Goal: Entertainment & Leisure: Browse casually

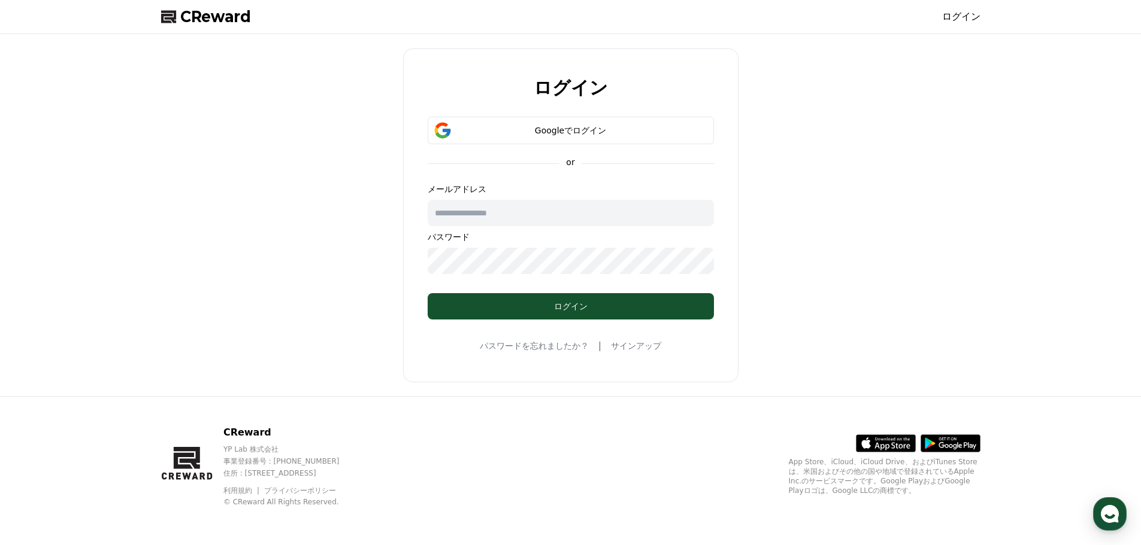
click at [532, 214] on input "text" at bounding box center [570, 213] width 286 height 26
type input "**********"
click at [556, 119] on button "Googleでログイン" at bounding box center [570, 131] width 286 height 28
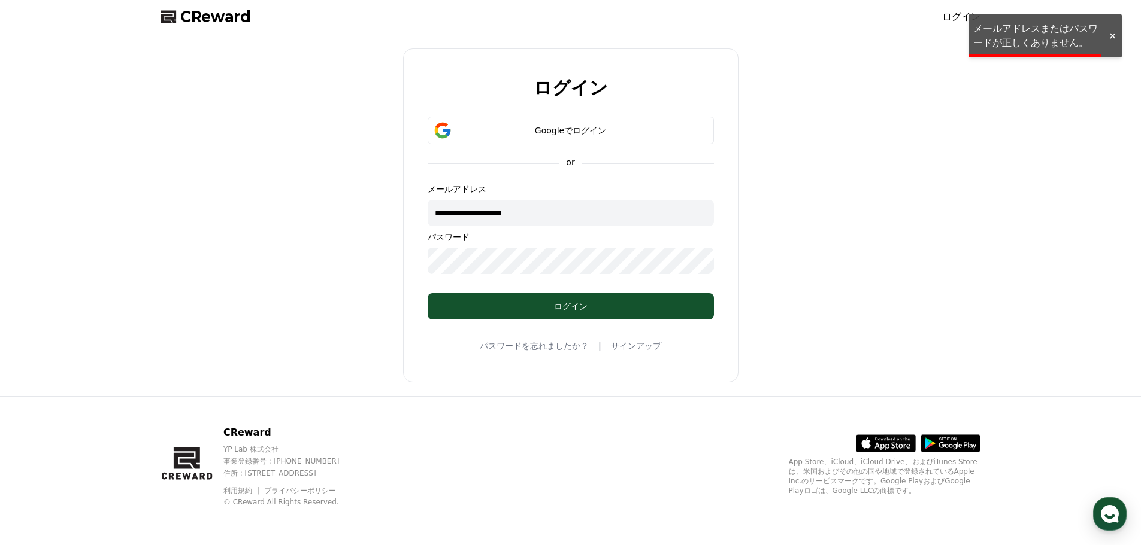
click at [339, 253] on div "**********" at bounding box center [570, 215] width 829 height 353
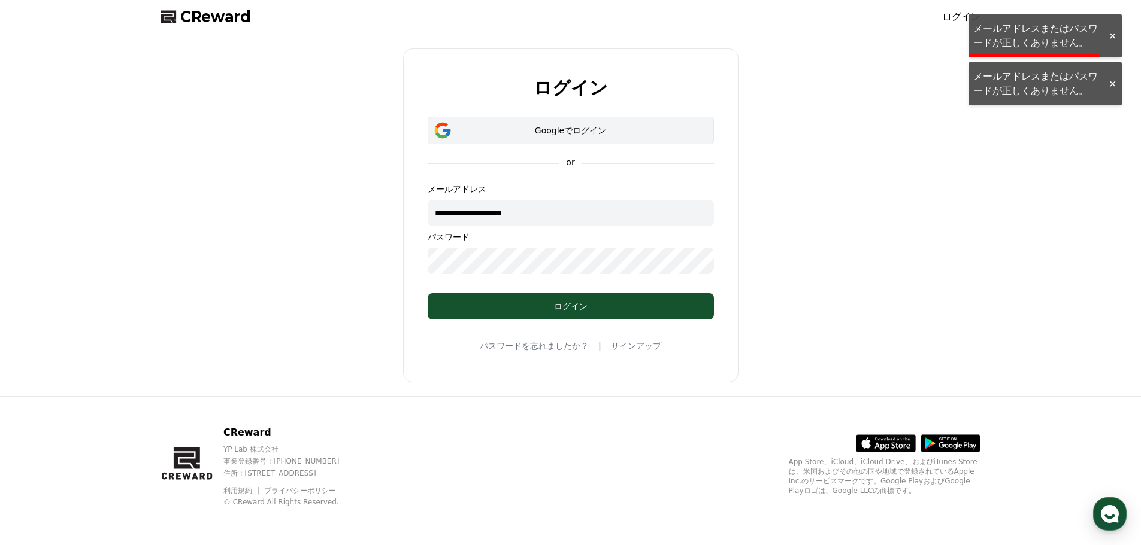
click at [550, 134] on div "Googleでログイン" at bounding box center [570, 131] width 251 height 12
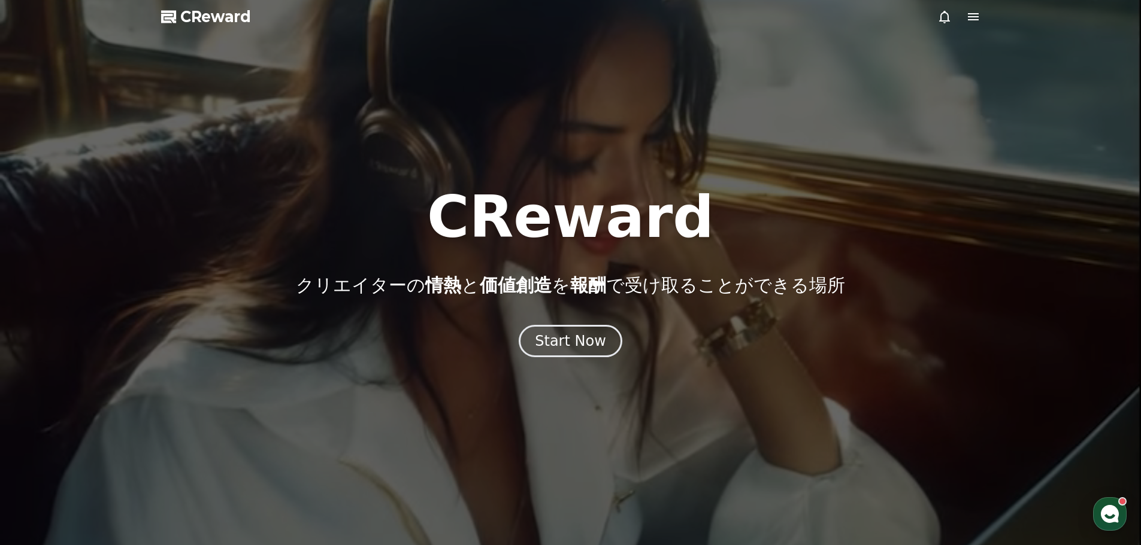
click at [972, 13] on icon at bounding box center [973, 16] width 11 height 7
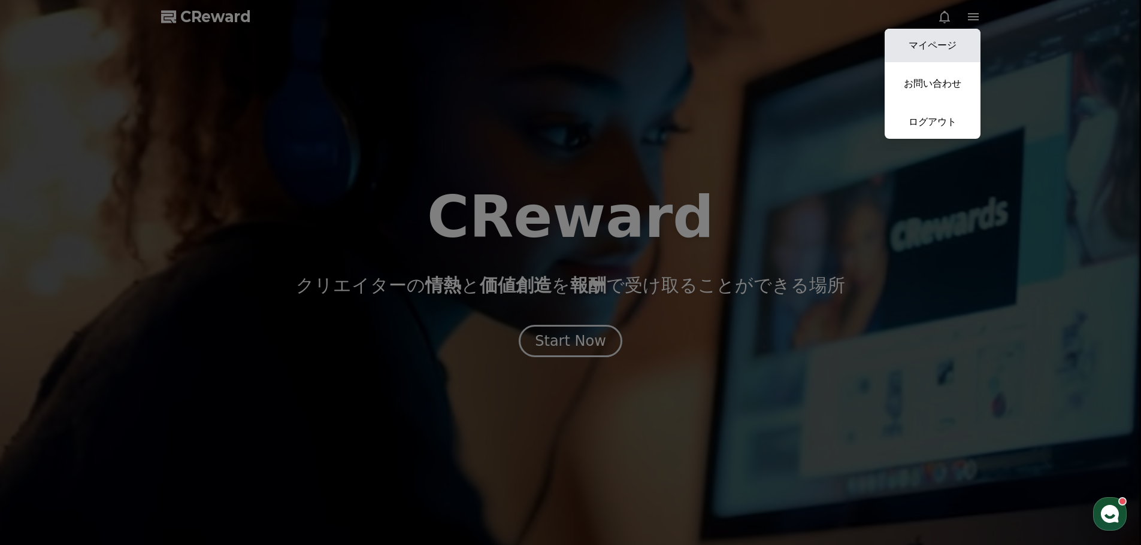
click at [926, 45] on link "マイページ" at bounding box center [932, 46] width 96 height 34
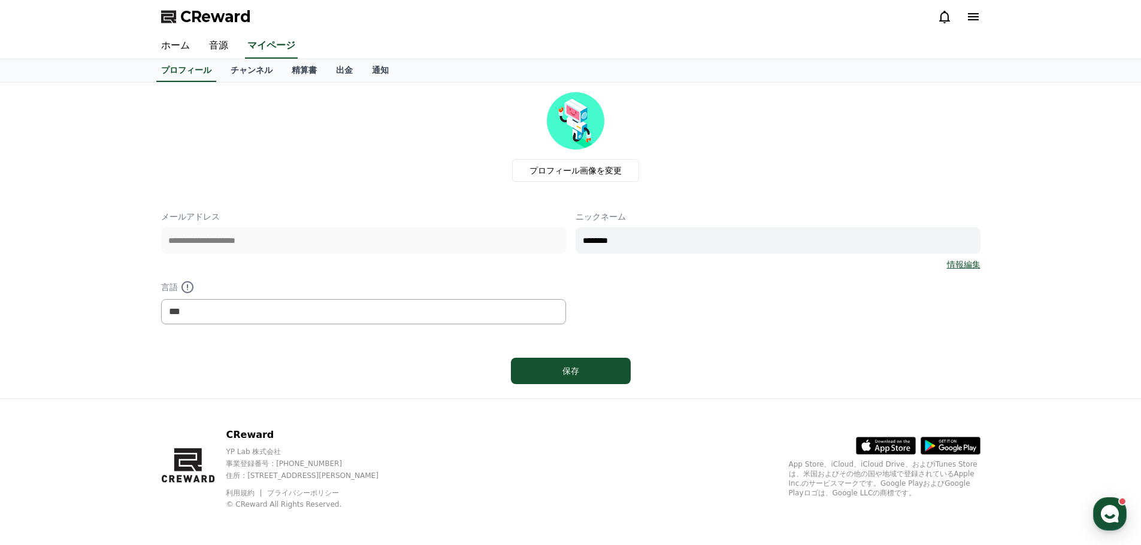
drag, startPoint x: 118, startPoint y: 204, endPoint x: 182, endPoint y: 148, distance: 84.9
click at [119, 204] on div "**********" at bounding box center [570, 241] width 1141 height 316
click at [215, 37] on link "音源" at bounding box center [218, 46] width 38 height 25
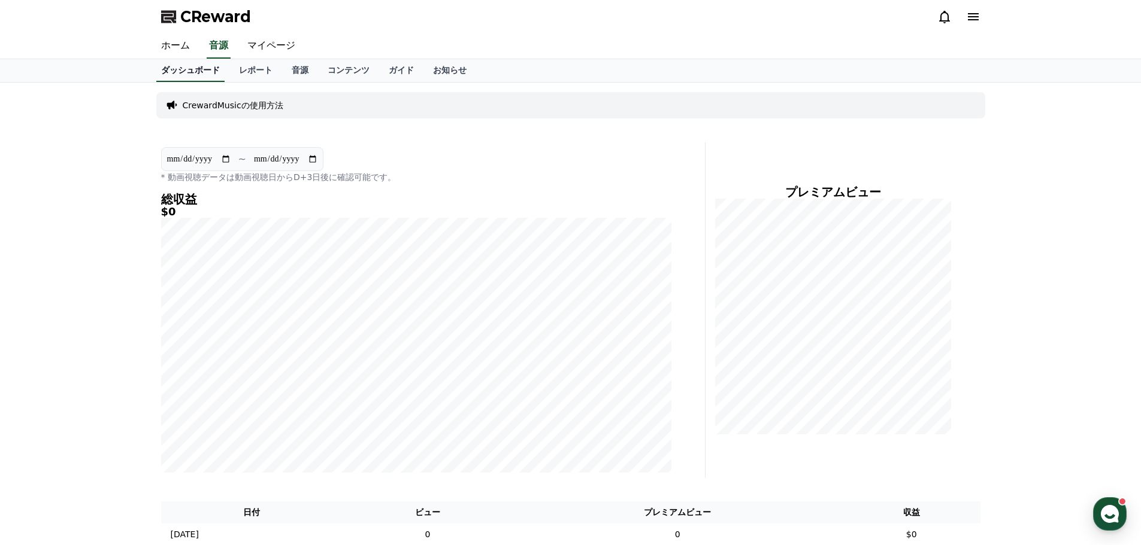
click at [184, 72] on link "ダッシュボード" at bounding box center [190, 70] width 68 height 23
click at [175, 46] on link "ホーム" at bounding box center [175, 46] width 48 height 25
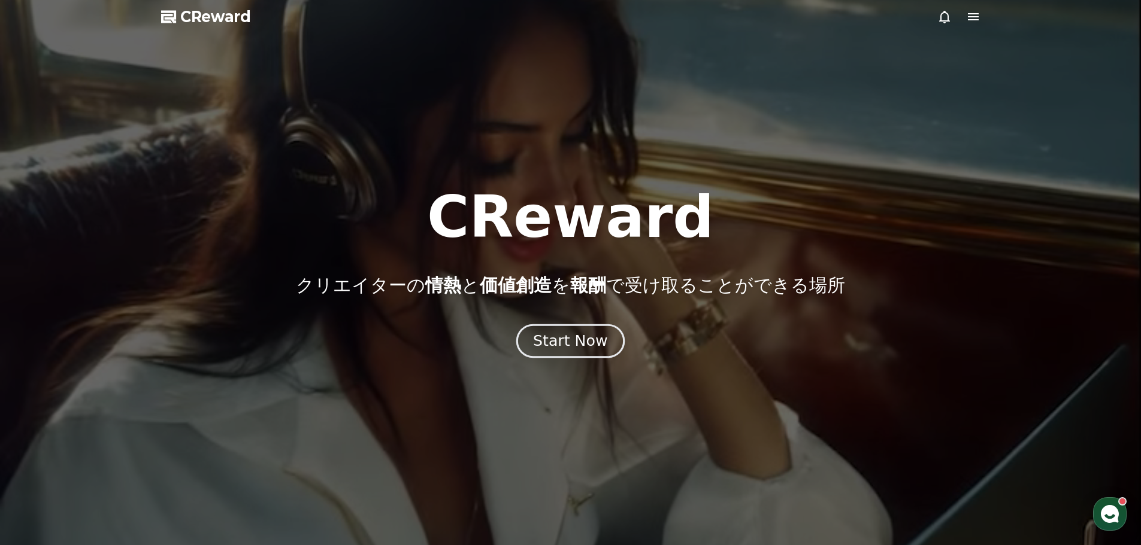
click at [586, 331] on div "Start Now" at bounding box center [570, 341] width 74 height 20
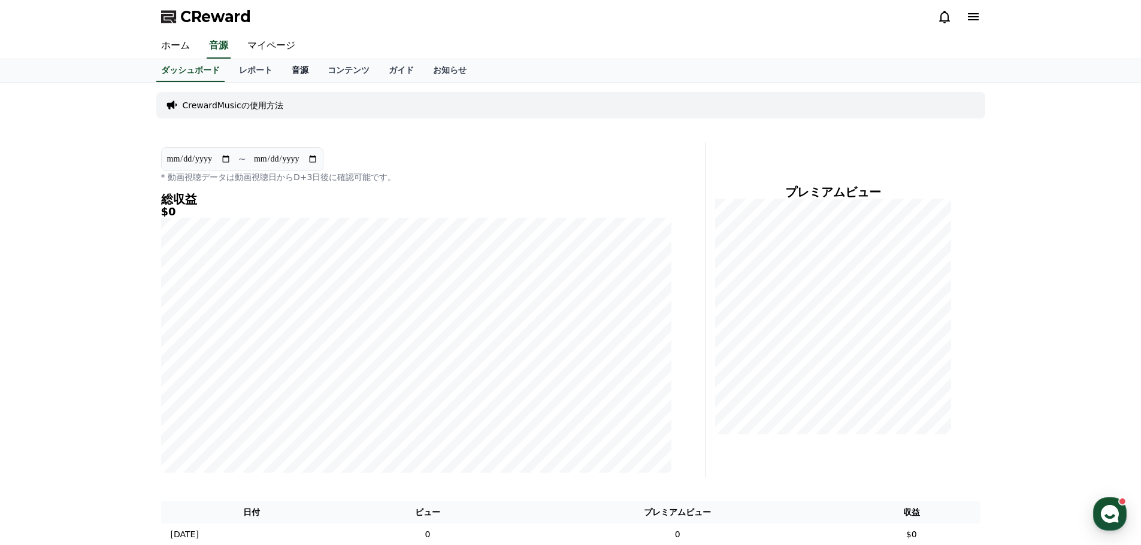
click at [282, 68] on link "音源" at bounding box center [300, 70] width 36 height 23
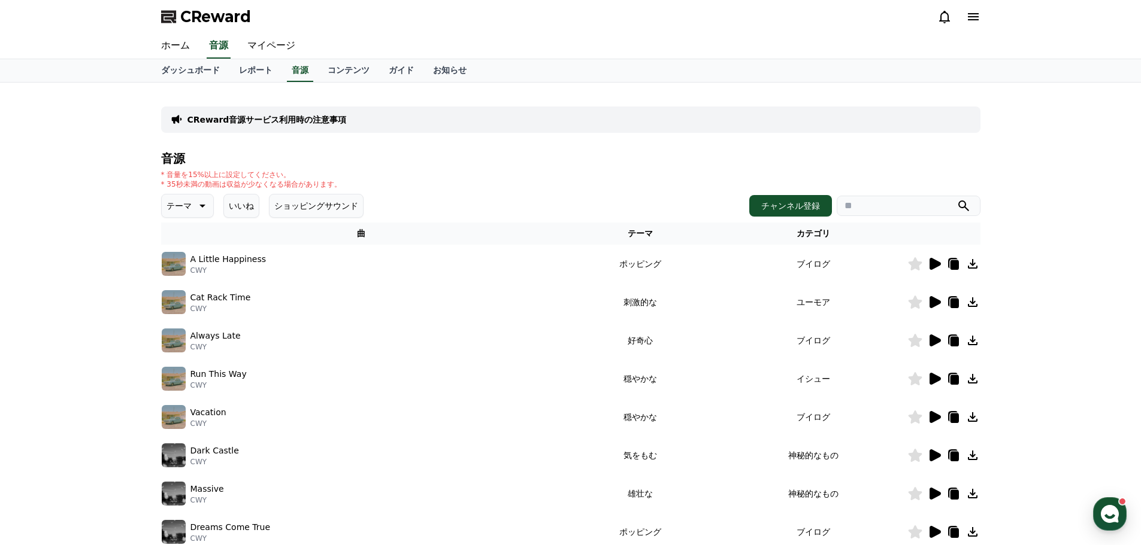
click at [201, 202] on icon at bounding box center [201, 206] width 14 height 14
click at [175, 271] on button "空想" at bounding box center [176, 269] width 26 height 26
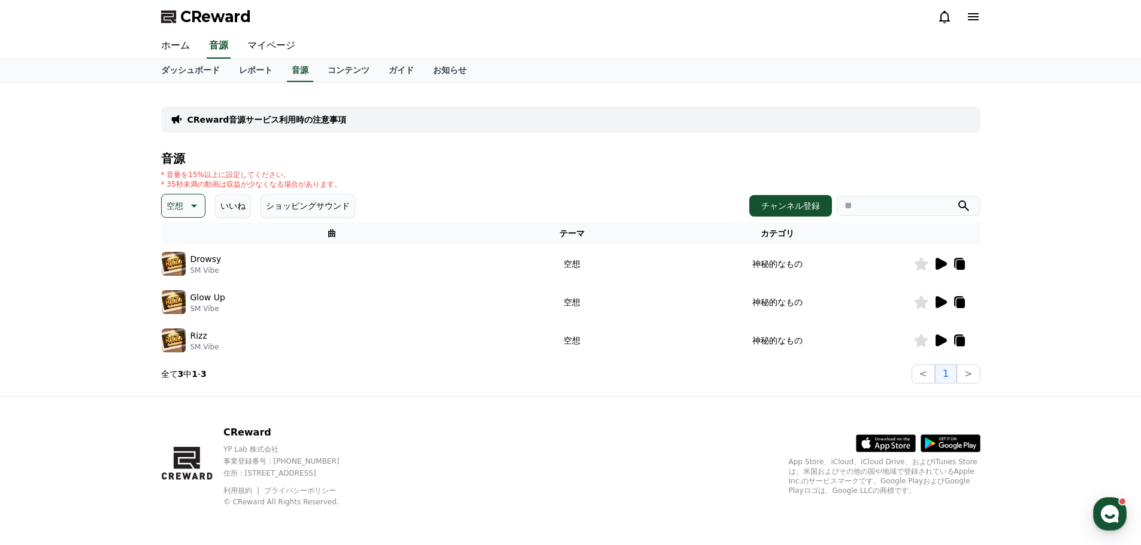
click at [936, 268] on icon at bounding box center [940, 264] width 11 height 12
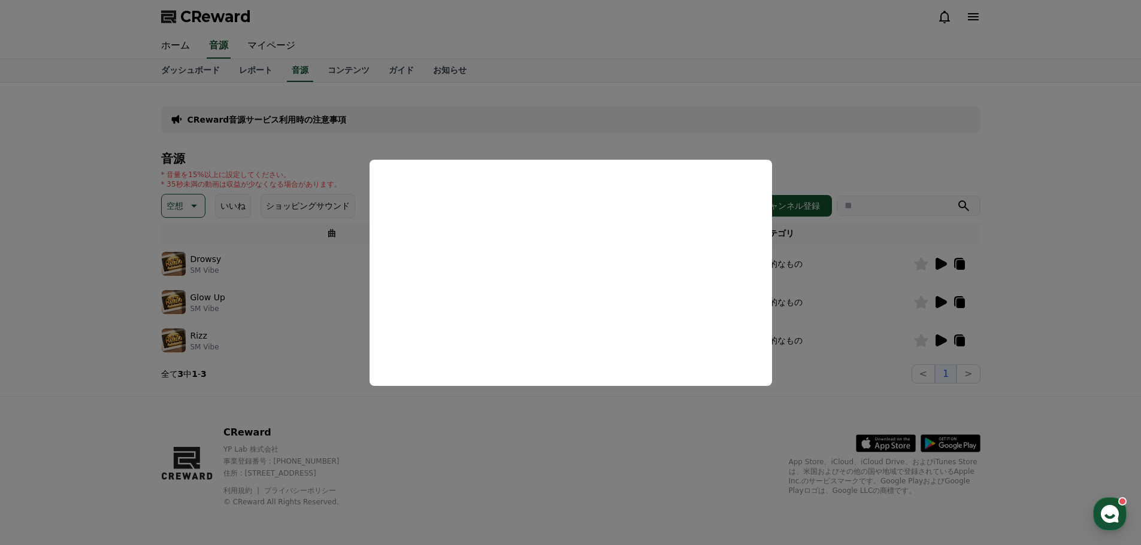
click at [850, 289] on button "close modal" at bounding box center [570, 272] width 1141 height 545
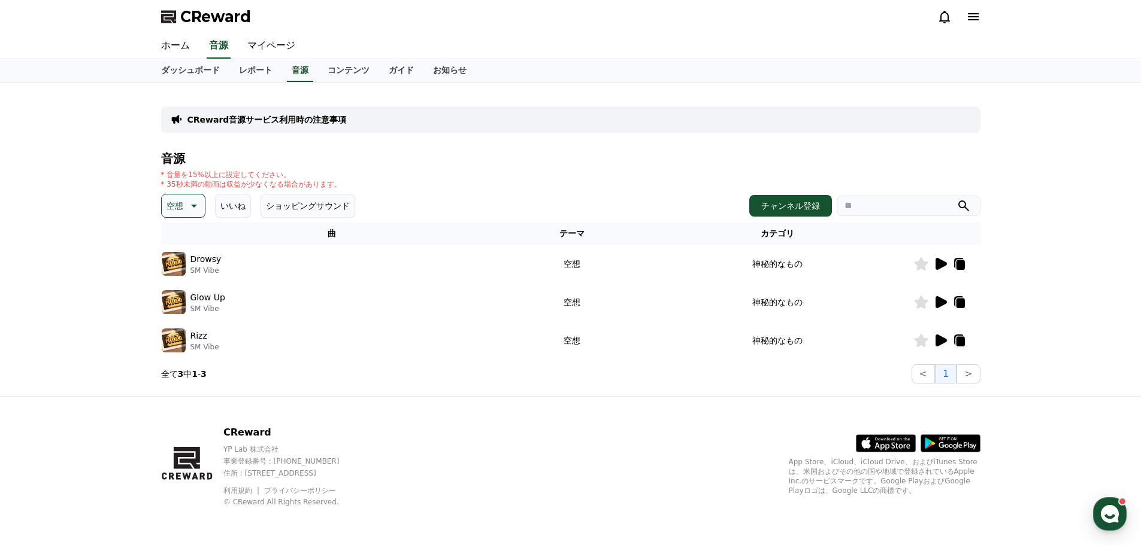
click at [933, 302] on icon at bounding box center [940, 302] width 14 height 14
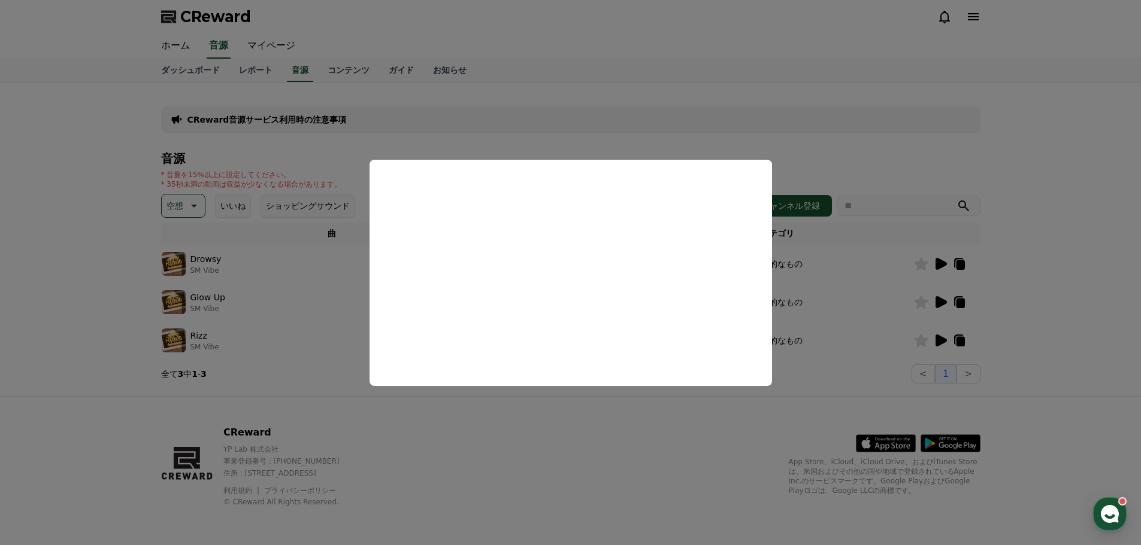
click at [586, 416] on button "close modal" at bounding box center [570, 272] width 1141 height 545
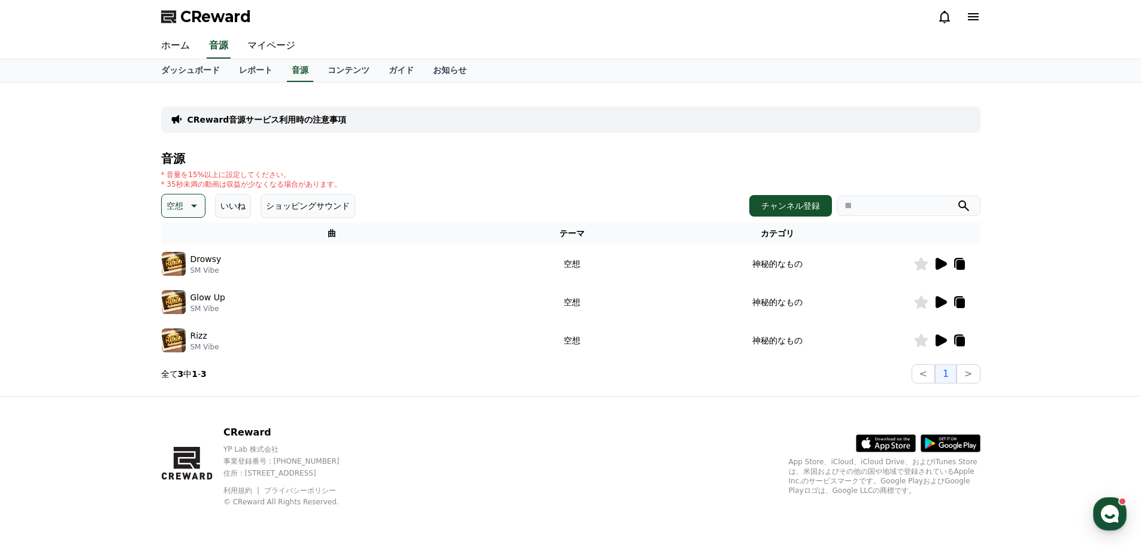
click at [939, 341] on icon at bounding box center [940, 341] width 11 height 12
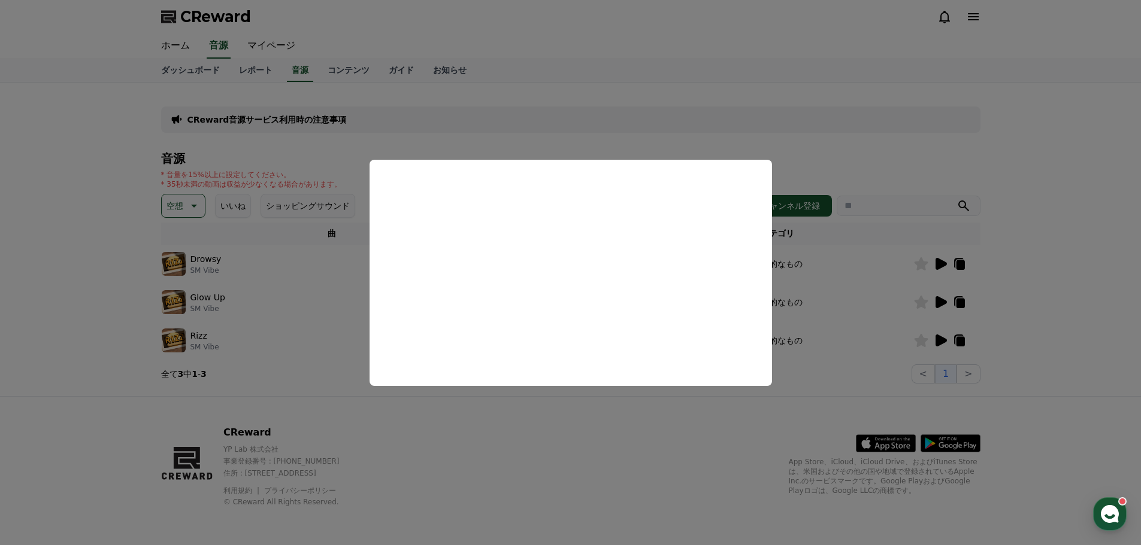
click at [544, 420] on button "close modal" at bounding box center [570, 272] width 1141 height 545
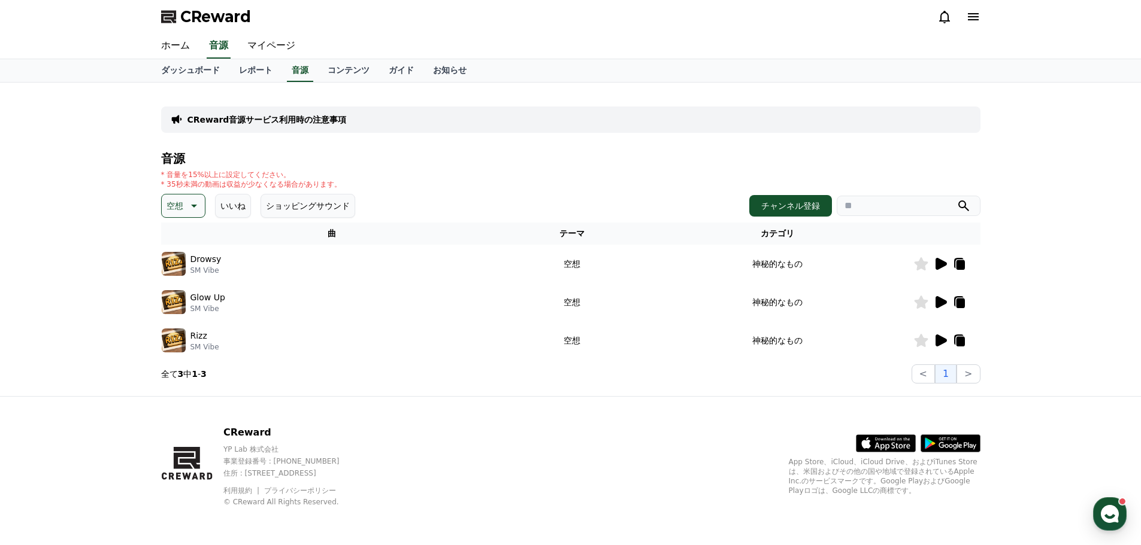
click at [174, 200] on p "空想" at bounding box center [174, 206] width 17 height 17
click at [178, 293] on button "好奇心" at bounding box center [180, 300] width 35 height 26
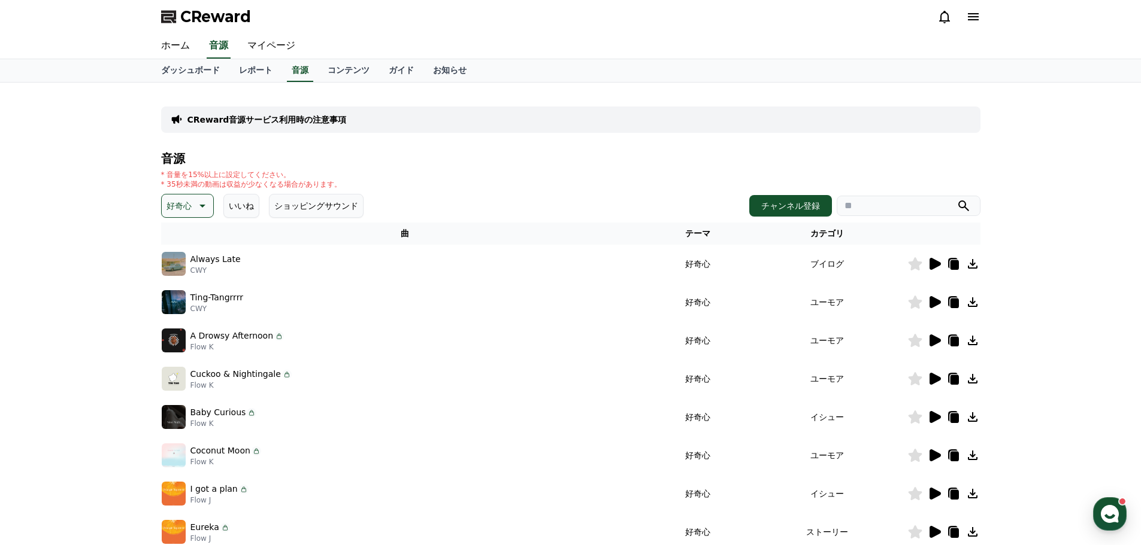
click at [930, 262] on icon at bounding box center [934, 264] width 11 height 12
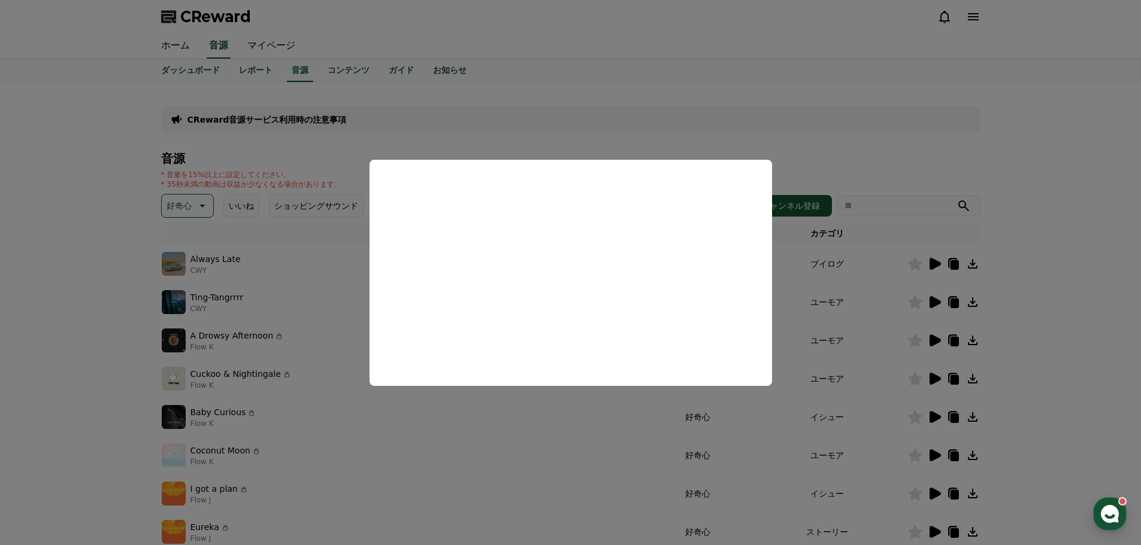
click at [878, 283] on button "close modal" at bounding box center [570, 272] width 1141 height 545
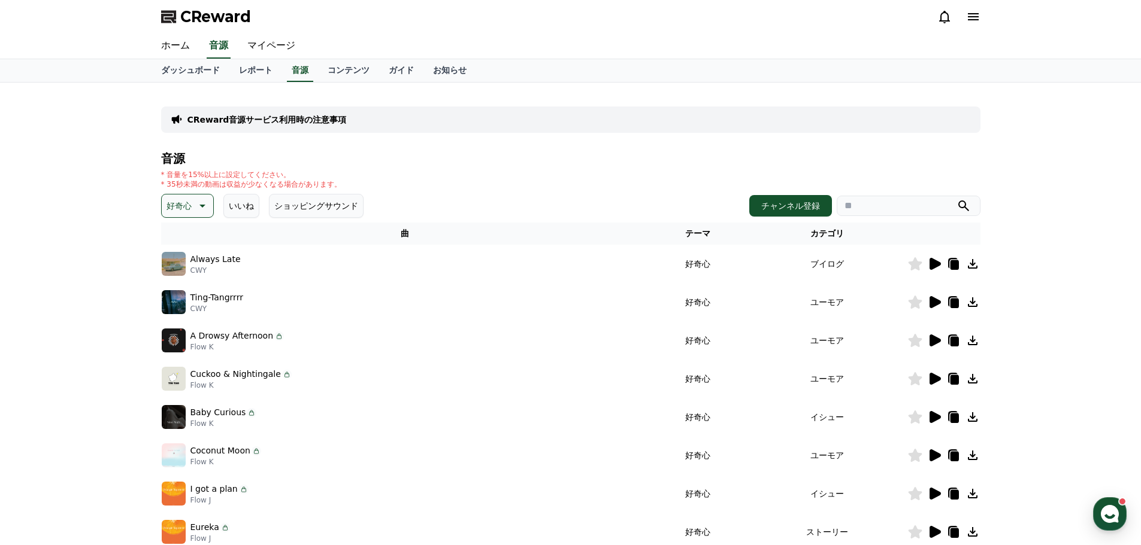
click at [930, 301] on icon at bounding box center [934, 302] width 11 height 12
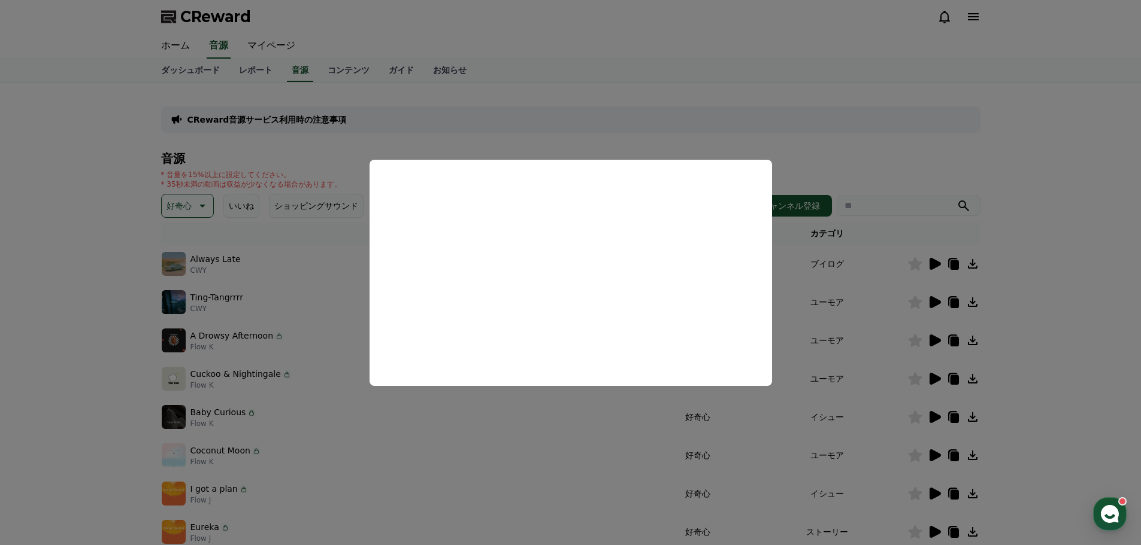
click at [882, 317] on button "close modal" at bounding box center [570, 272] width 1141 height 545
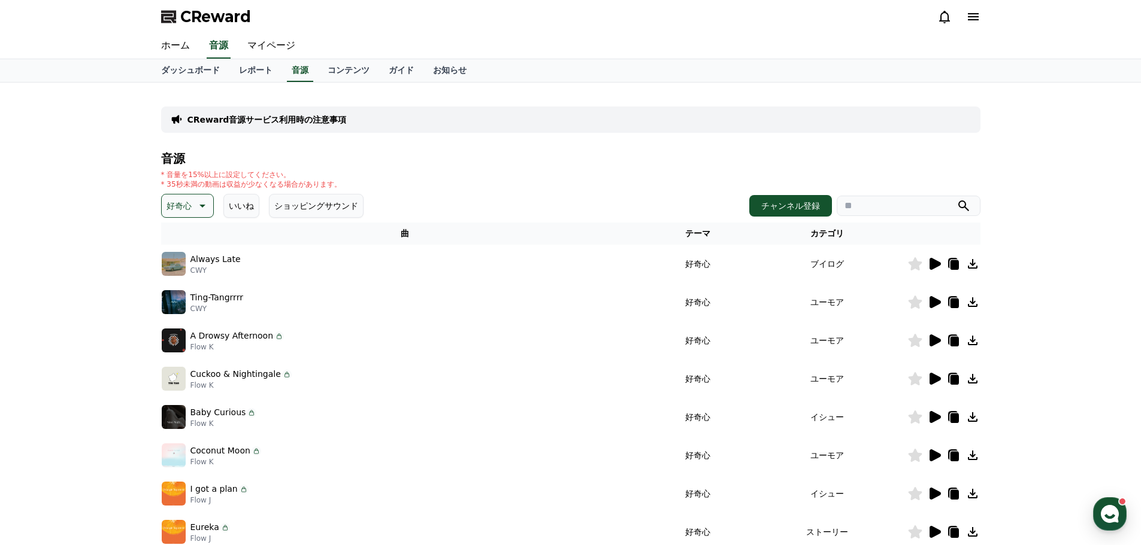
click at [932, 339] on icon at bounding box center [934, 341] width 11 height 12
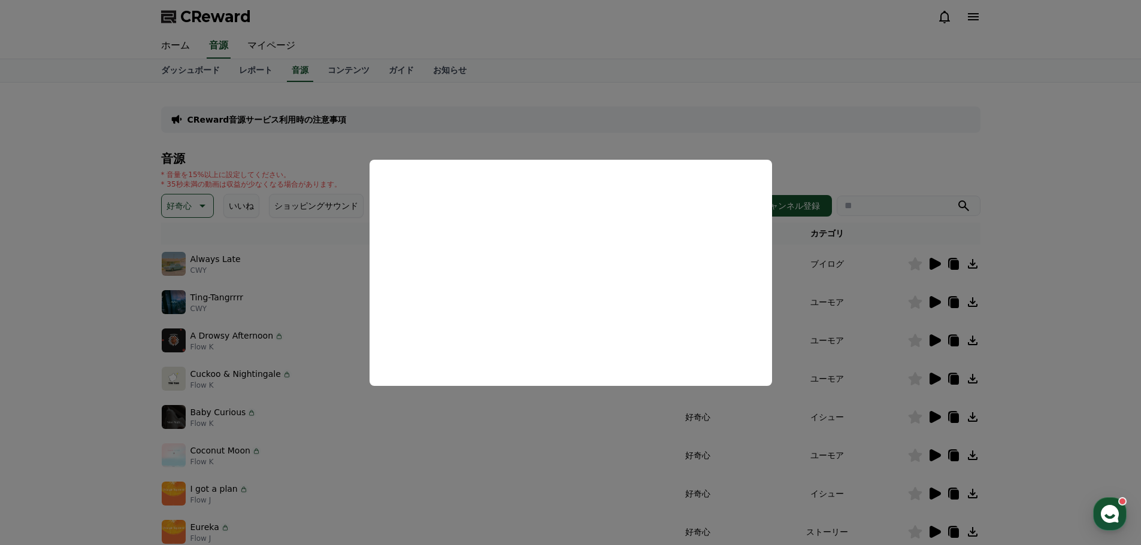
click at [890, 364] on button "close modal" at bounding box center [570, 272] width 1141 height 545
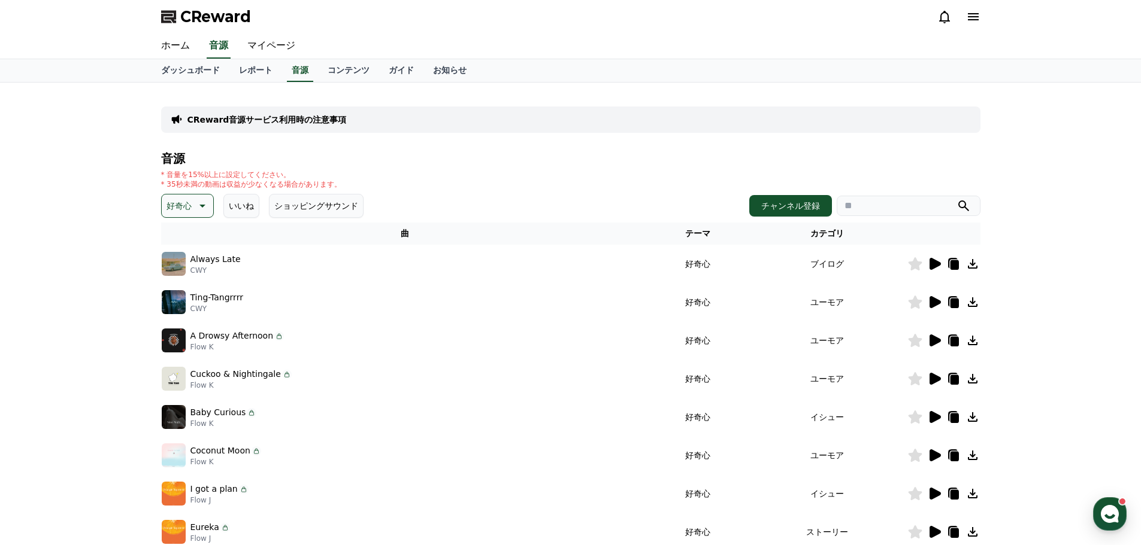
click at [937, 381] on icon at bounding box center [934, 379] width 11 height 12
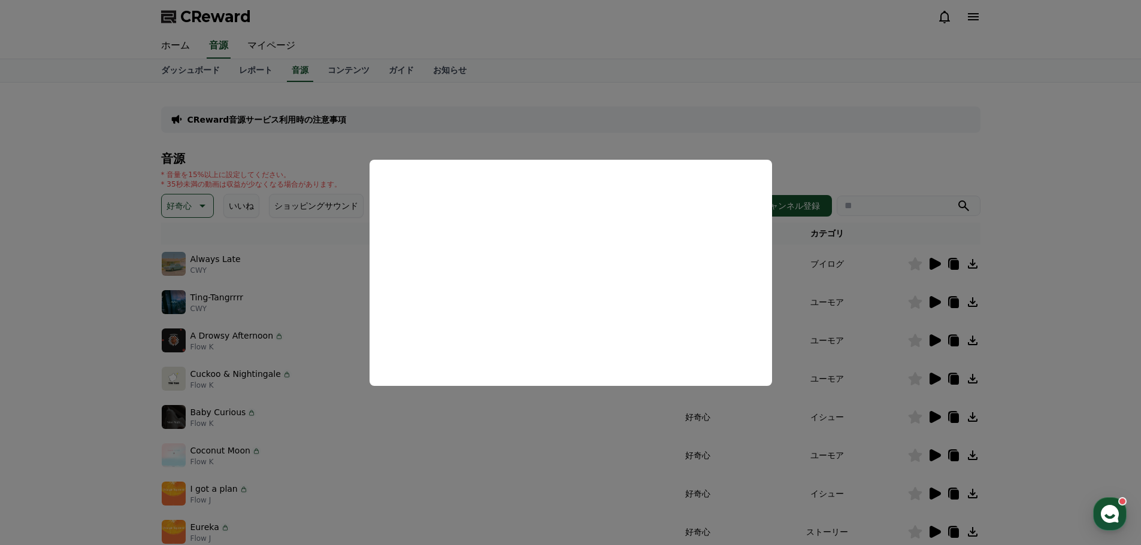
click at [888, 398] on button "close modal" at bounding box center [570, 272] width 1141 height 545
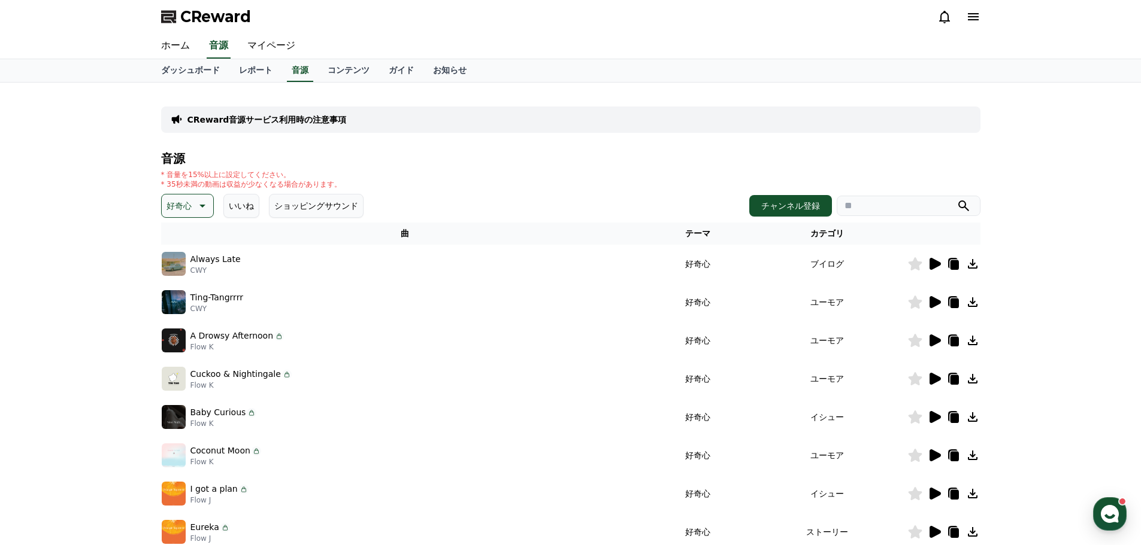
click at [935, 419] on icon at bounding box center [934, 417] width 11 height 12
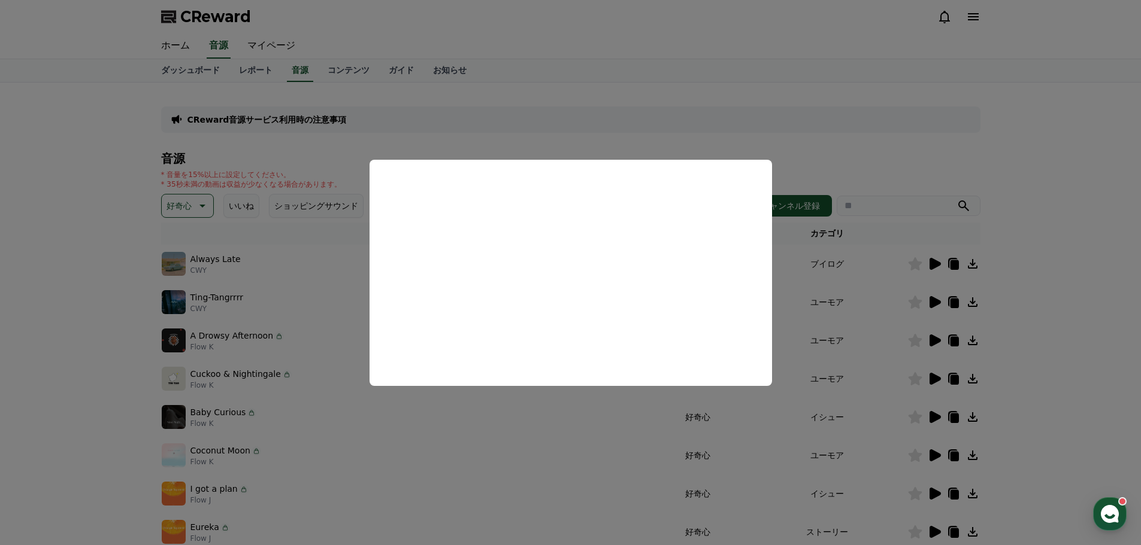
click at [869, 413] on button "close modal" at bounding box center [570, 272] width 1141 height 545
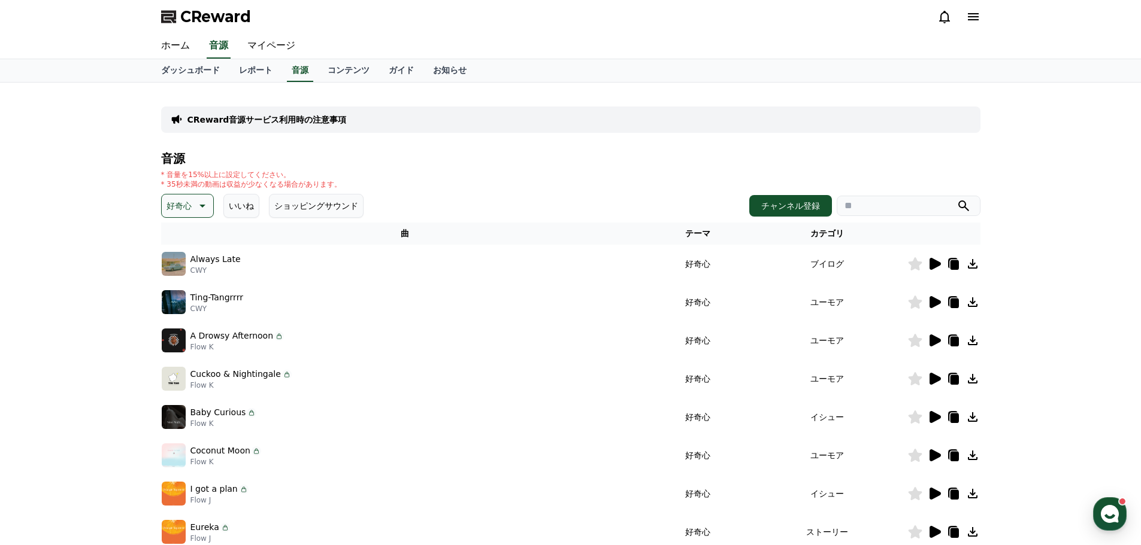
click at [932, 422] on icon at bounding box center [934, 417] width 11 height 12
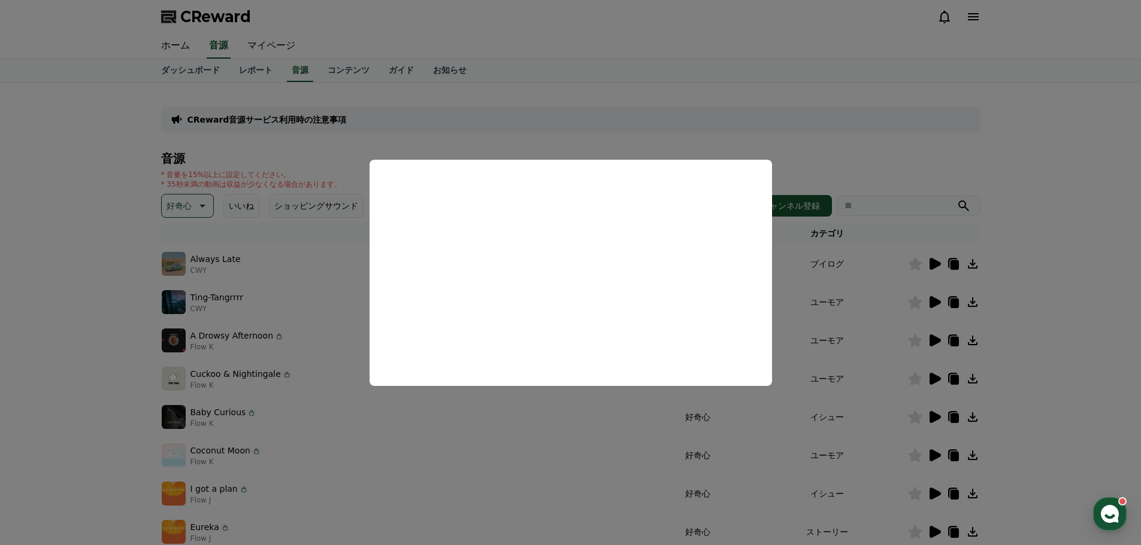
click at [81, 262] on button "close modal" at bounding box center [570, 272] width 1141 height 545
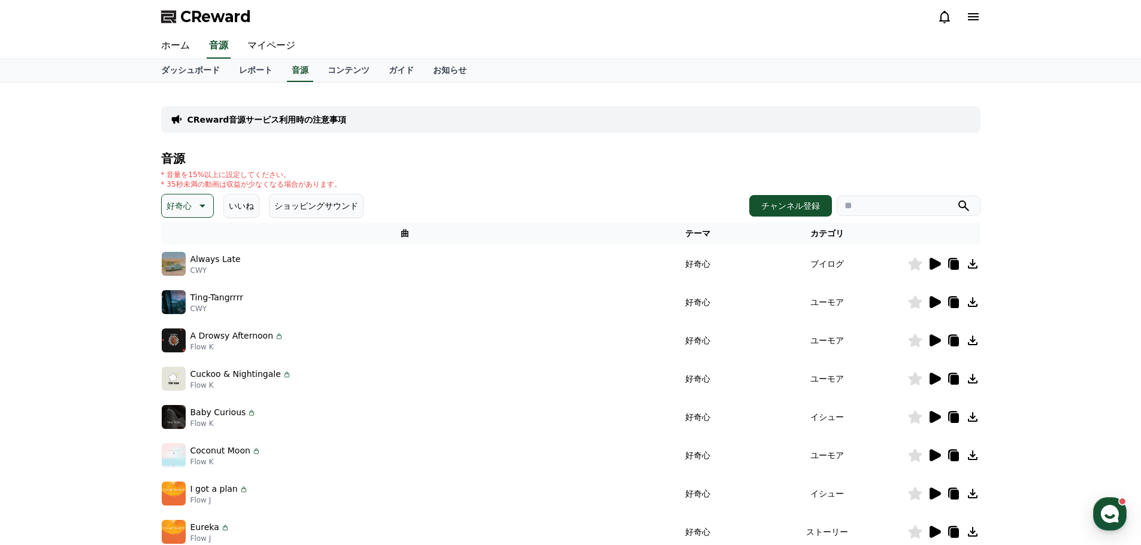
click at [178, 205] on p "好奇心" at bounding box center [178, 206] width 25 height 17
click at [171, 300] on button "明るい" at bounding box center [180, 302] width 35 height 26
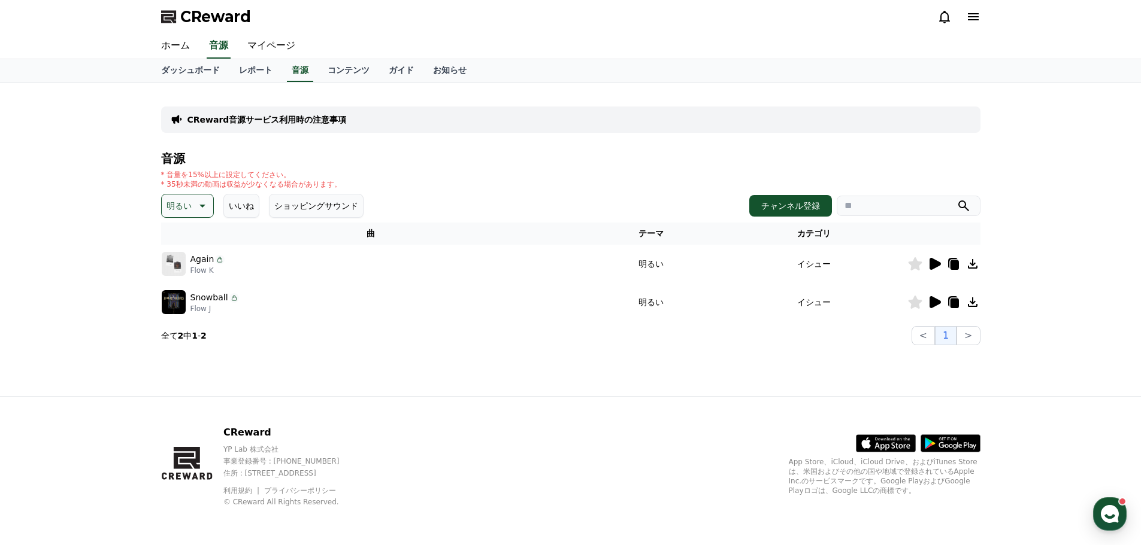
click at [194, 210] on icon at bounding box center [201, 206] width 14 height 14
click at [184, 277] on button "気分" at bounding box center [176, 281] width 26 height 26
click at [178, 202] on p "気分" at bounding box center [174, 206] width 17 height 17
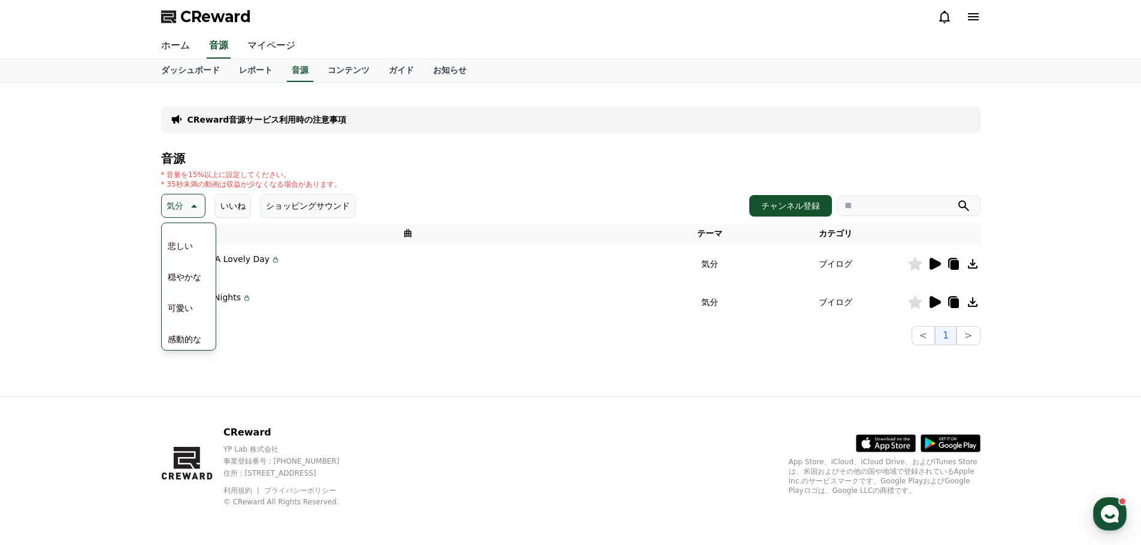
scroll to position [419, 0]
click at [178, 289] on button "穏やかな" at bounding box center [184, 285] width 43 height 26
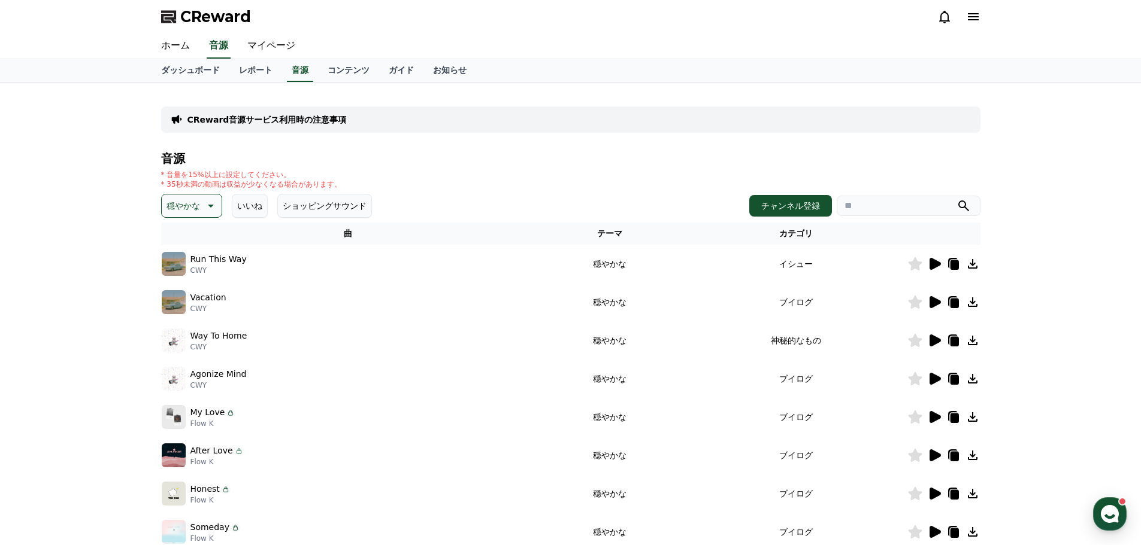
click at [941, 264] on icon at bounding box center [934, 264] width 14 height 14
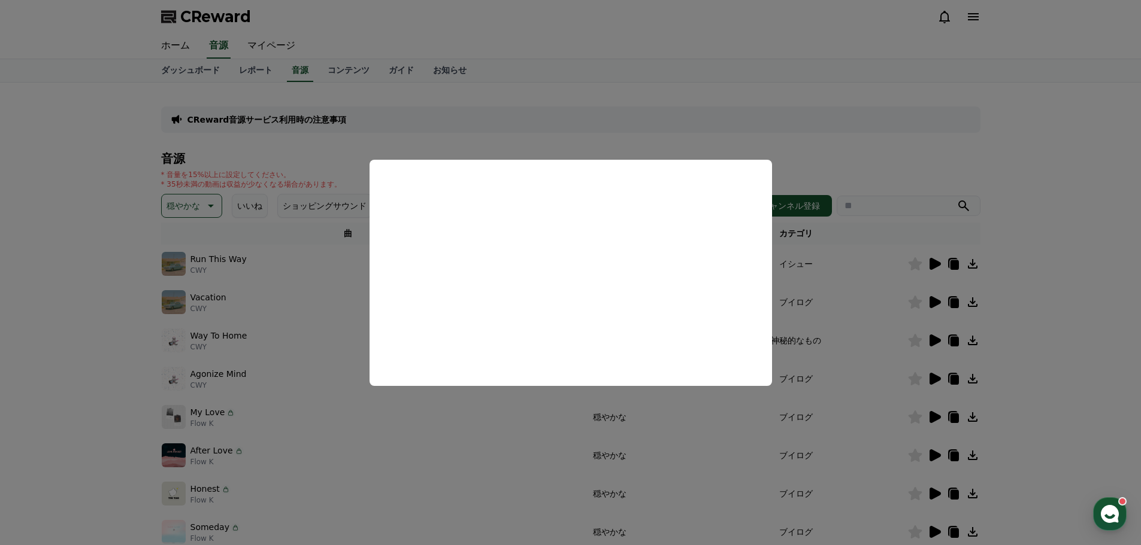
click at [852, 288] on button "close modal" at bounding box center [570, 272] width 1141 height 545
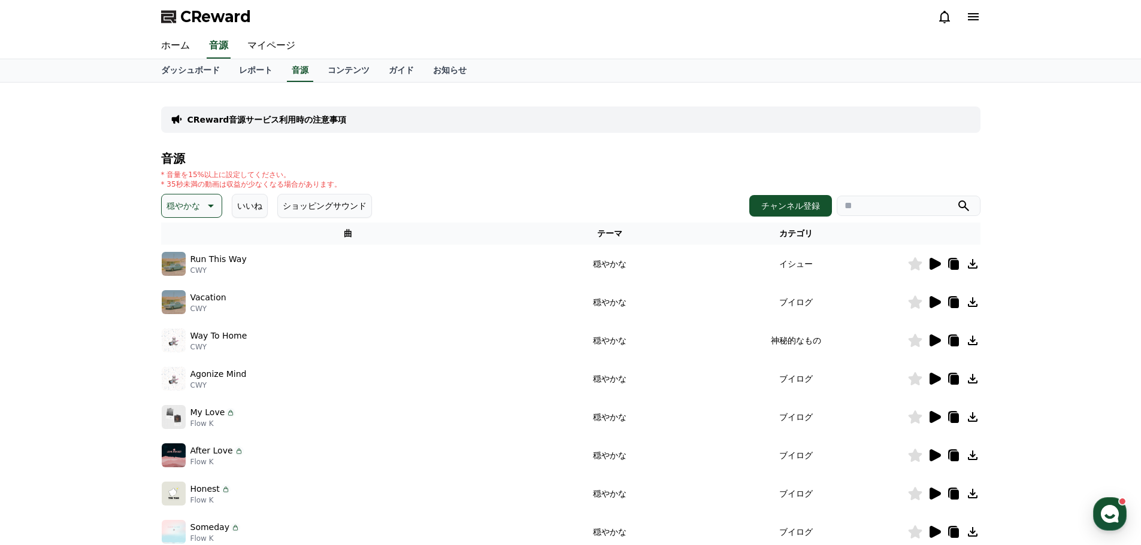
click at [933, 303] on icon at bounding box center [934, 302] width 11 height 12
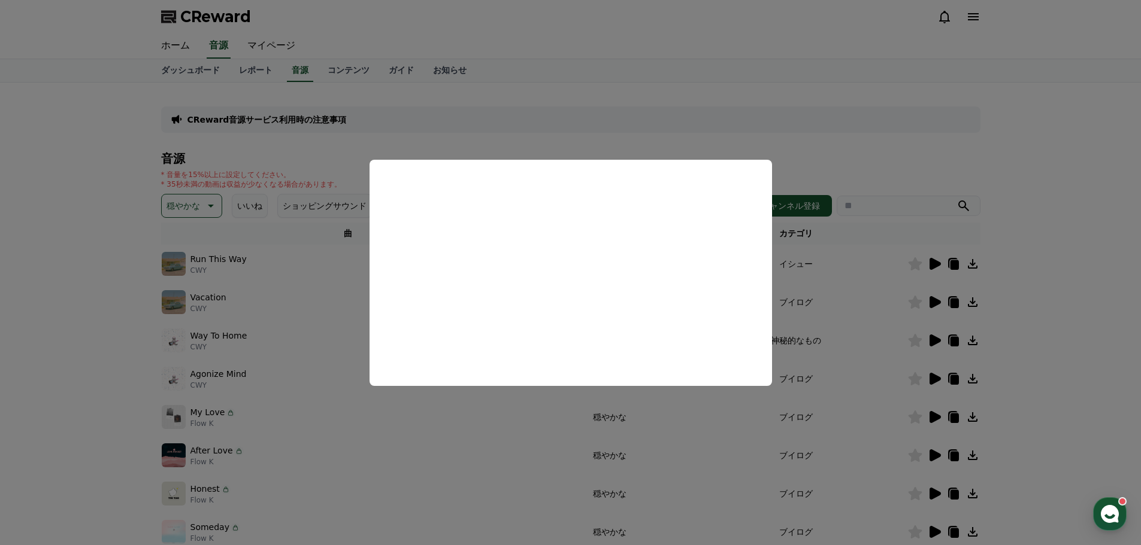
click at [871, 320] on button "close modal" at bounding box center [570, 272] width 1141 height 545
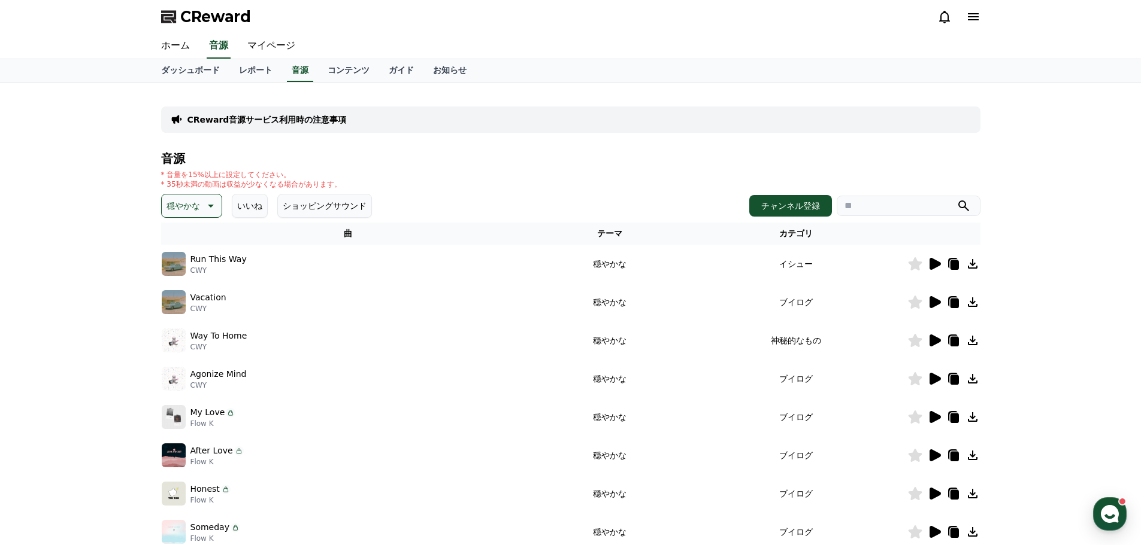
click at [926, 339] on div at bounding box center [944, 340] width 72 height 14
click at [196, 207] on button "穏やかな" at bounding box center [191, 206] width 61 height 24
click at [175, 242] on button "全て" at bounding box center [176, 238] width 26 height 26
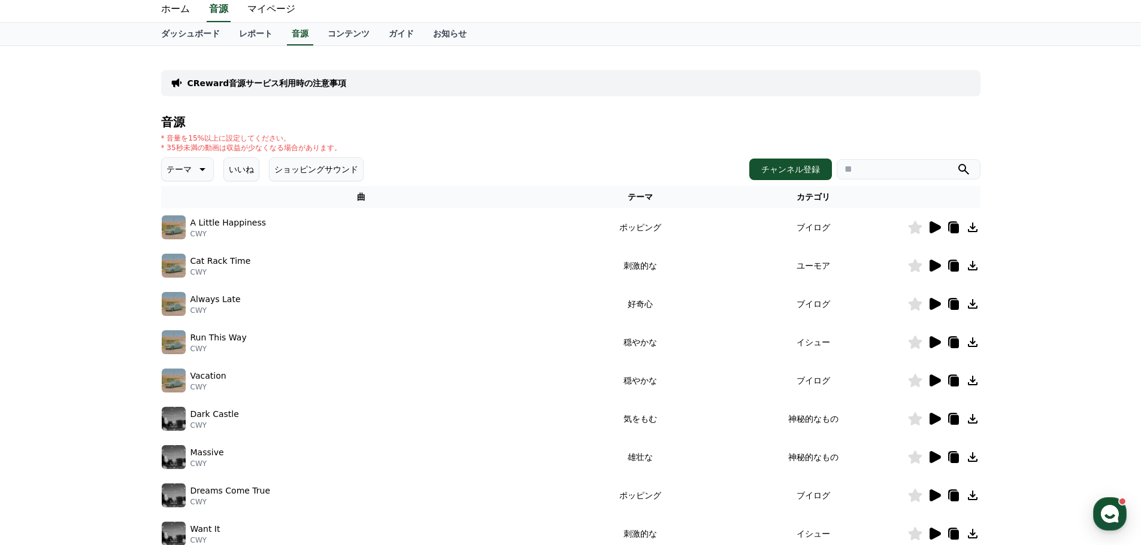
scroll to position [239, 0]
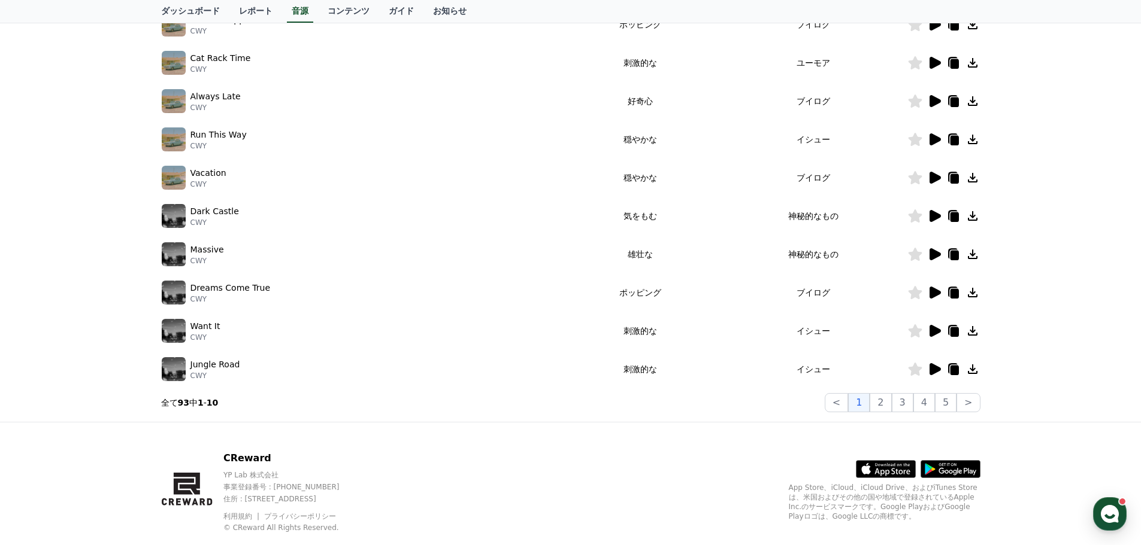
click at [934, 170] on td at bounding box center [943, 178] width 73 height 38
click at [927, 178] on icon at bounding box center [934, 178] width 14 height 14
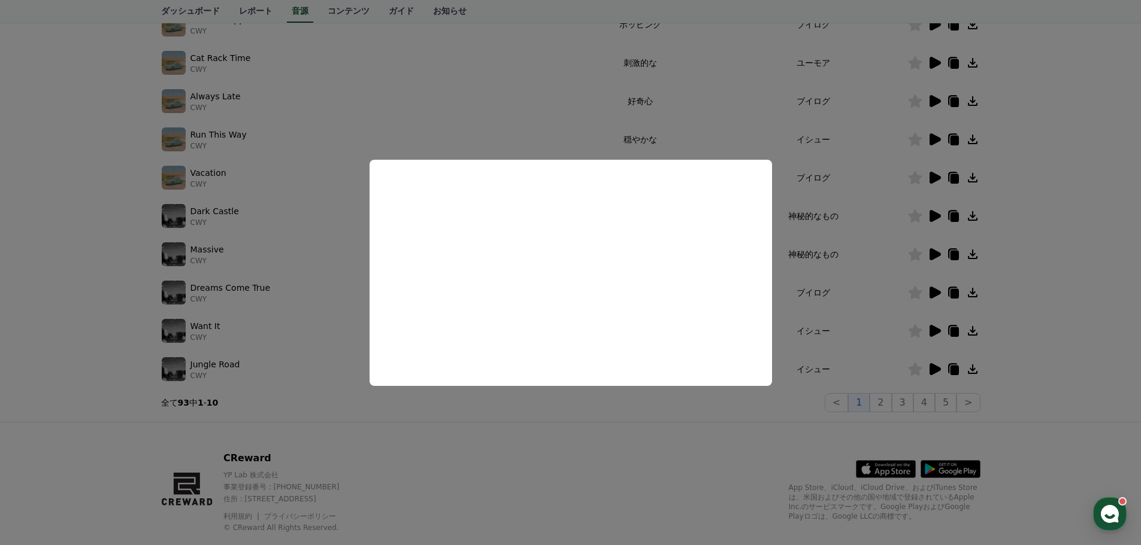
click at [934, 138] on button "close modal" at bounding box center [570, 272] width 1141 height 545
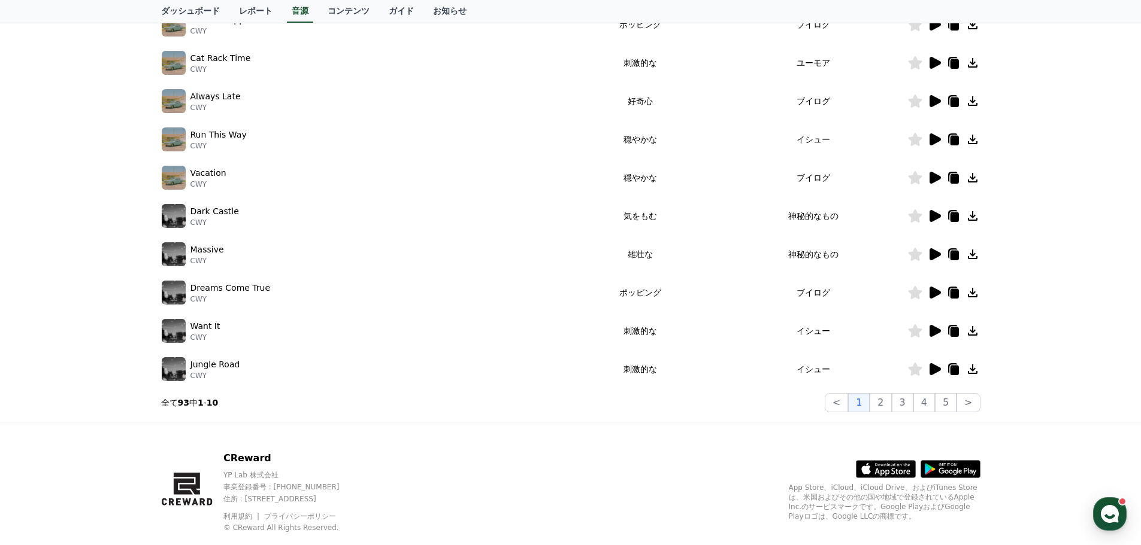
click at [934, 138] on icon at bounding box center [934, 140] width 11 height 12
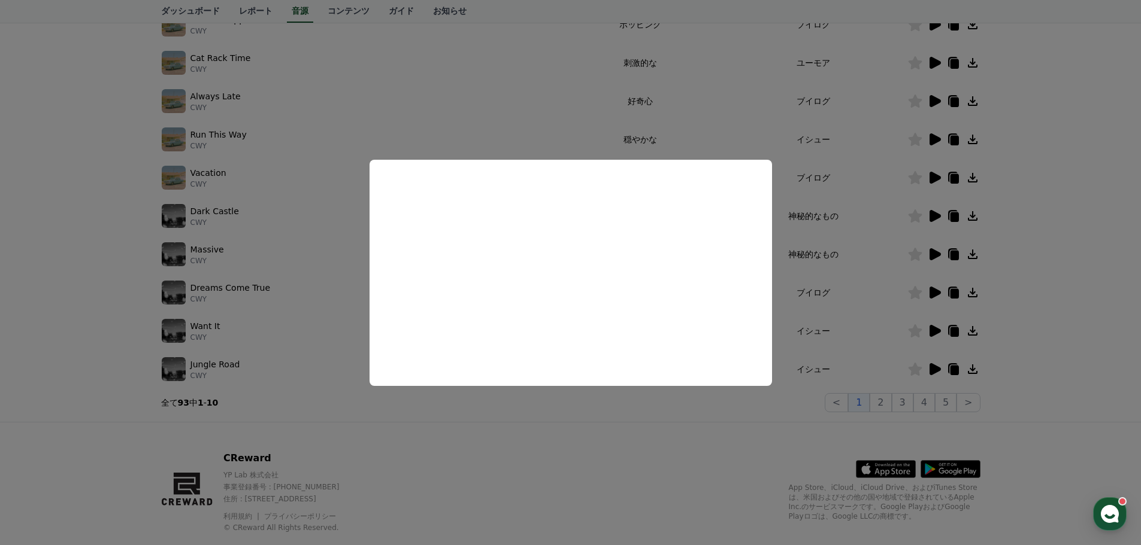
click at [935, 102] on button "close modal" at bounding box center [570, 272] width 1141 height 545
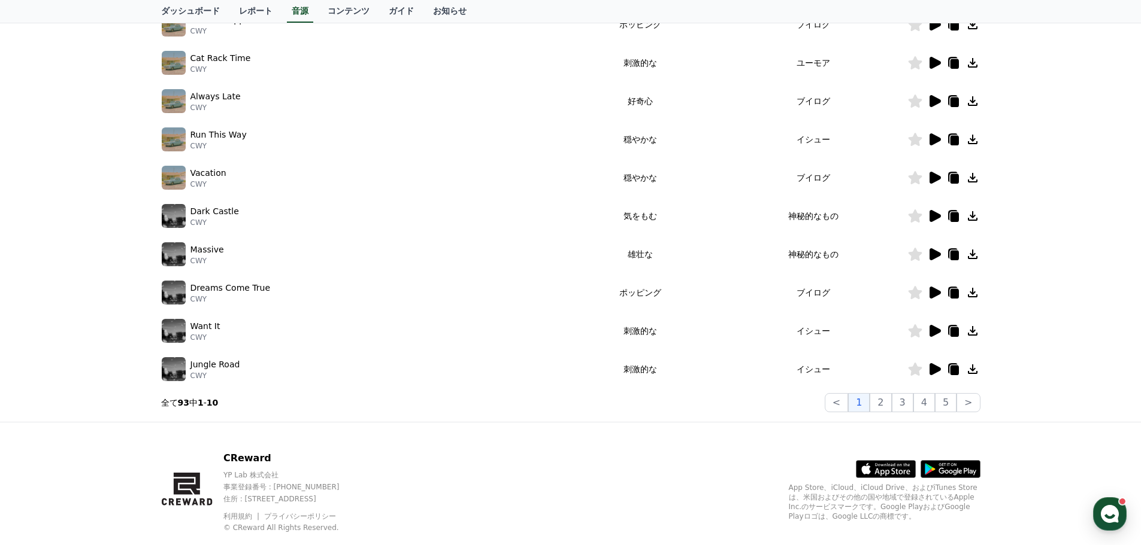
click at [940, 104] on icon at bounding box center [934, 101] width 14 height 14
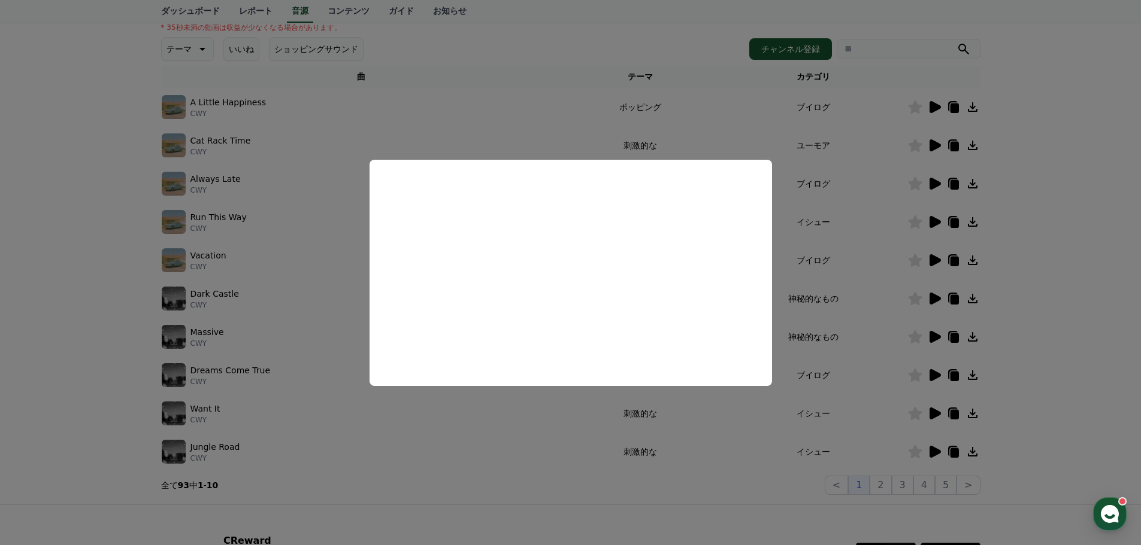
scroll to position [60, 0]
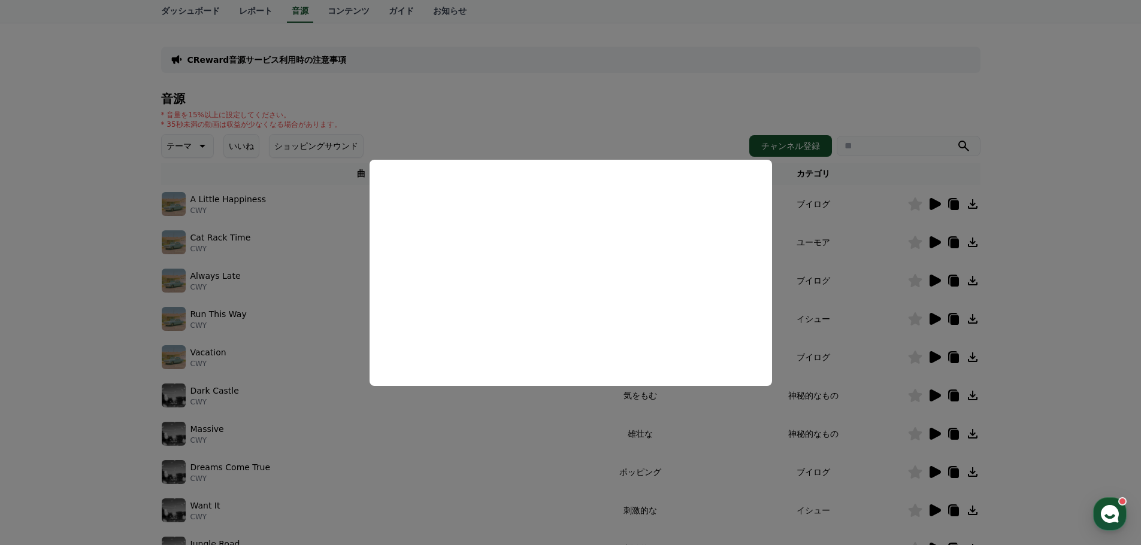
click at [927, 280] on button "close modal" at bounding box center [570, 272] width 1141 height 545
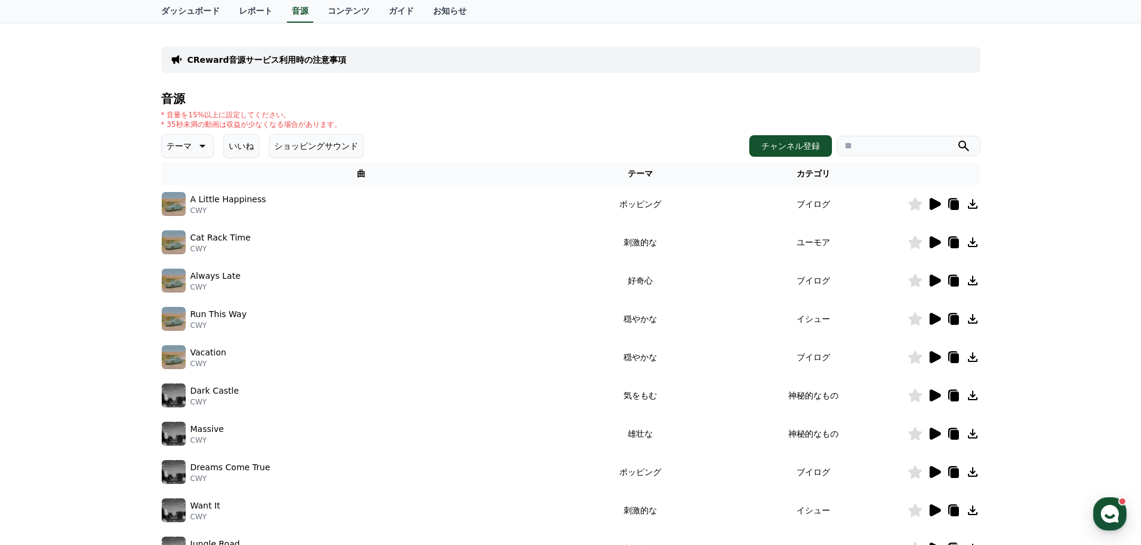
click at [929, 280] on icon at bounding box center [934, 281] width 14 height 14
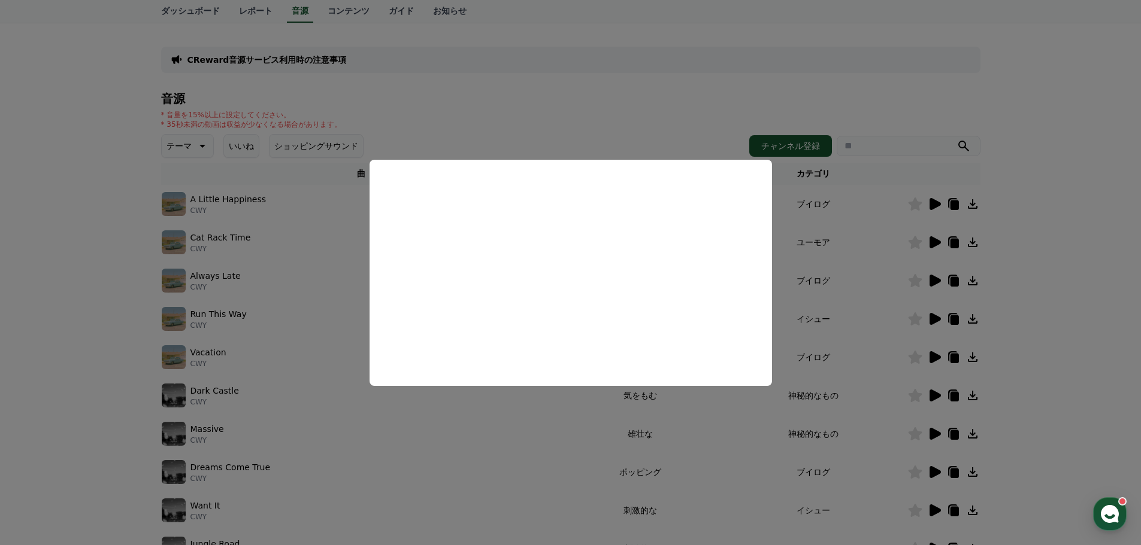
click at [933, 239] on button "close modal" at bounding box center [570, 272] width 1141 height 545
click at [935, 239] on icon at bounding box center [934, 242] width 11 height 12
click at [936, 239] on button "close modal" at bounding box center [570, 272] width 1141 height 545
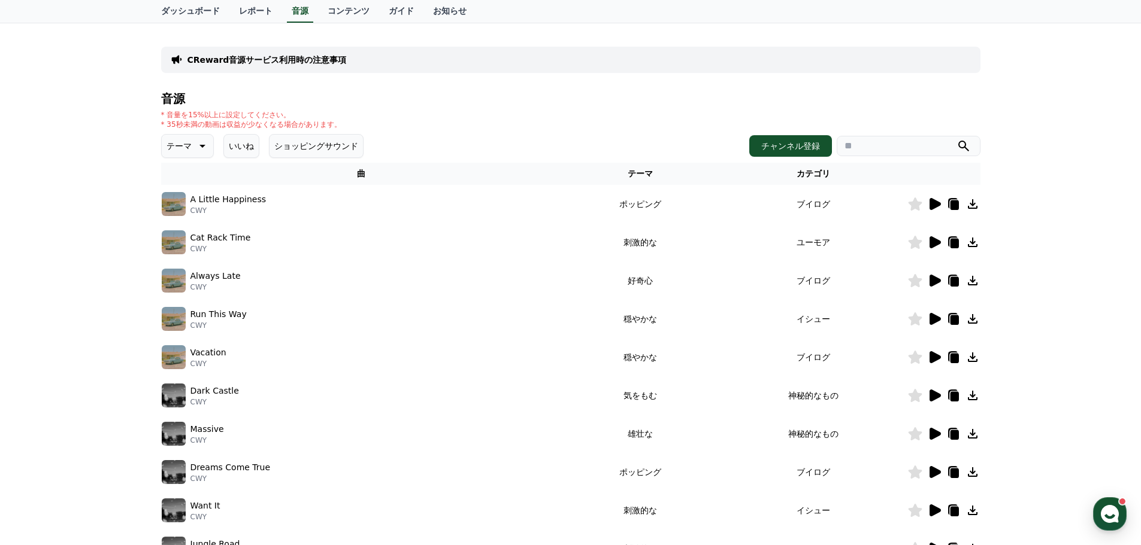
click at [923, 239] on div at bounding box center [944, 242] width 72 height 14
click at [931, 241] on icon at bounding box center [934, 242] width 11 height 12
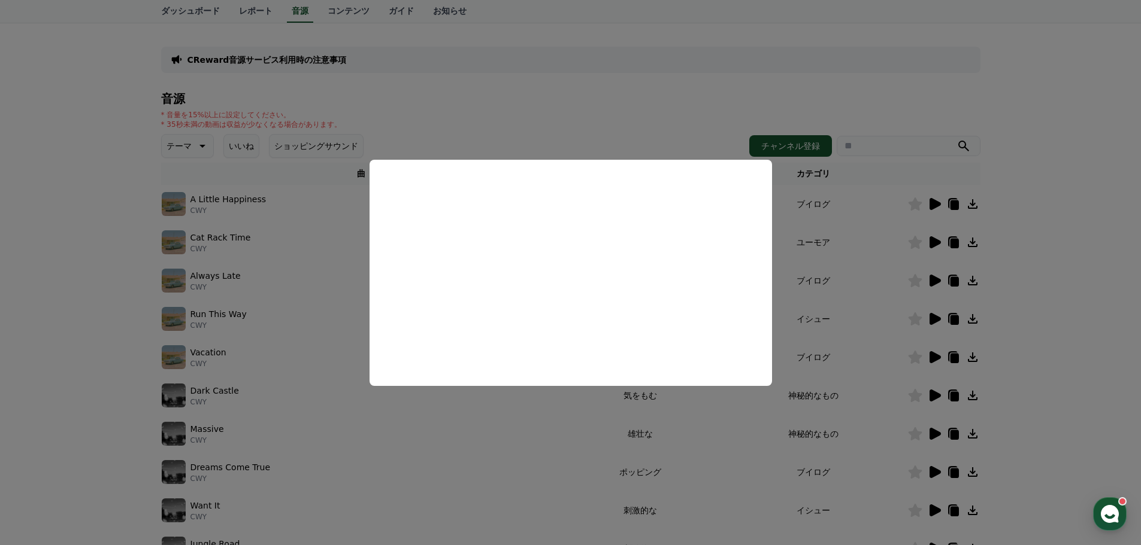
click at [856, 225] on button "close modal" at bounding box center [570, 272] width 1141 height 545
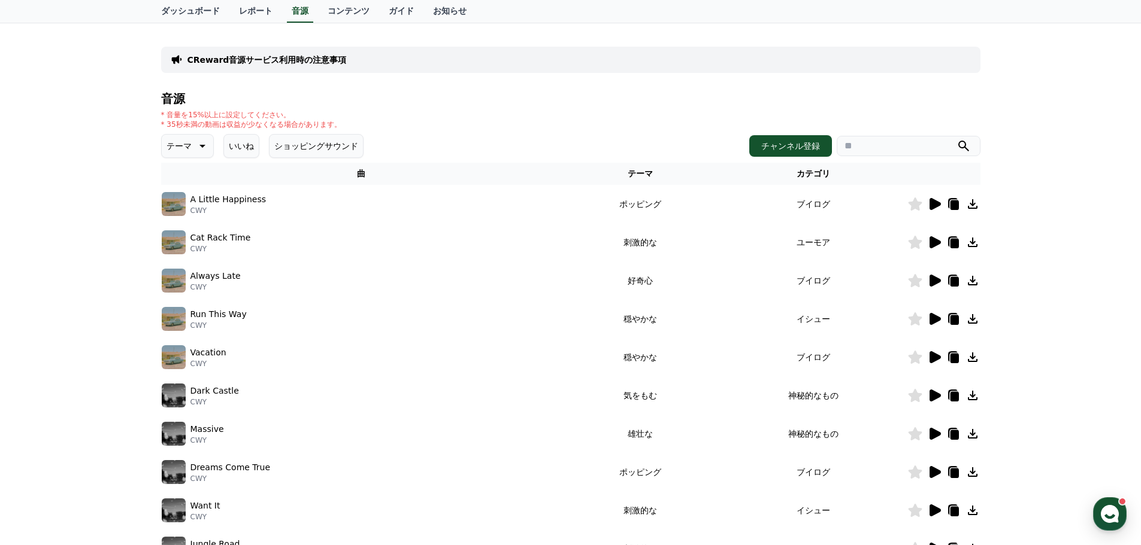
click at [935, 207] on icon at bounding box center [934, 204] width 11 height 12
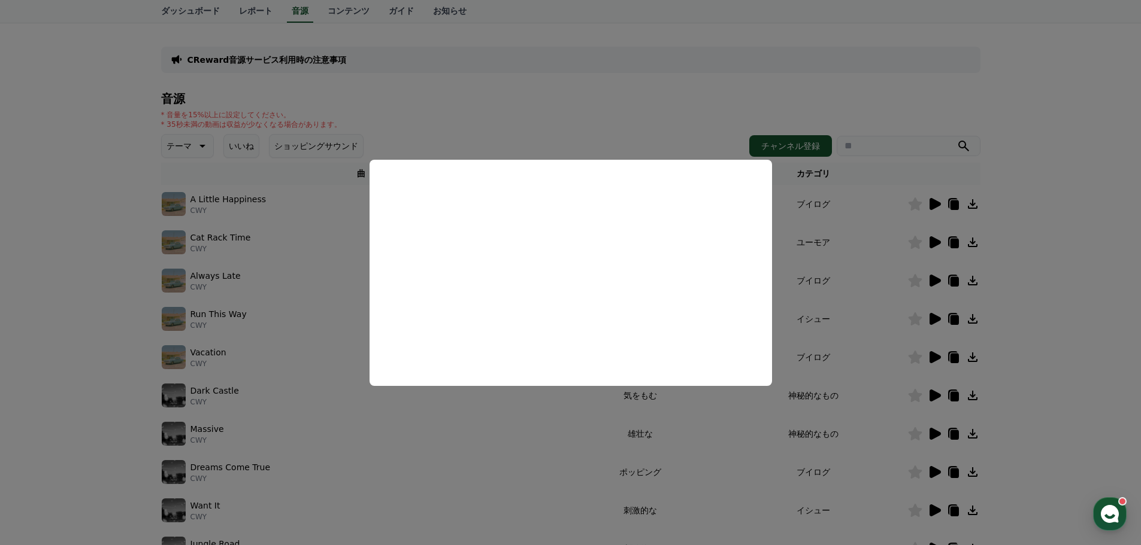
click at [863, 220] on button "close modal" at bounding box center [570, 272] width 1141 height 545
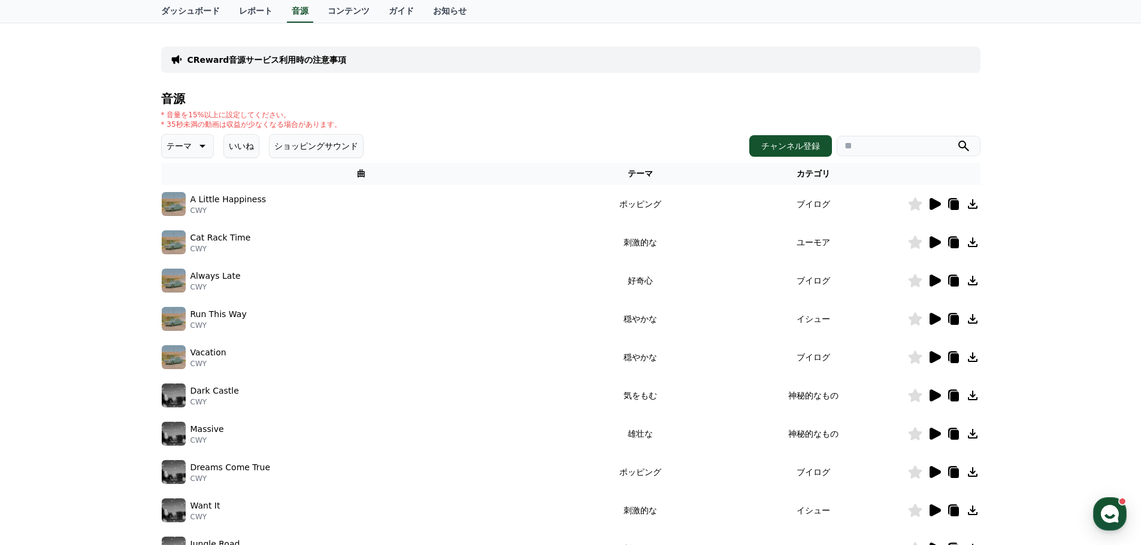
click at [199, 145] on icon at bounding box center [202, 146] width 6 height 3
click at [182, 242] on button "悲しい" at bounding box center [180, 240] width 35 height 26
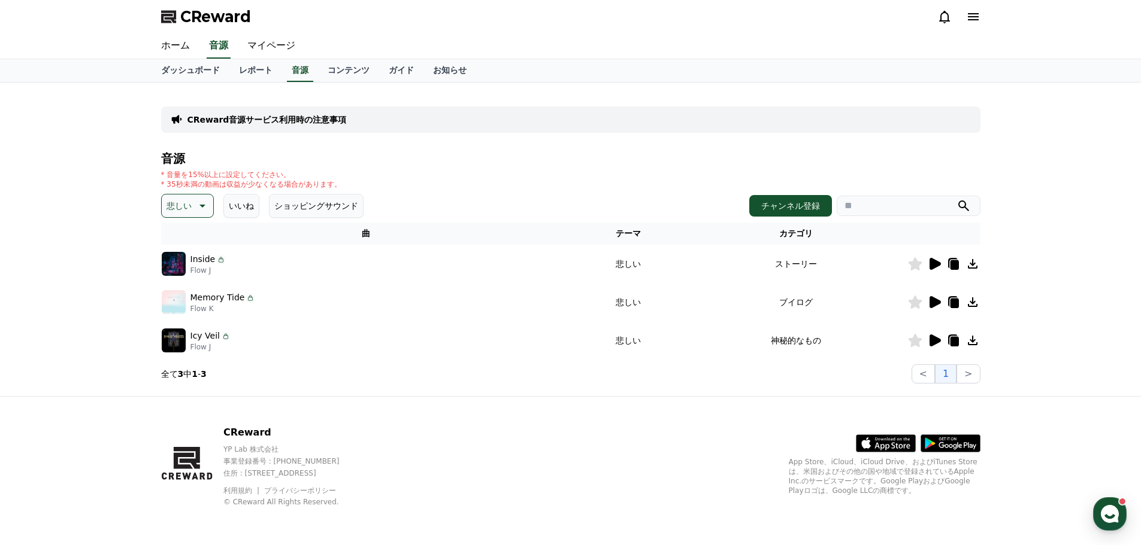
click at [933, 264] on icon at bounding box center [934, 264] width 11 height 12
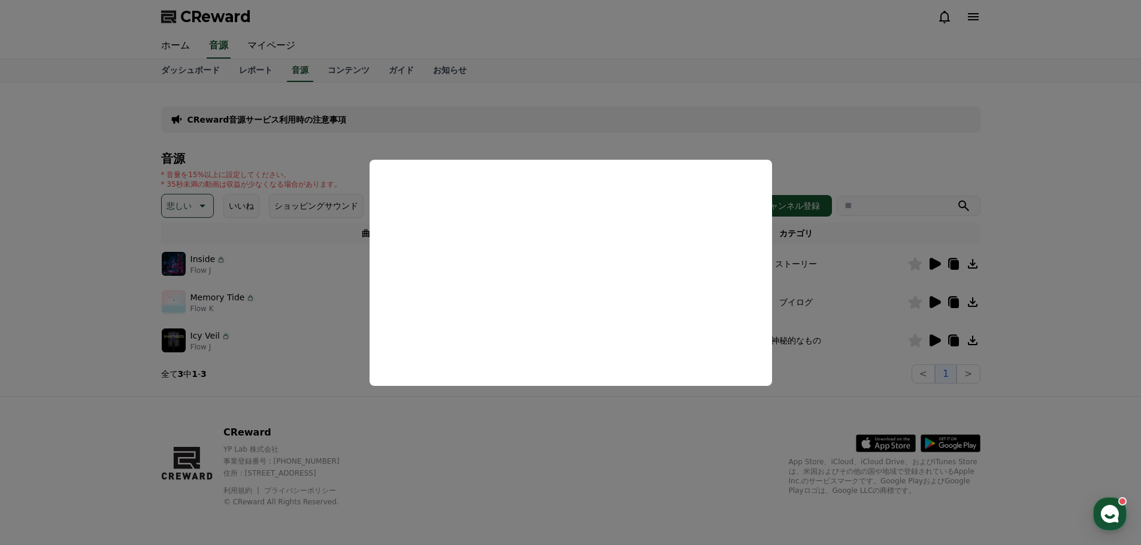
click at [935, 300] on button "close modal" at bounding box center [570, 272] width 1141 height 545
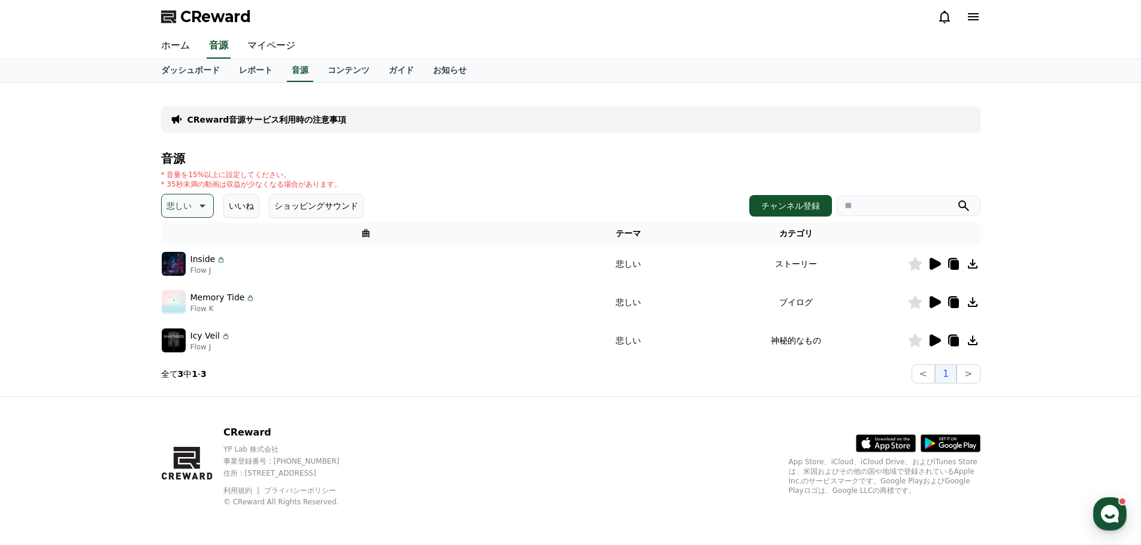
click at [934, 302] on icon at bounding box center [934, 302] width 11 height 12
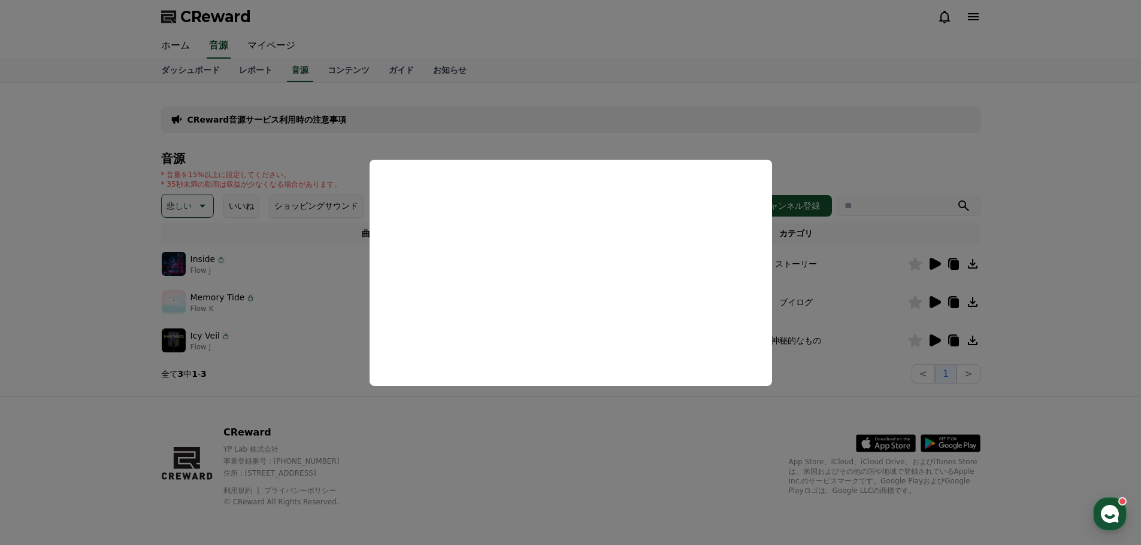
click at [929, 344] on button "close modal" at bounding box center [570, 272] width 1141 height 545
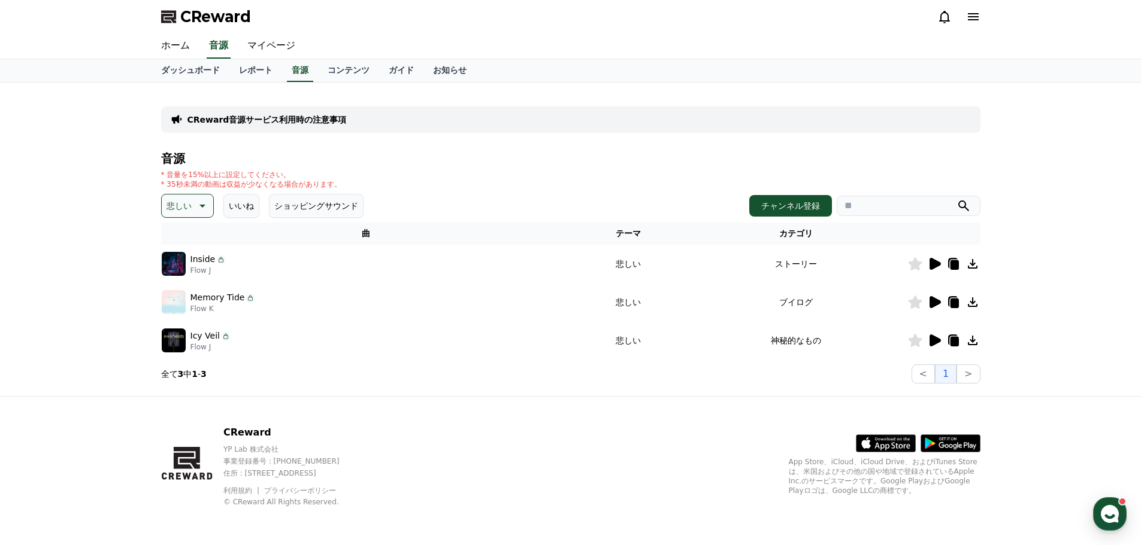
click at [929, 339] on icon at bounding box center [934, 340] width 14 height 14
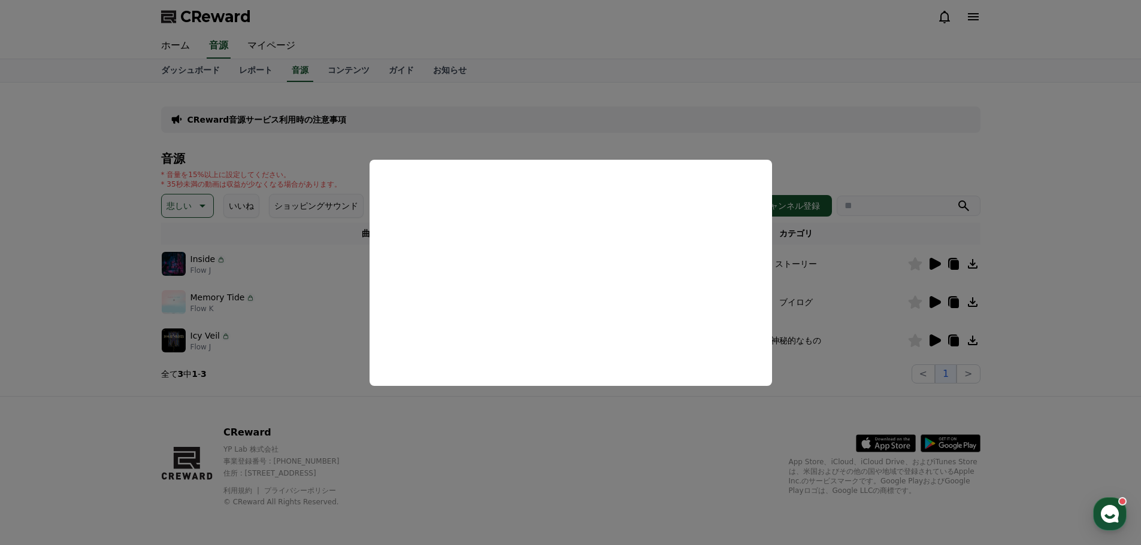
click at [120, 263] on button "close modal" at bounding box center [570, 272] width 1141 height 545
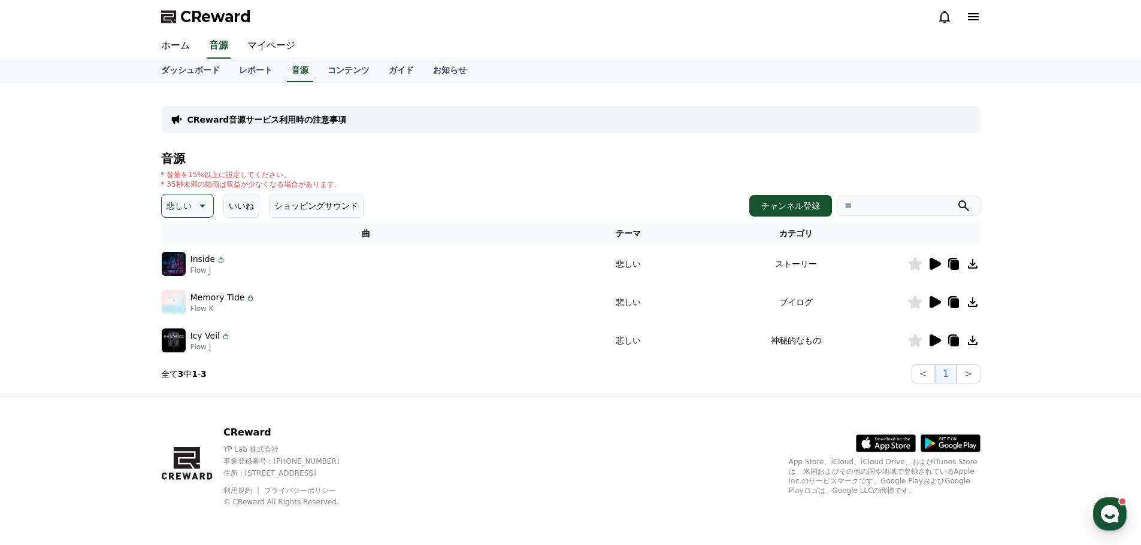
click at [179, 196] on button "悲しい" at bounding box center [187, 206] width 53 height 24
click at [182, 306] on button "気をもむ" at bounding box center [184, 305] width 43 height 26
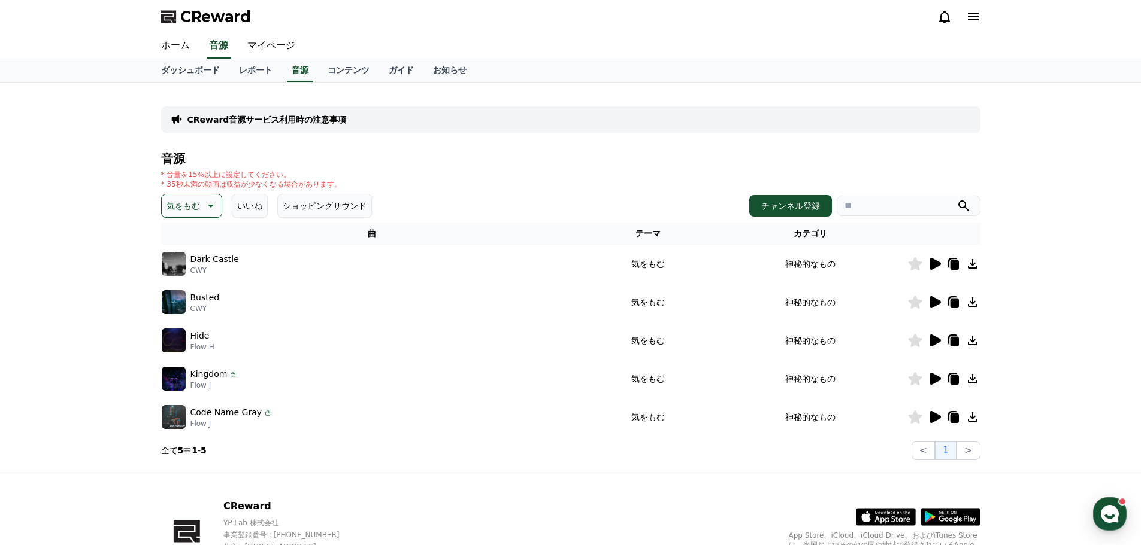
click at [939, 301] on icon at bounding box center [934, 302] width 11 height 12
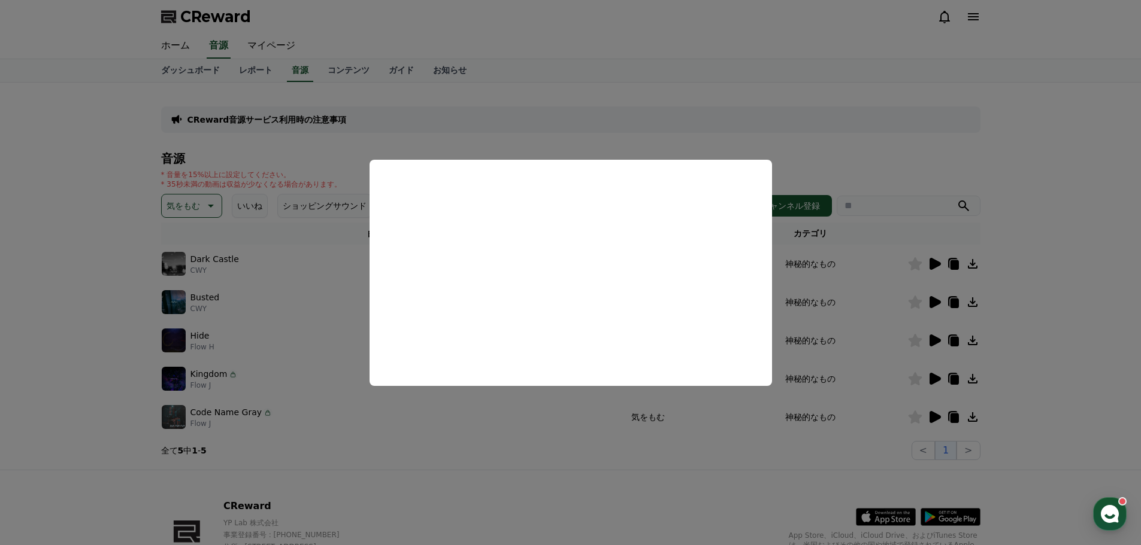
click at [179, 201] on button "close modal" at bounding box center [570, 272] width 1141 height 545
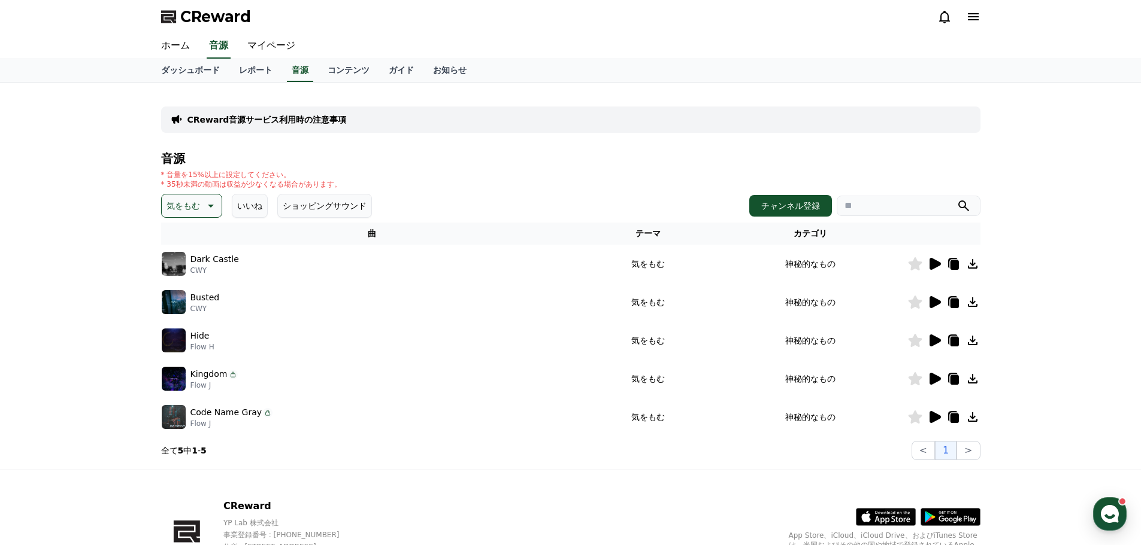
click at [180, 202] on p "気をもむ" at bounding box center [183, 206] width 34 height 17
click at [184, 274] on button "感動的な" at bounding box center [184, 273] width 43 height 26
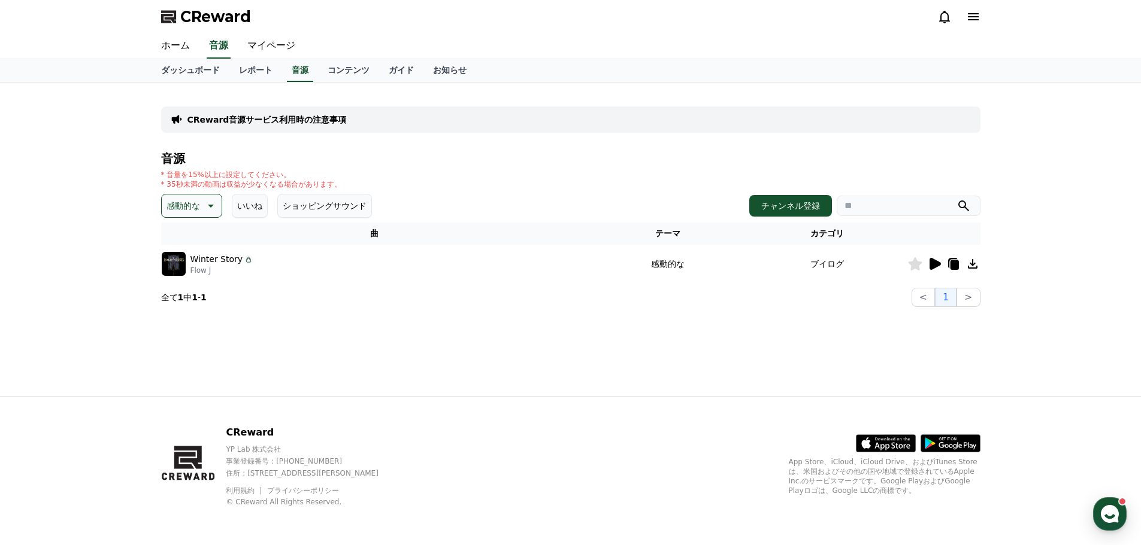
click at [940, 262] on icon at bounding box center [934, 264] width 14 height 14
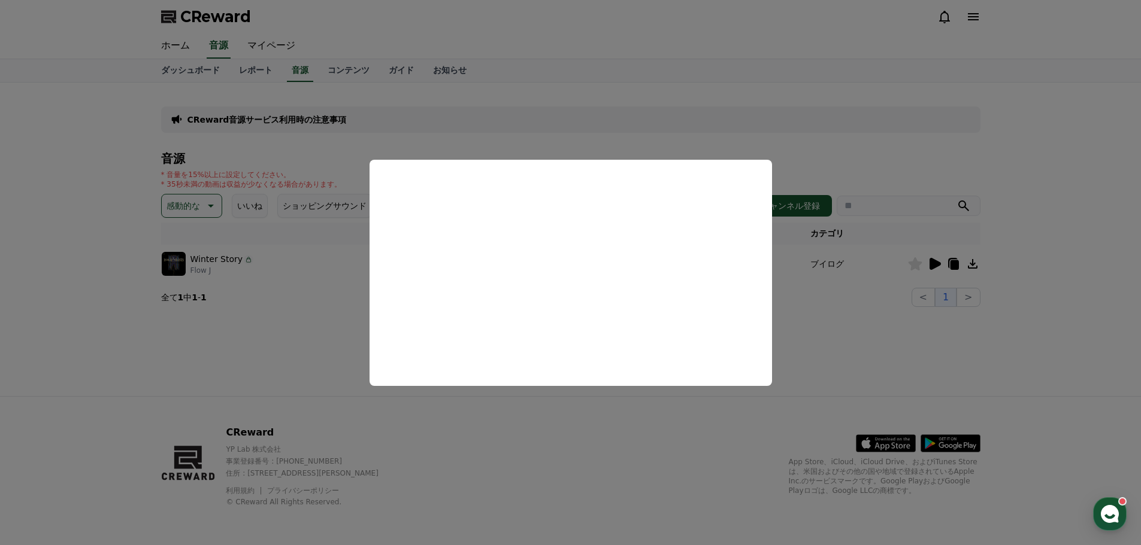
click at [192, 205] on button "close modal" at bounding box center [570, 272] width 1141 height 545
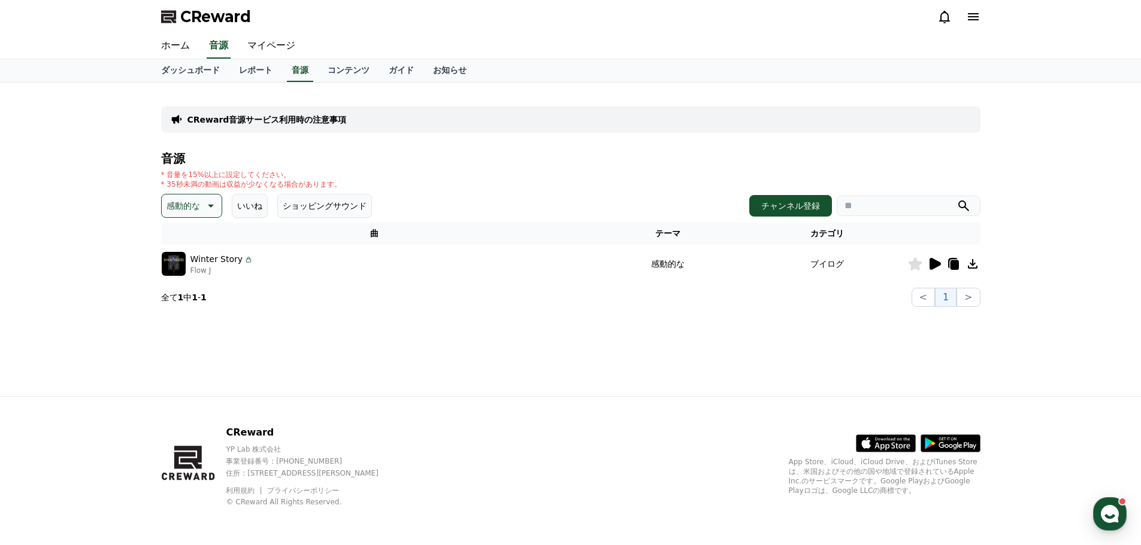
click at [932, 271] on icon at bounding box center [934, 264] width 14 height 14
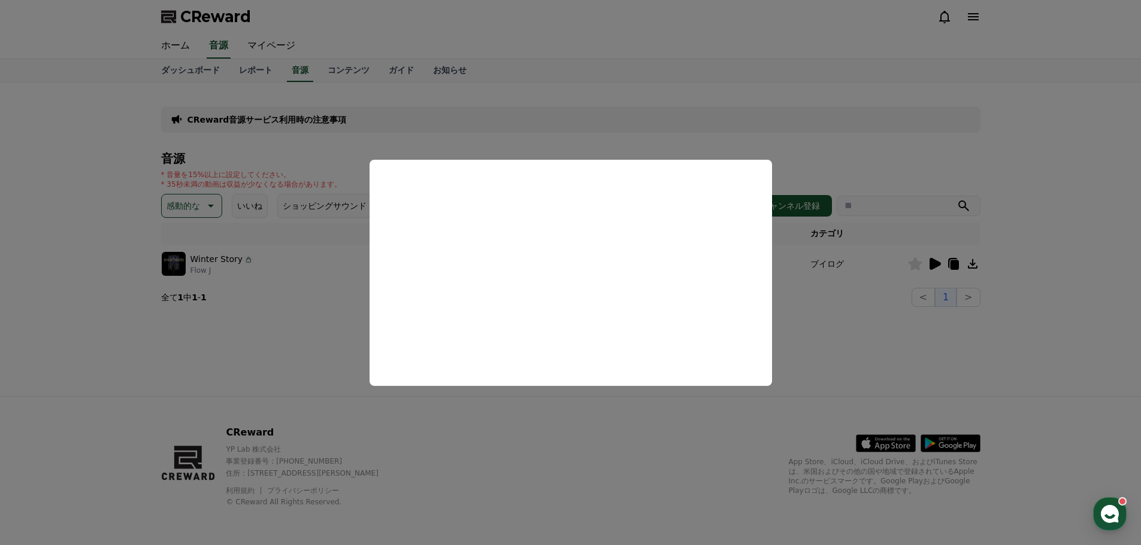
click at [221, 324] on button "close modal" at bounding box center [570, 272] width 1141 height 545
click at [181, 192] on div "音源 * 音量を15%以上に設定してください。 * 35秒未満の動画は収益が少なくなる場合があります。 感動的な いいね ショッピングサウンド チャンネル登録…" at bounding box center [570, 229] width 819 height 155
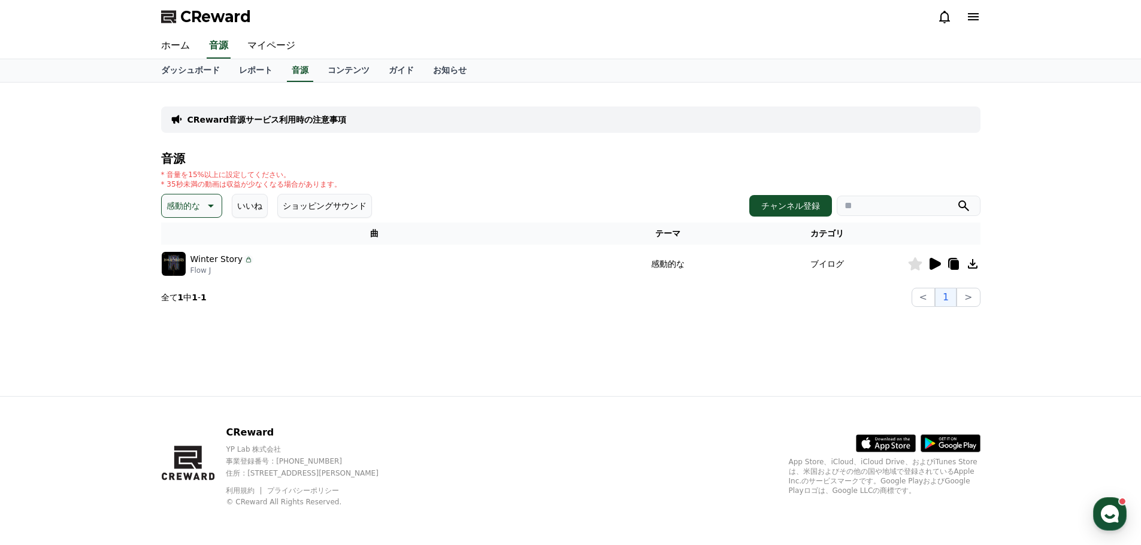
click at [182, 201] on p "感動的な" at bounding box center [183, 206] width 34 height 17
click at [181, 271] on div "全て 空想 好奇心 暗い 明るい ポッピング 刺激的な 反転 雄壮な 劇的な 喜ばしい 気分 EDM 溝 悲しい 穏やかな 可愛い 感動的な 気をもむ 喜劇的な" at bounding box center [191, 160] width 57 height 618
click at [172, 268] on button "溝" at bounding box center [172, 269] width 18 height 26
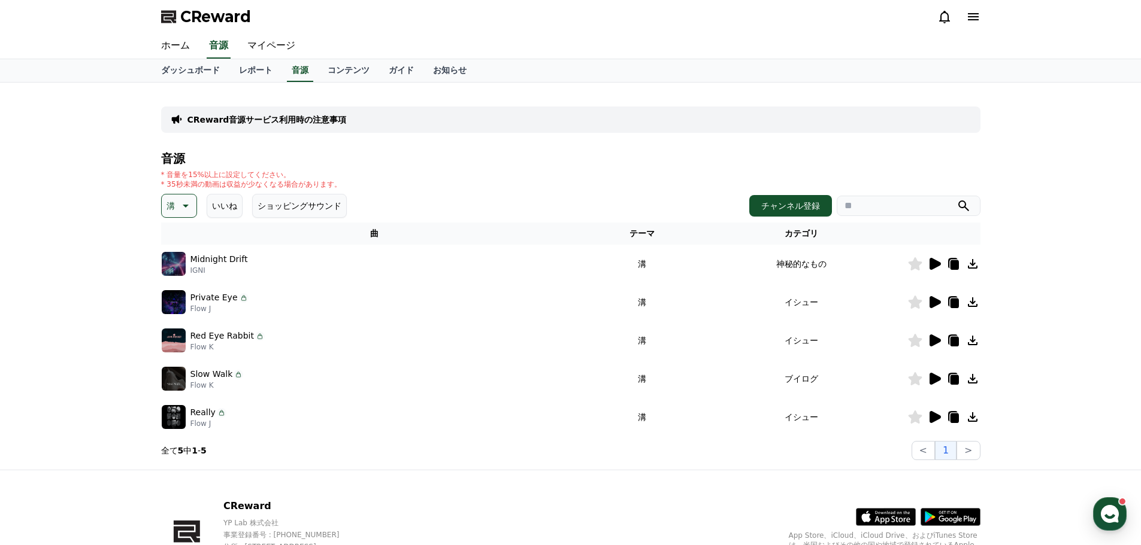
click at [930, 266] on icon at bounding box center [934, 264] width 11 height 12
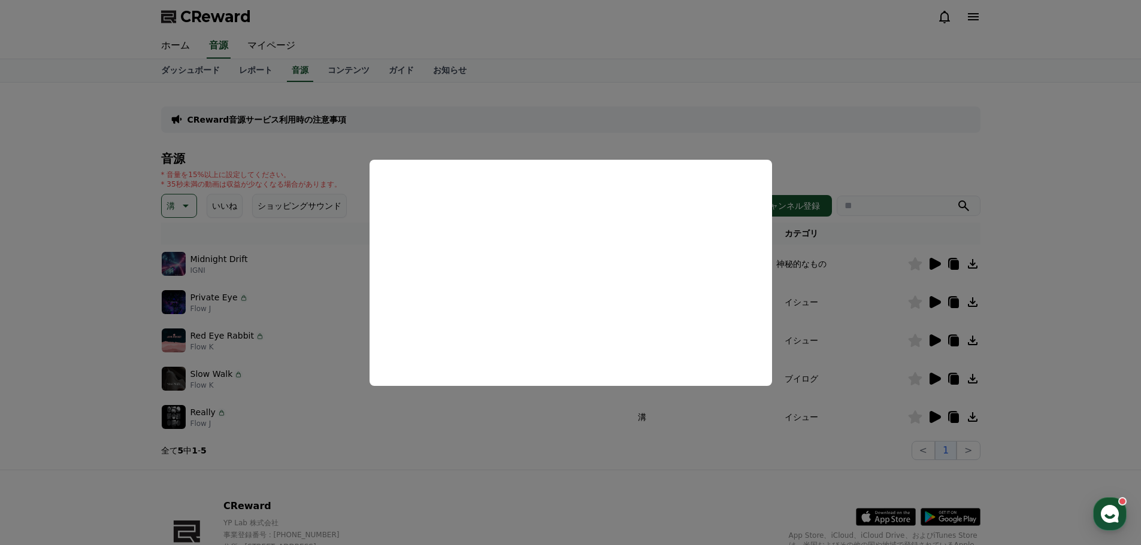
click at [590, 417] on button "close modal" at bounding box center [570, 272] width 1141 height 545
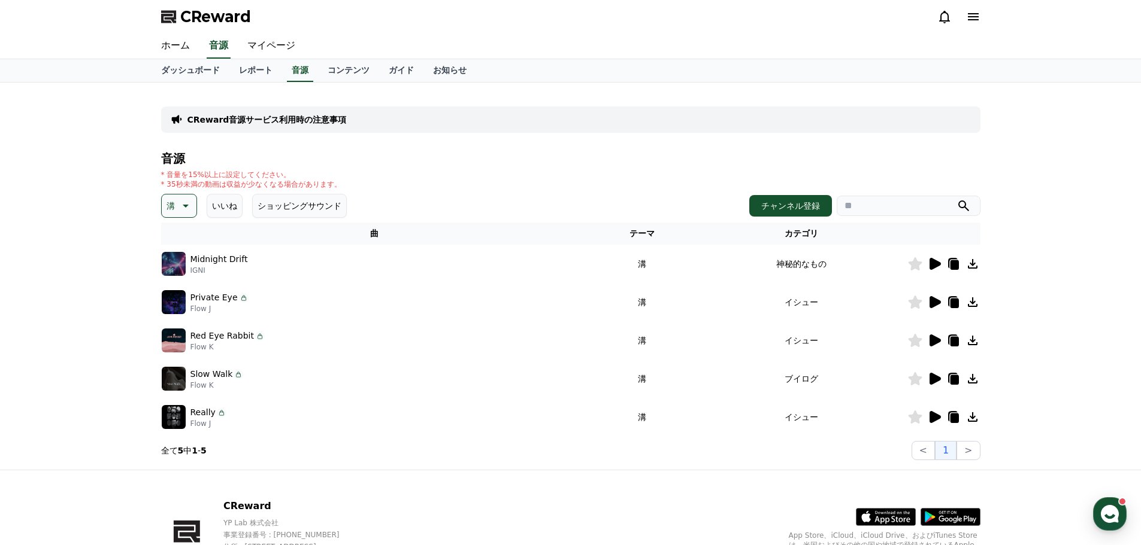
click at [937, 302] on icon at bounding box center [934, 302] width 11 height 12
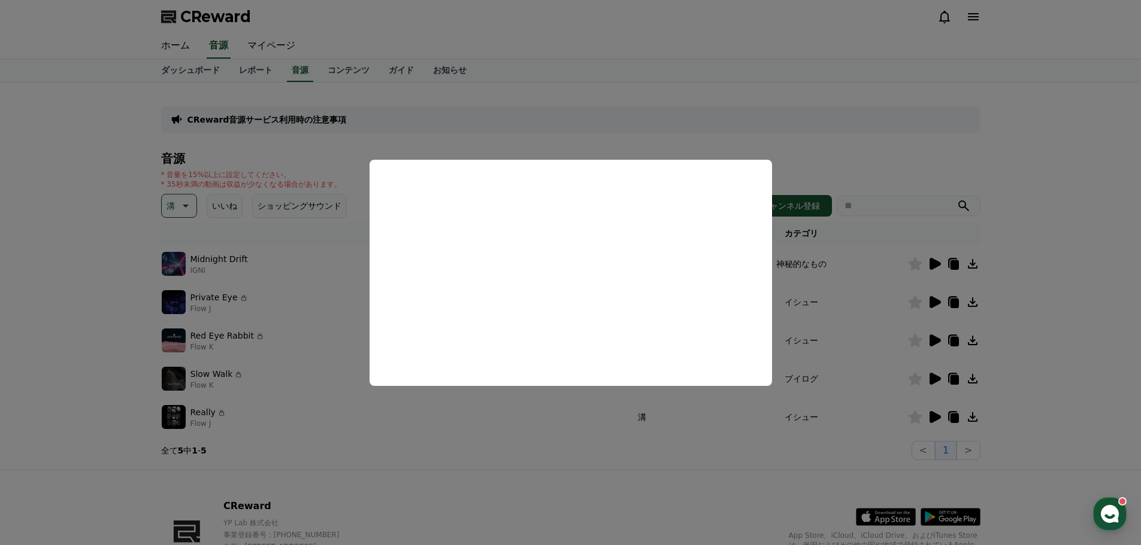
click at [596, 411] on button "close modal" at bounding box center [570, 272] width 1141 height 545
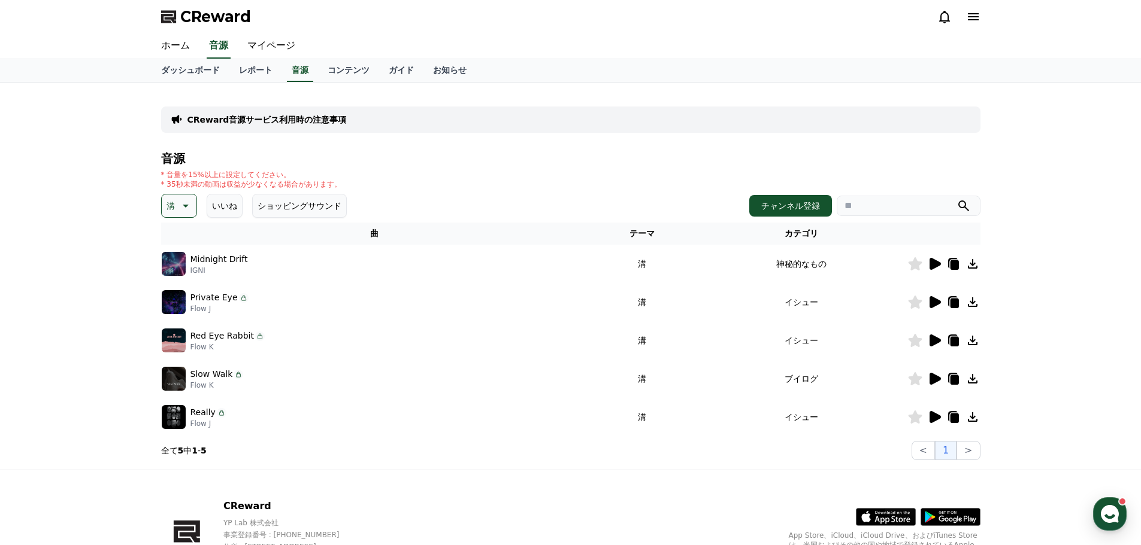
click at [930, 344] on icon at bounding box center [934, 341] width 11 height 12
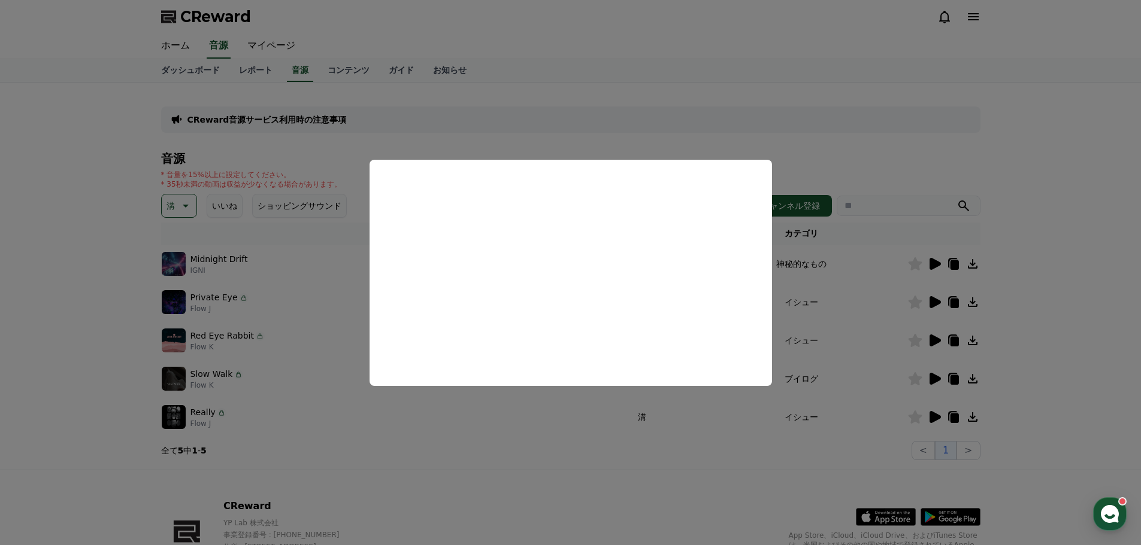
click at [502, 412] on button "close modal" at bounding box center [570, 272] width 1141 height 545
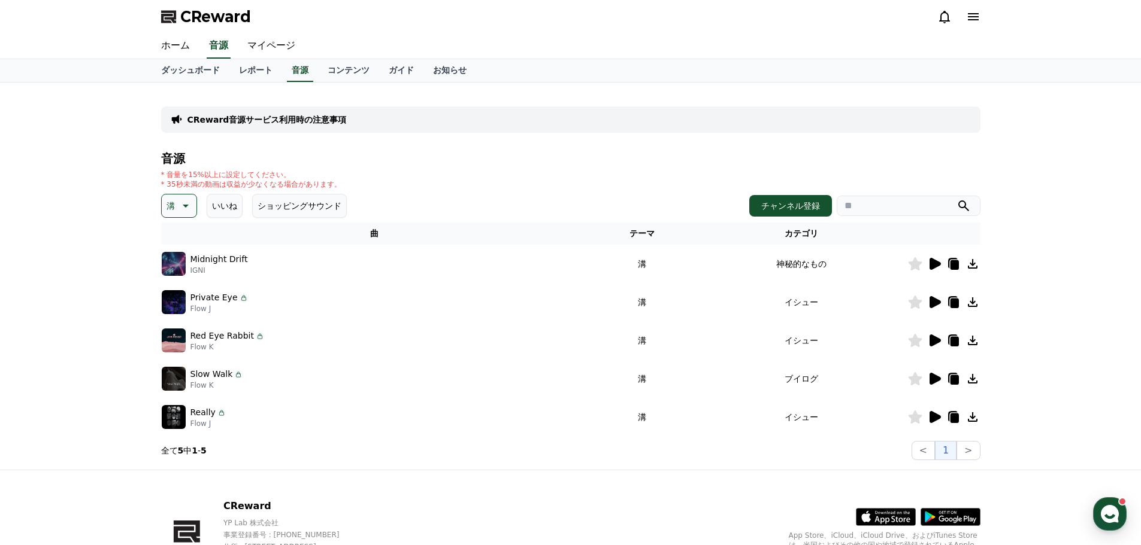
click at [937, 342] on icon at bounding box center [934, 341] width 11 height 12
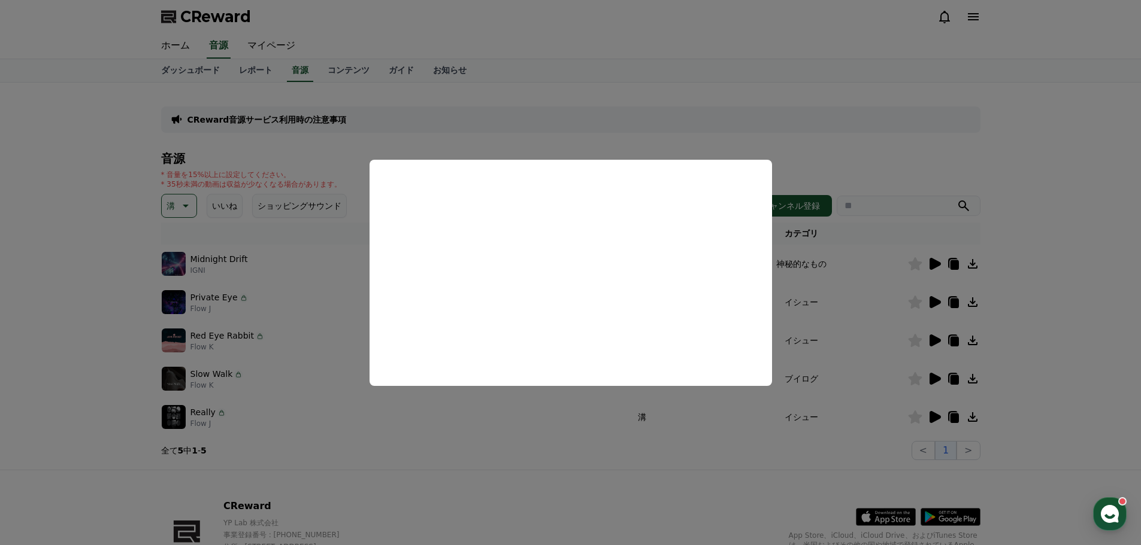
click at [883, 381] on button "close modal" at bounding box center [570, 272] width 1141 height 545
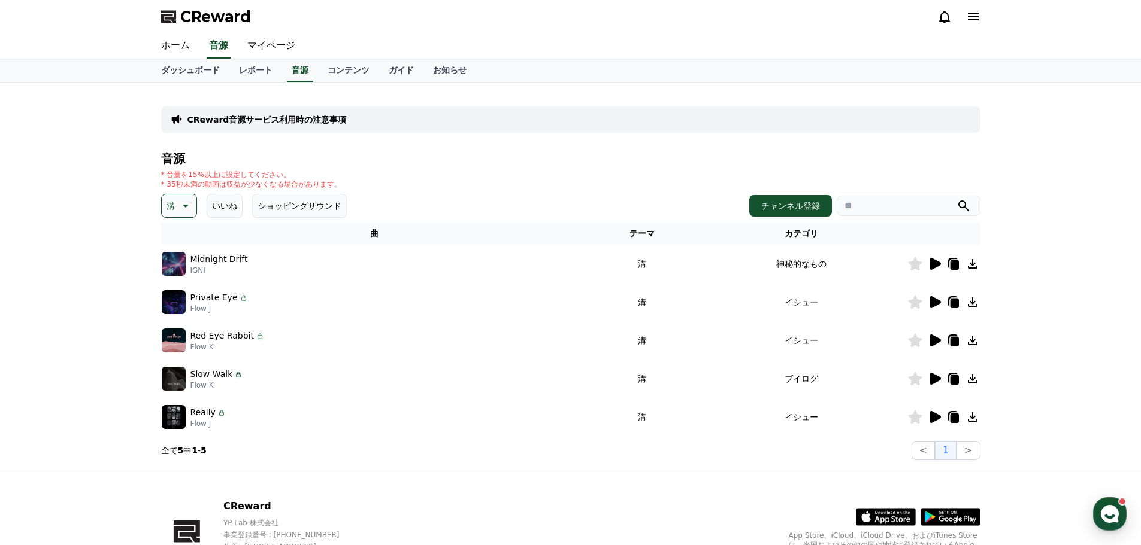
click at [934, 378] on icon at bounding box center [934, 379] width 11 height 12
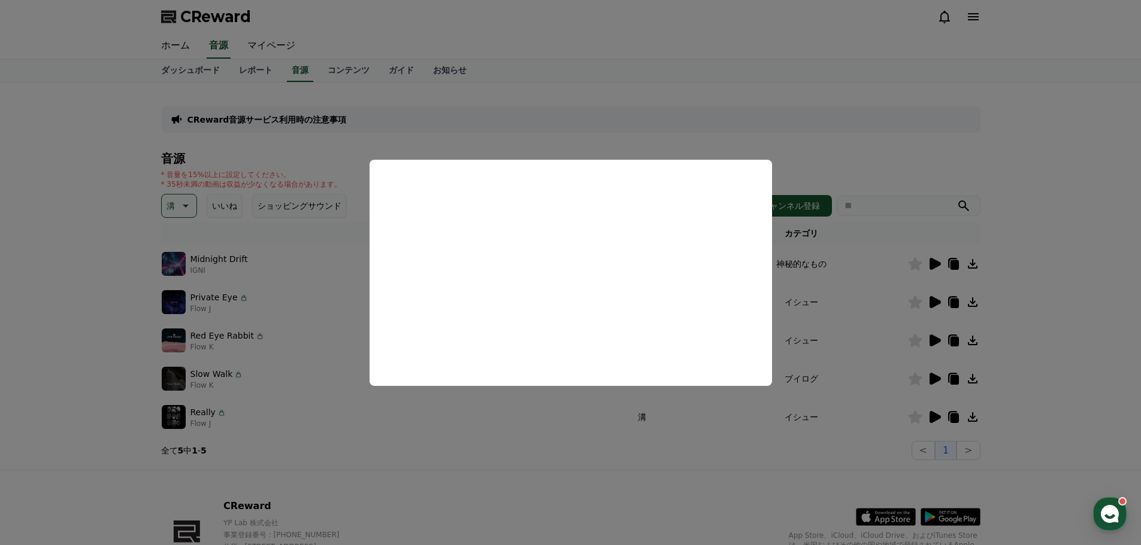
click at [483, 416] on button "close modal" at bounding box center [570, 272] width 1141 height 545
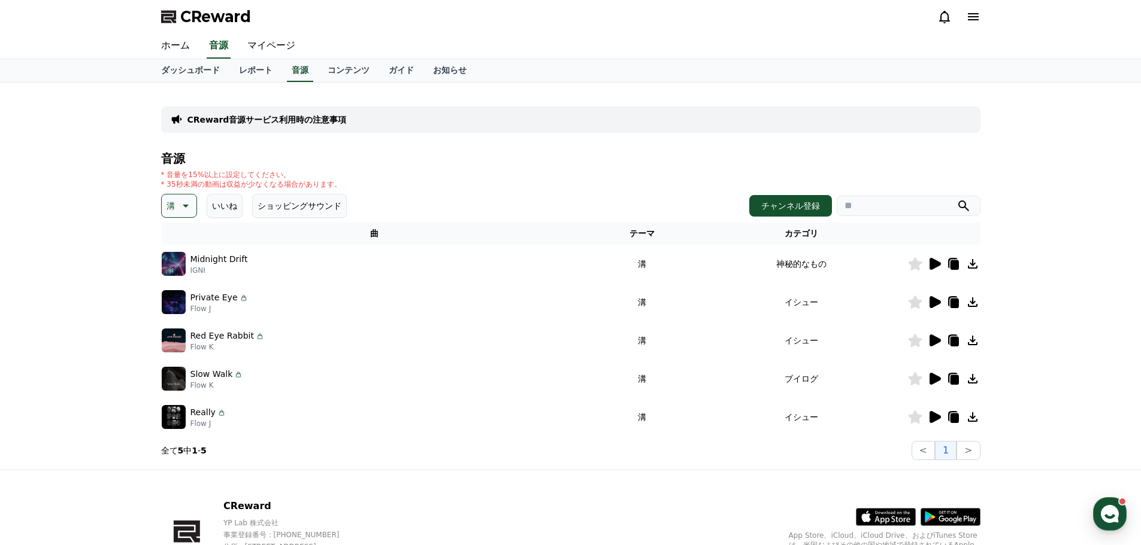
click at [939, 380] on icon at bounding box center [934, 379] width 11 height 12
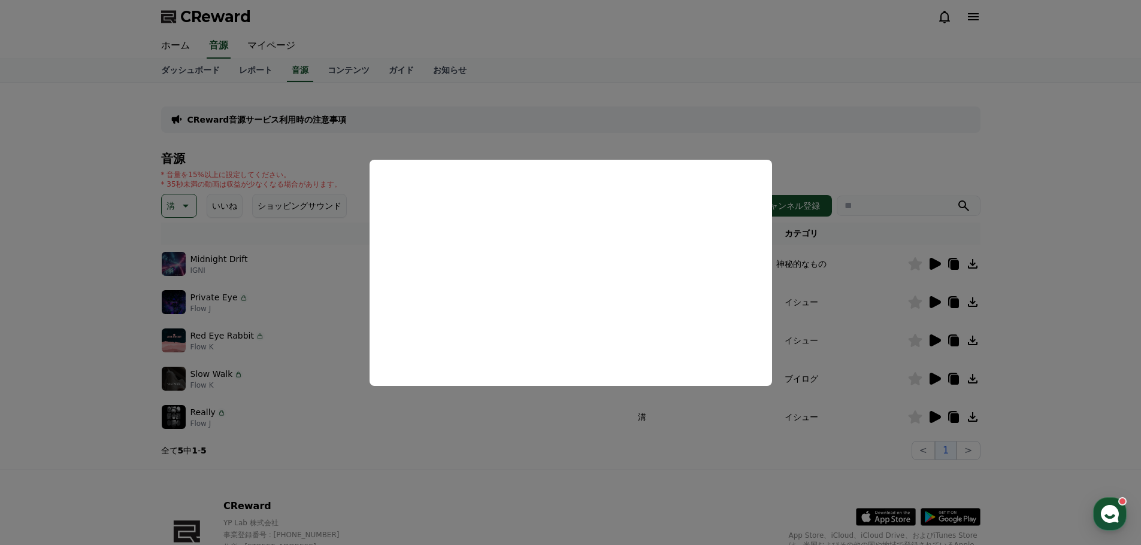
click at [516, 400] on button "close modal" at bounding box center [570, 272] width 1141 height 545
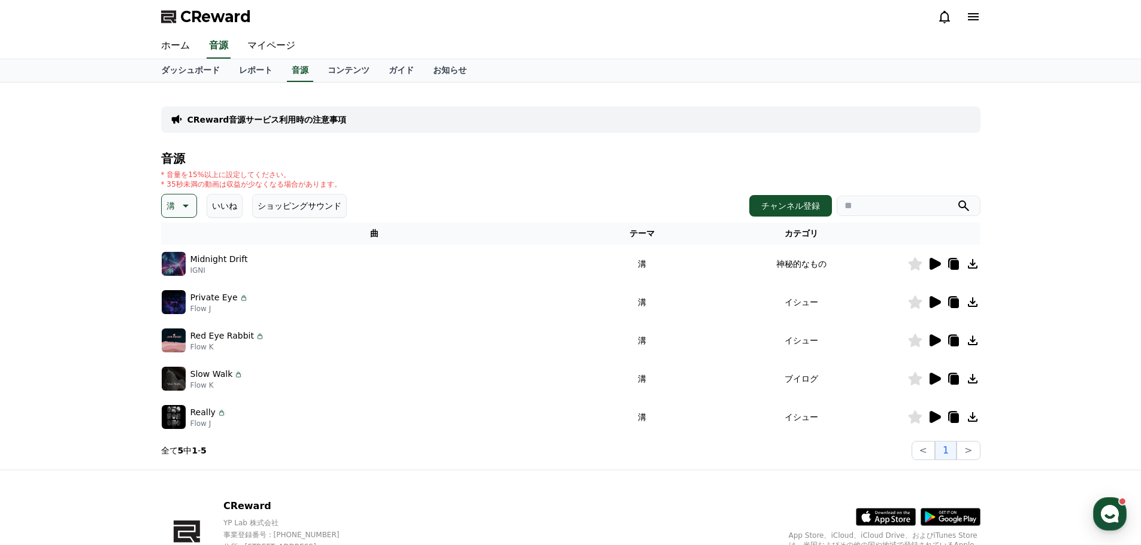
click at [938, 419] on icon at bounding box center [934, 417] width 11 height 12
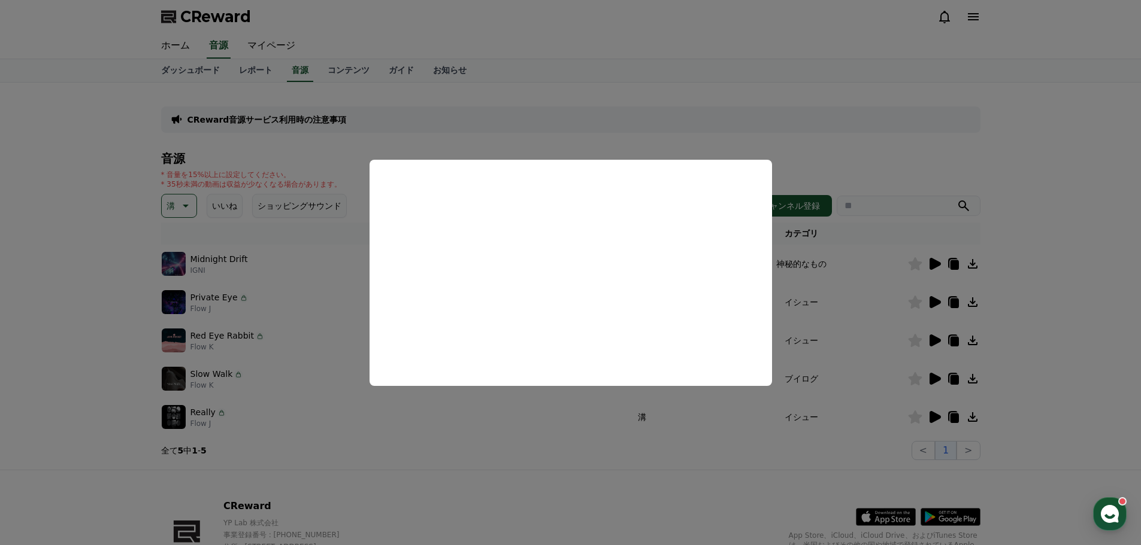
click at [549, 434] on button "close modal" at bounding box center [570, 272] width 1141 height 545
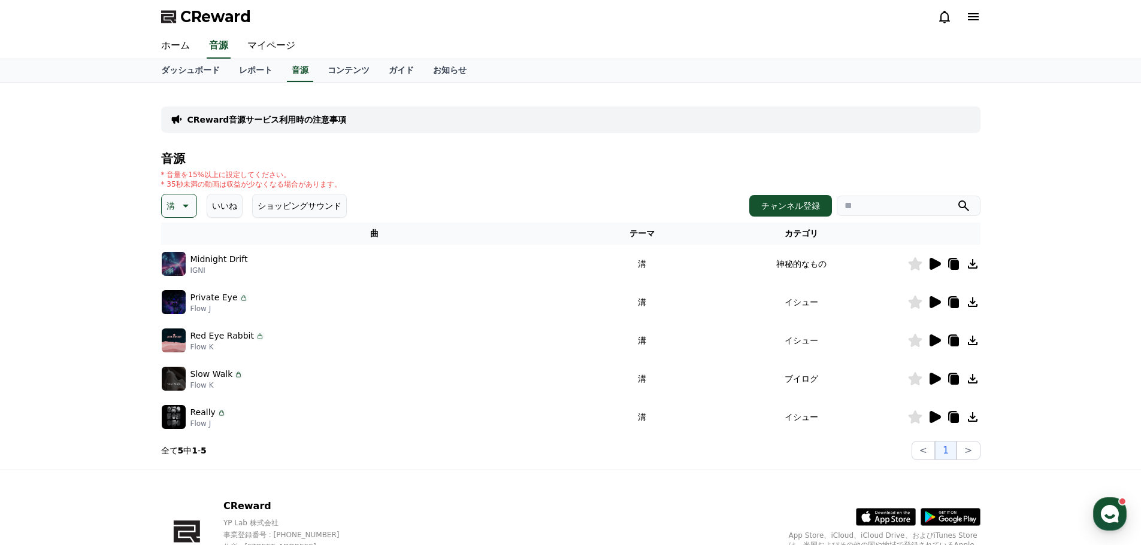
click at [935, 340] on icon at bounding box center [934, 341] width 11 height 12
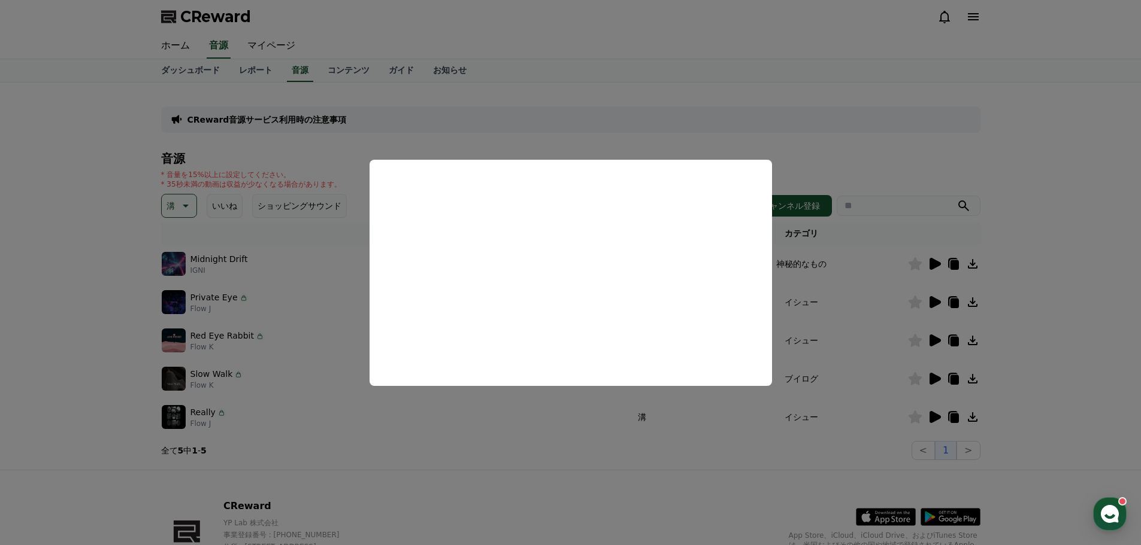
click at [856, 249] on button "close modal" at bounding box center [570, 272] width 1141 height 545
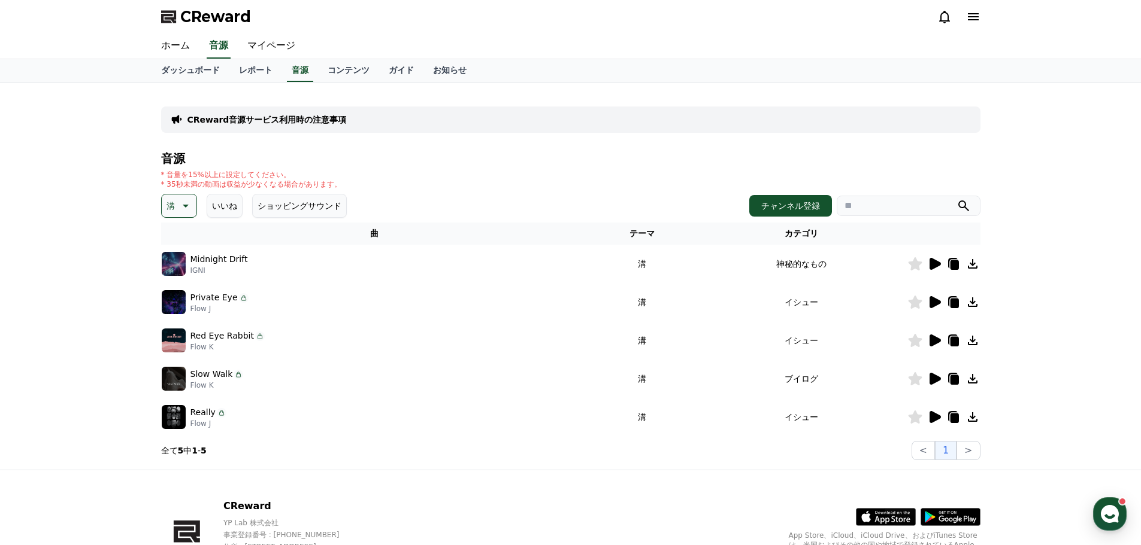
click at [934, 383] on icon at bounding box center [934, 379] width 11 height 12
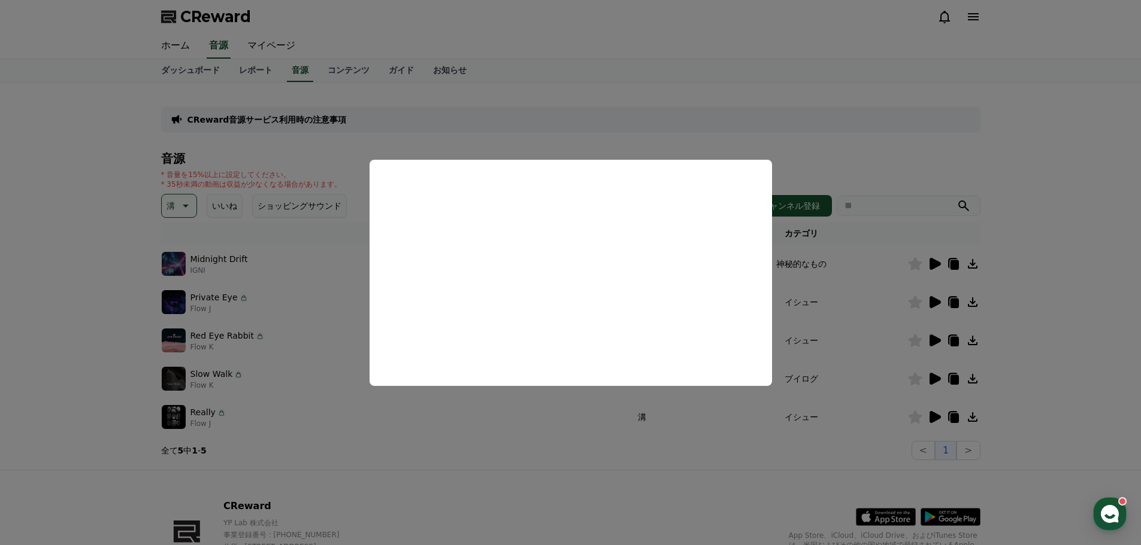
click at [522, 438] on button "close modal" at bounding box center [570, 272] width 1141 height 545
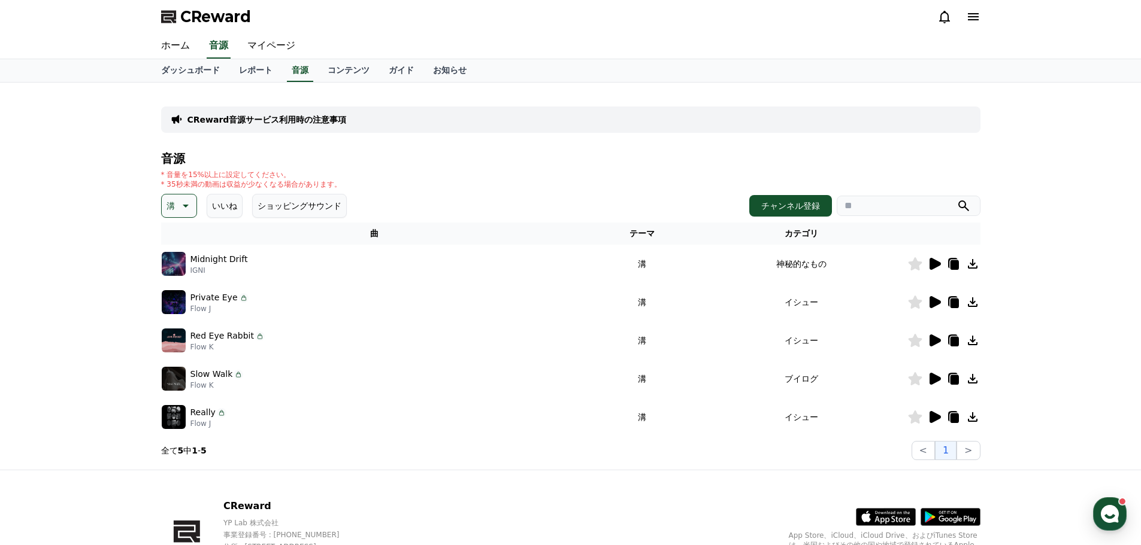
click at [186, 211] on icon at bounding box center [184, 206] width 14 height 14
click at [178, 281] on button "反転" at bounding box center [176, 276] width 26 height 26
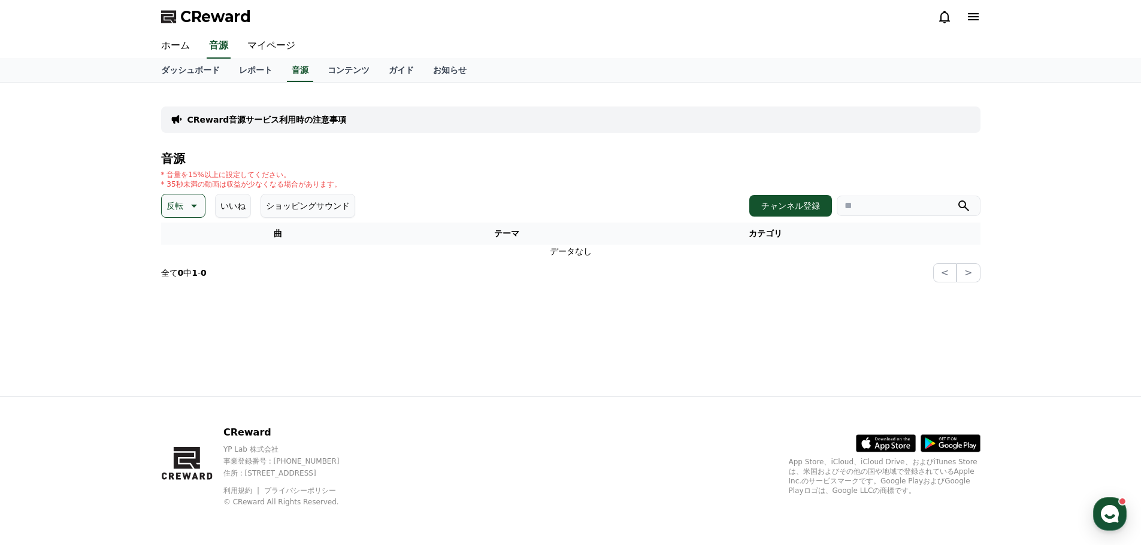
click at [192, 196] on button "反転" at bounding box center [183, 206] width 44 height 24
click at [189, 309] on button "雄壮な" at bounding box center [180, 307] width 35 height 26
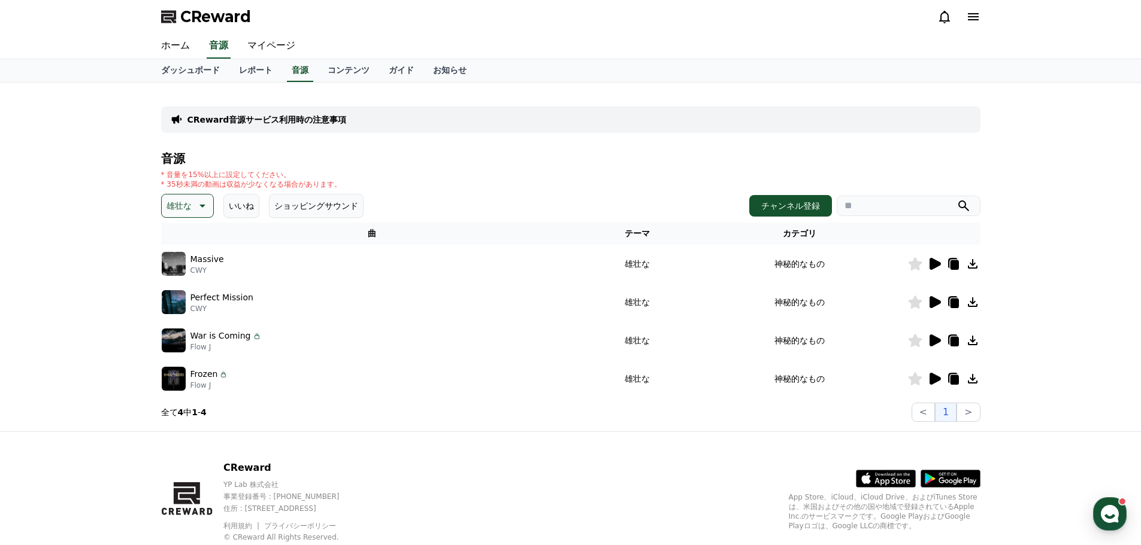
click at [941, 262] on div at bounding box center [944, 264] width 72 height 14
click at [938, 262] on icon at bounding box center [934, 264] width 14 height 14
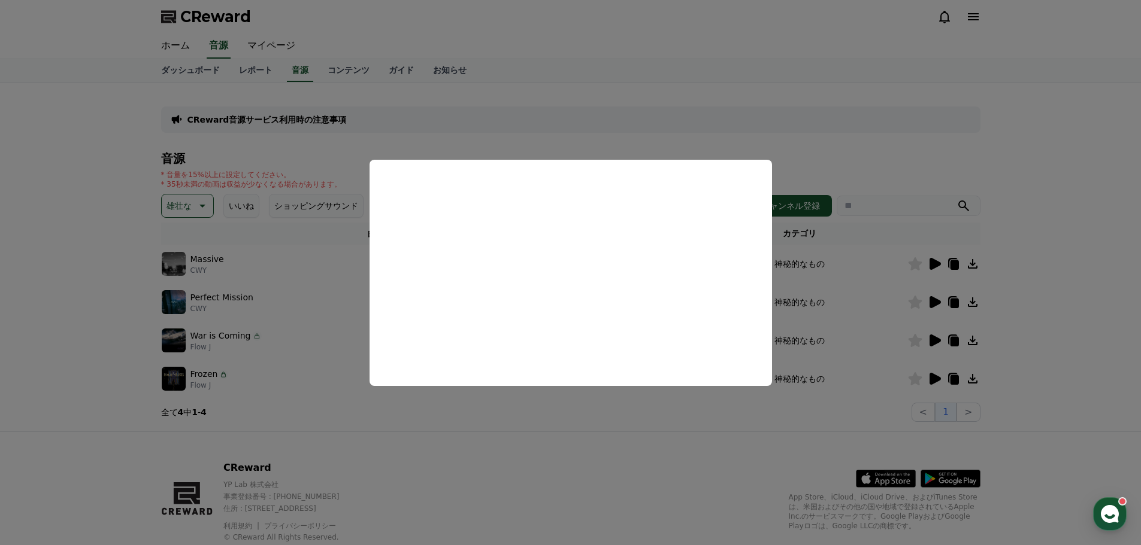
click at [120, 229] on button "close modal" at bounding box center [570, 272] width 1141 height 545
click at [190, 212] on p "雄壮な" at bounding box center [178, 206] width 25 height 17
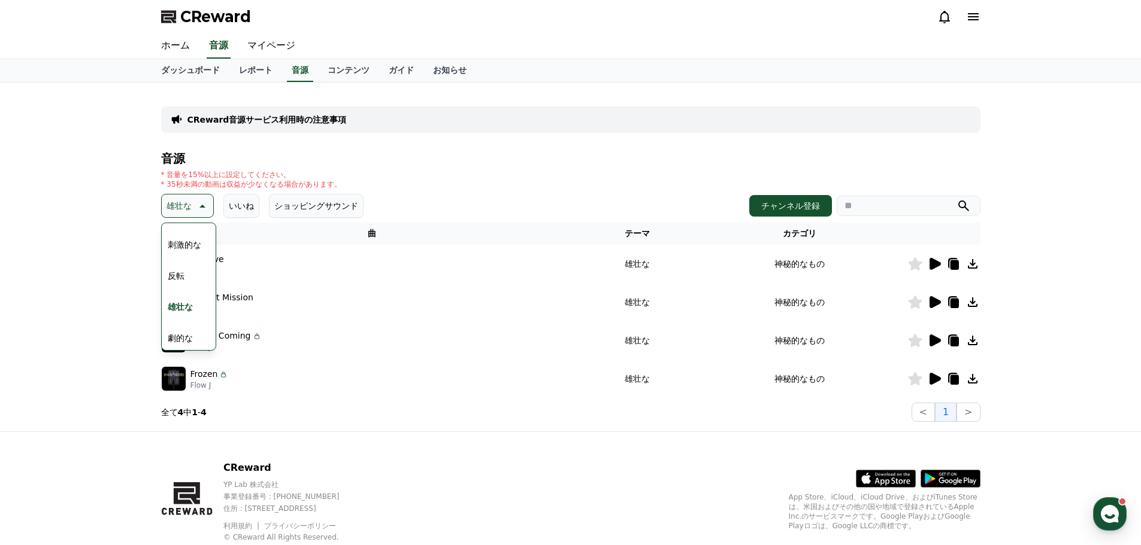
scroll to position [239, 0]
click at [185, 278] on button "劇的な" at bounding box center [180, 278] width 35 height 26
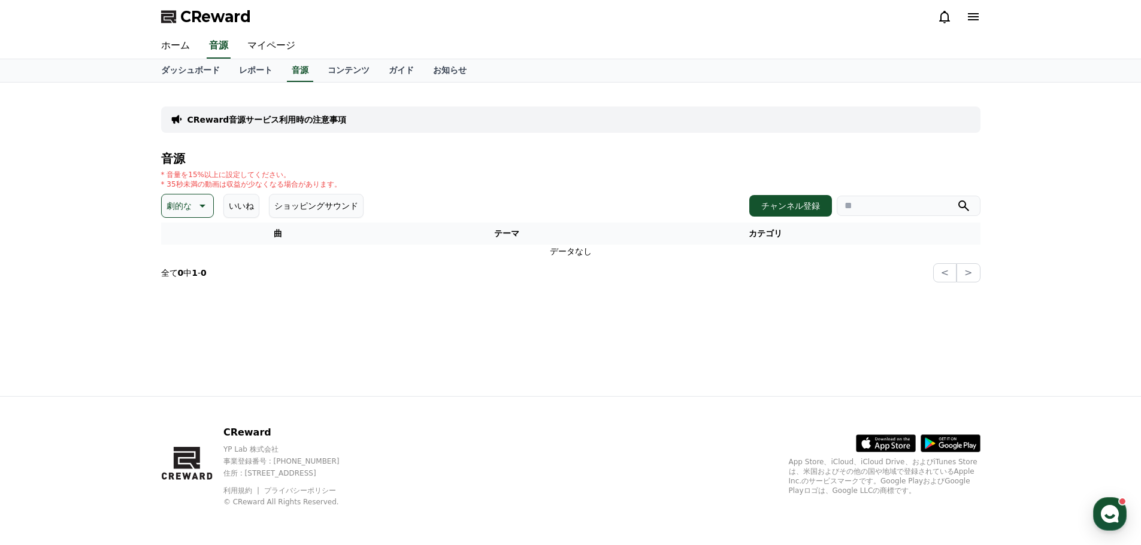
click at [190, 205] on p "劇的な" at bounding box center [178, 206] width 25 height 17
click at [187, 308] on button "喜ばしい" at bounding box center [184, 309] width 43 height 26
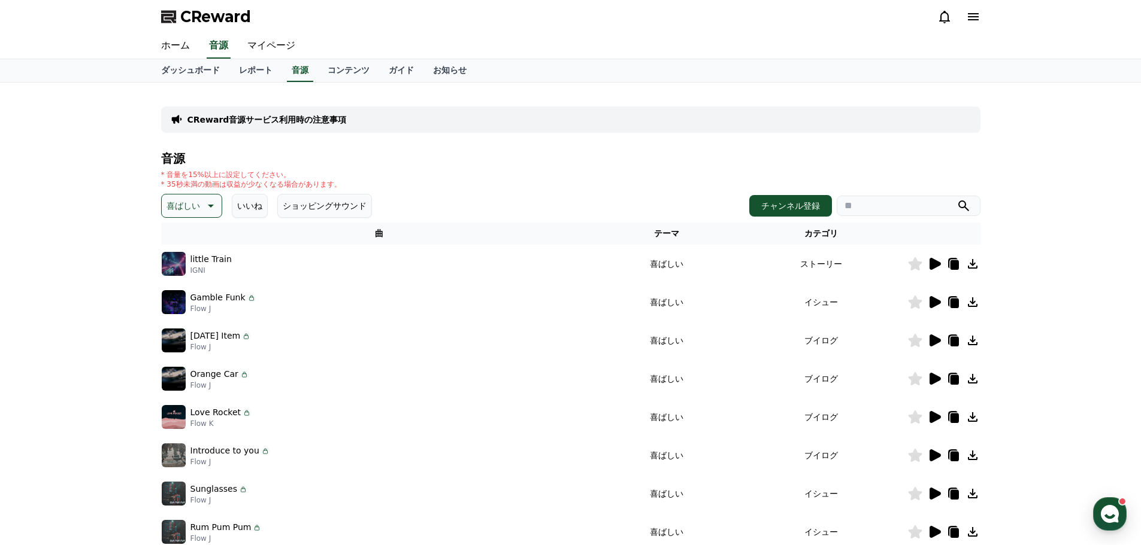
click at [929, 266] on icon at bounding box center [934, 264] width 11 height 12
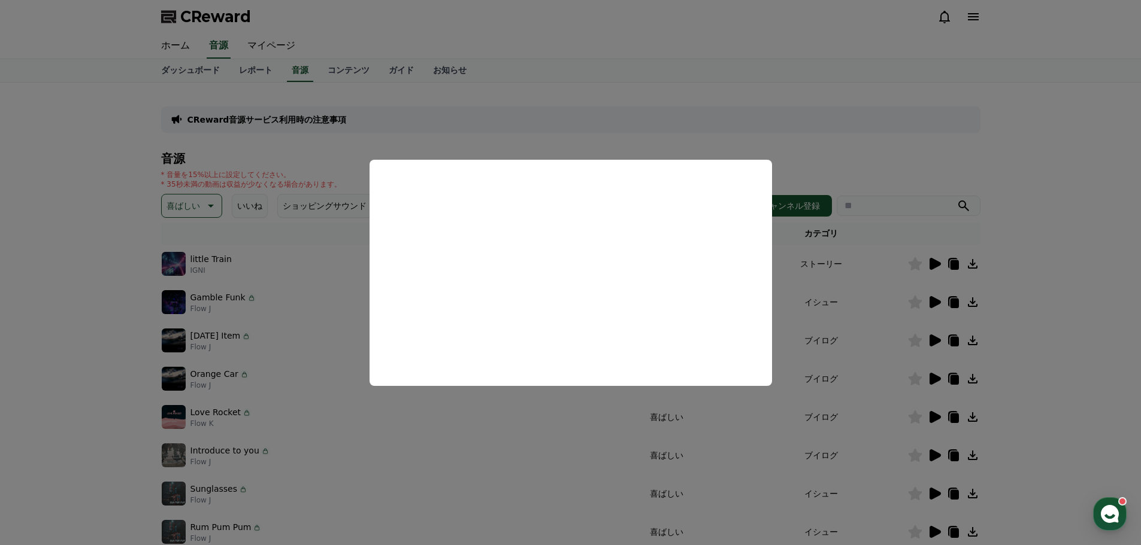
click at [891, 298] on button "close modal" at bounding box center [570, 272] width 1141 height 545
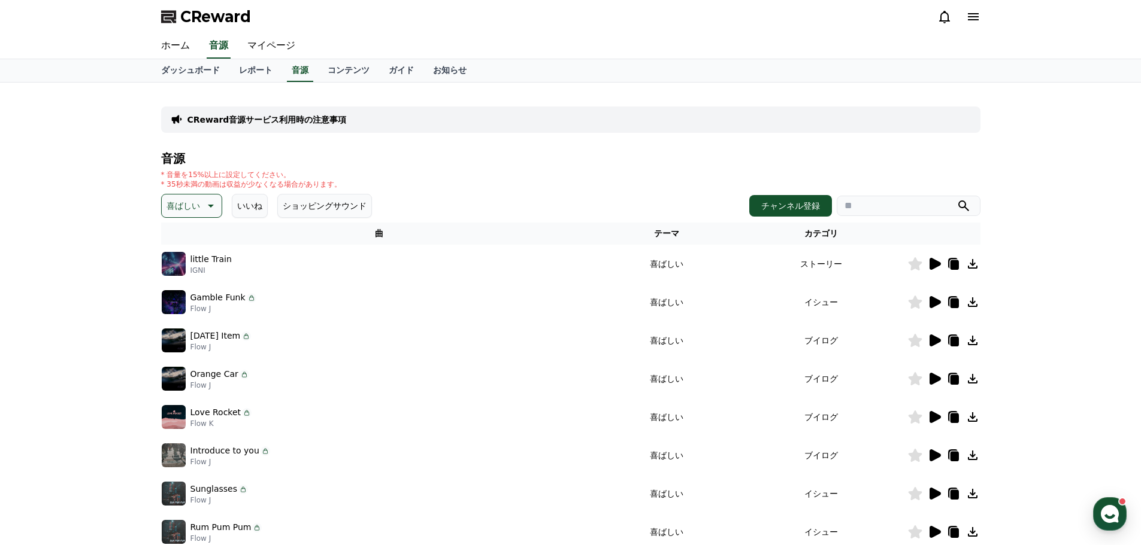
click at [935, 302] on icon at bounding box center [934, 302] width 11 height 12
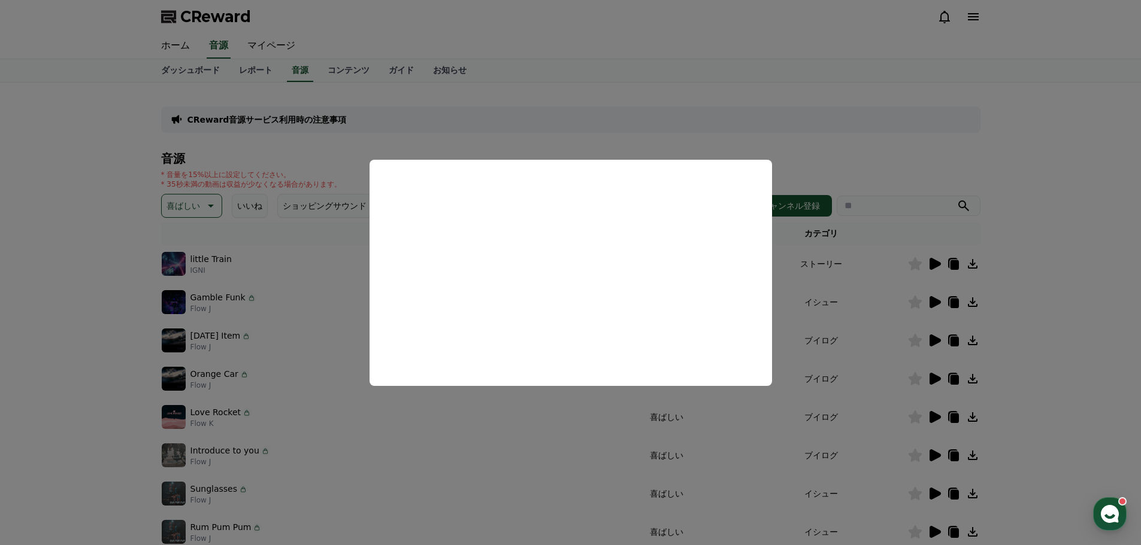
click at [939, 341] on button "close modal" at bounding box center [570, 272] width 1141 height 545
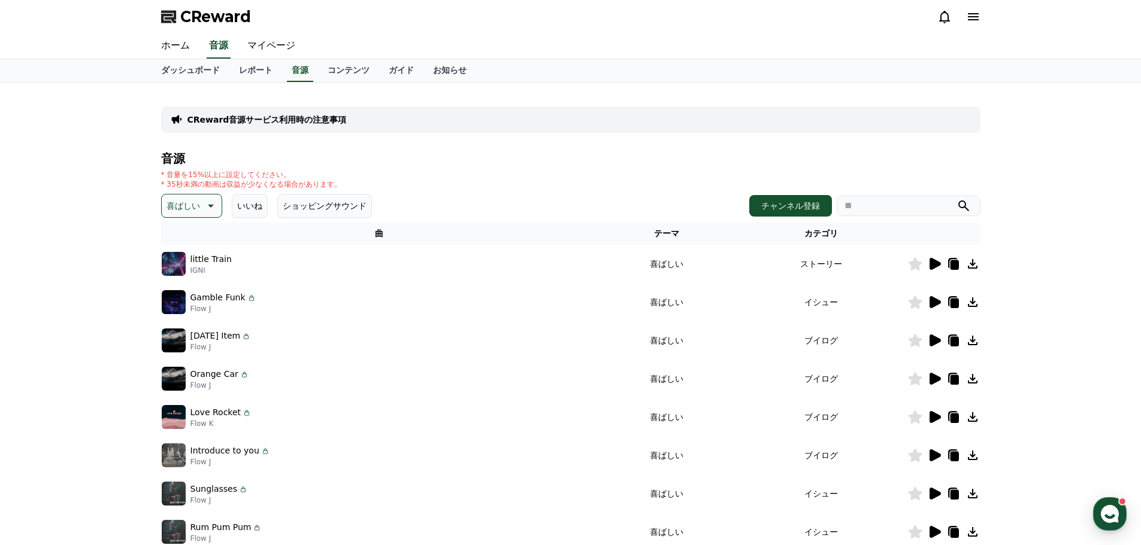
click at [936, 342] on icon at bounding box center [934, 341] width 11 height 12
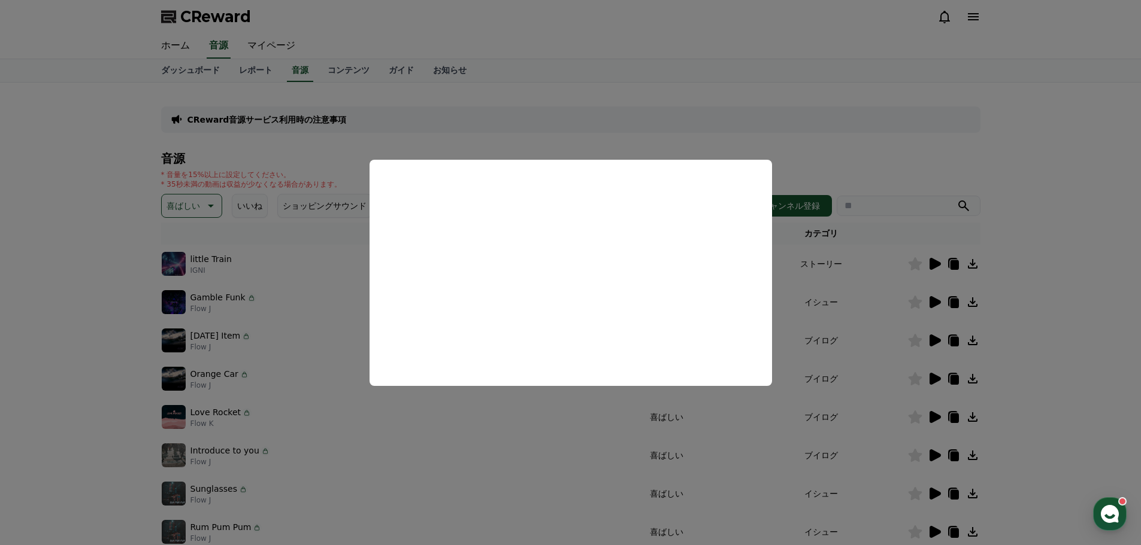
click at [934, 380] on button "close modal" at bounding box center [570, 272] width 1141 height 545
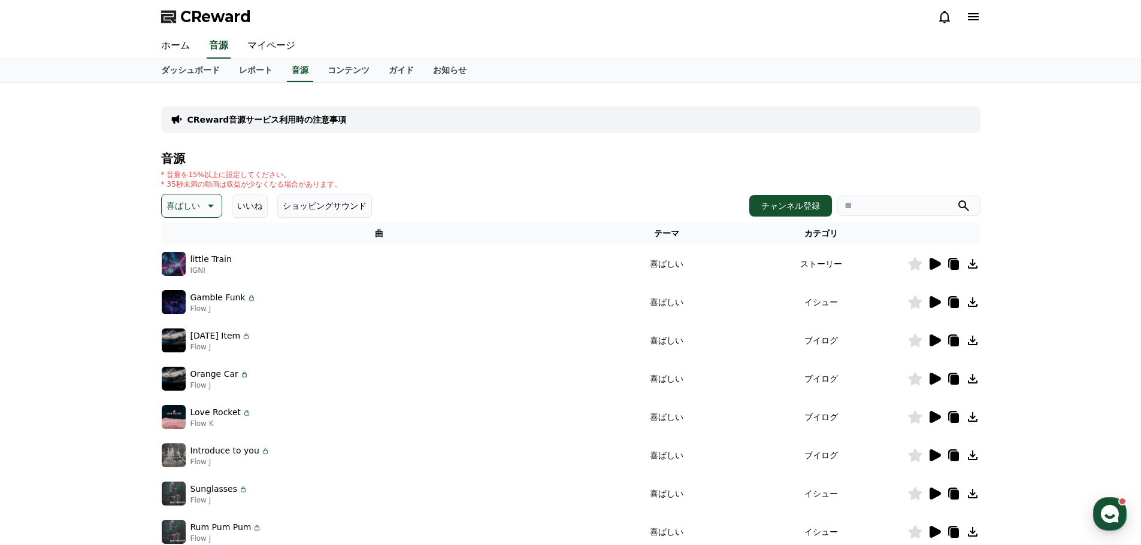
click at [936, 380] on icon at bounding box center [934, 379] width 11 height 12
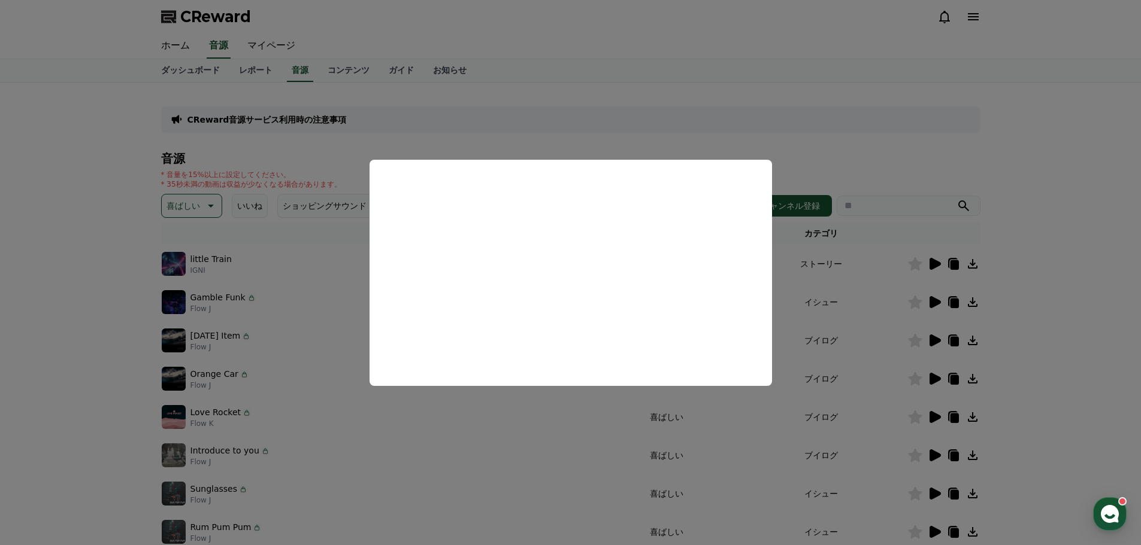
click at [931, 420] on button "close modal" at bounding box center [570, 272] width 1141 height 545
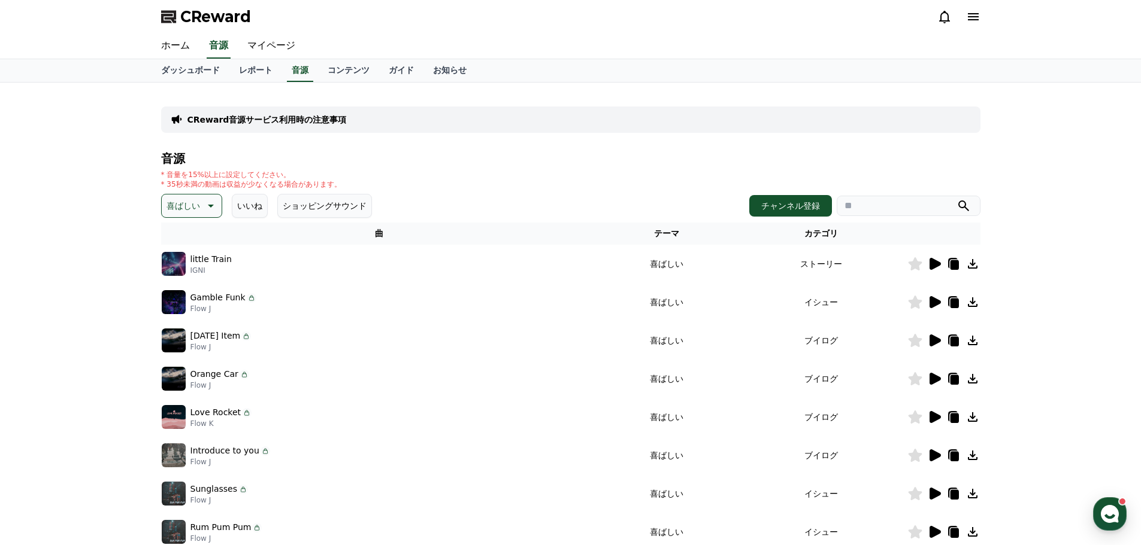
click at [931, 420] on icon at bounding box center [934, 417] width 11 height 12
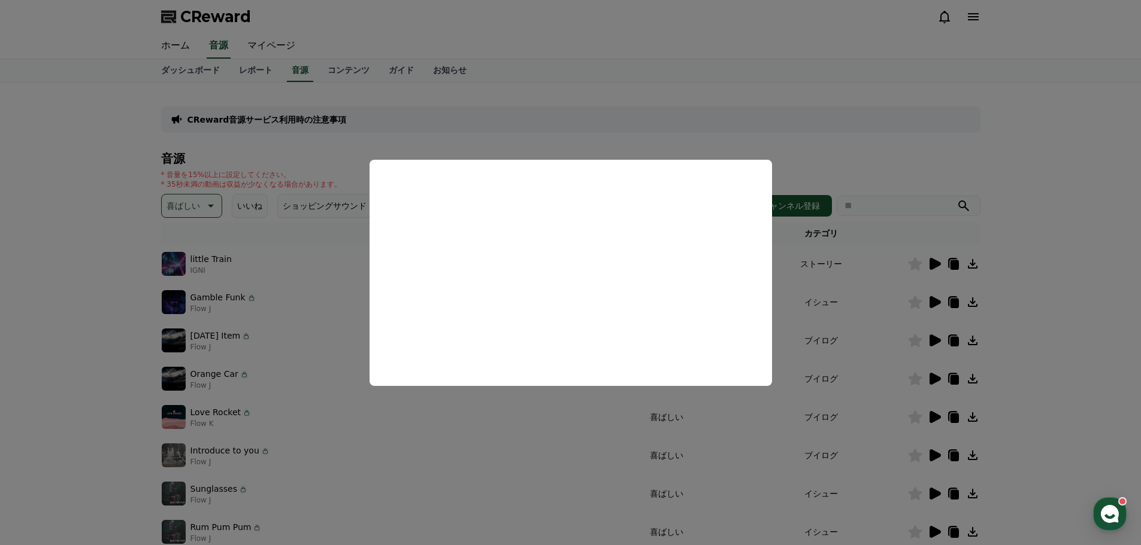
click at [936, 454] on button "close modal" at bounding box center [570, 272] width 1141 height 545
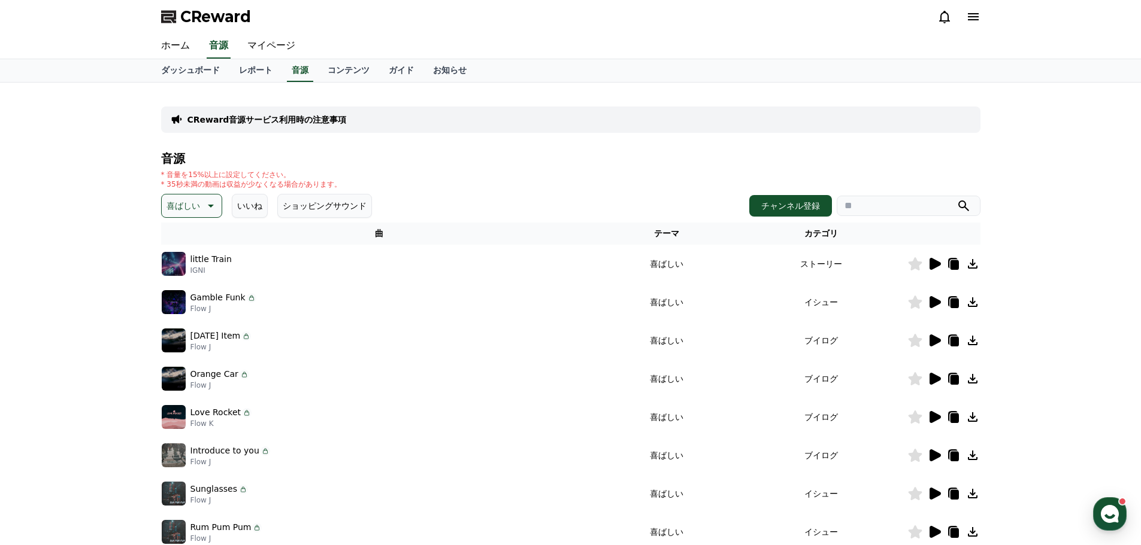
click at [934, 451] on icon at bounding box center [934, 455] width 14 height 14
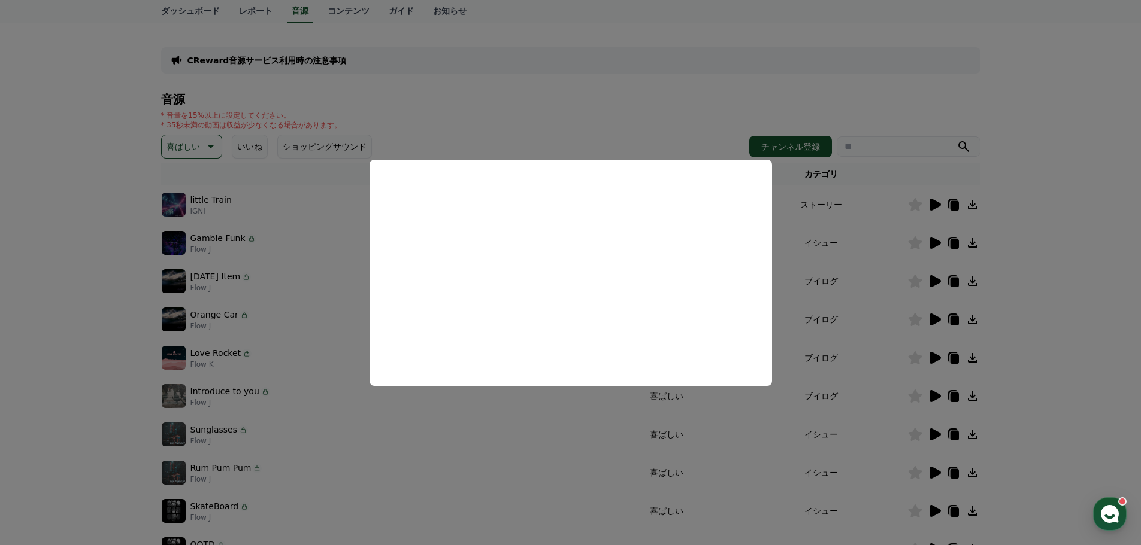
scroll to position [60, 0]
click at [932, 433] on button "close modal" at bounding box center [570, 272] width 1141 height 545
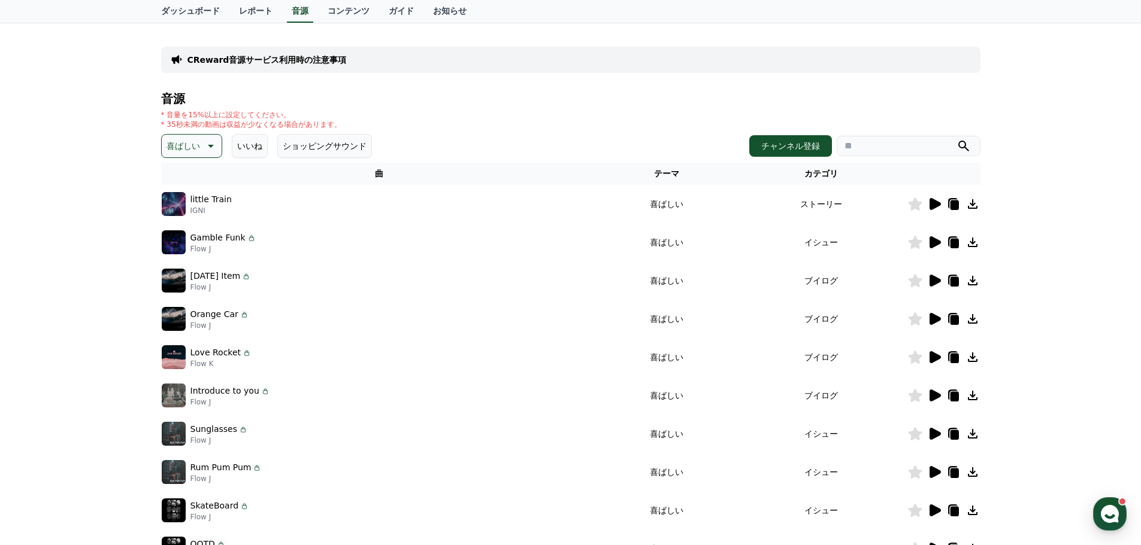
click at [932, 433] on icon at bounding box center [934, 434] width 11 height 12
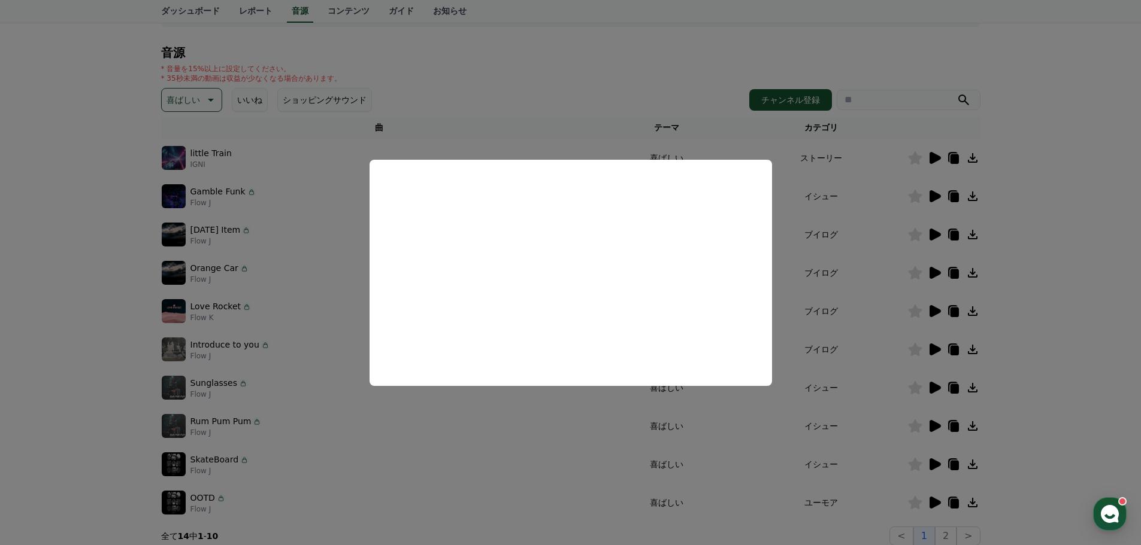
scroll to position [120, 0]
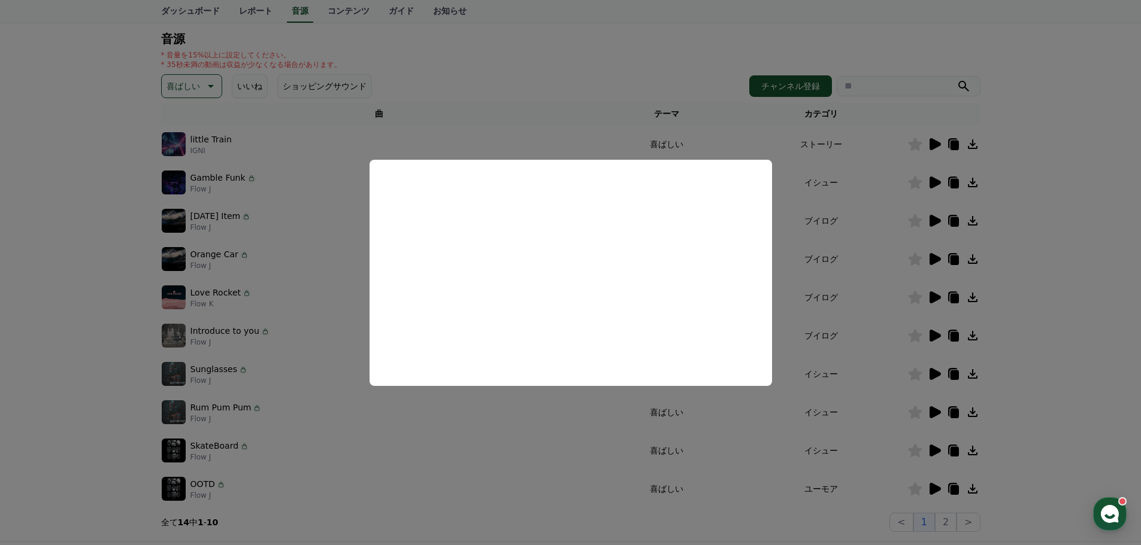
click at [936, 452] on button "close modal" at bounding box center [570, 272] width 1141 height 545
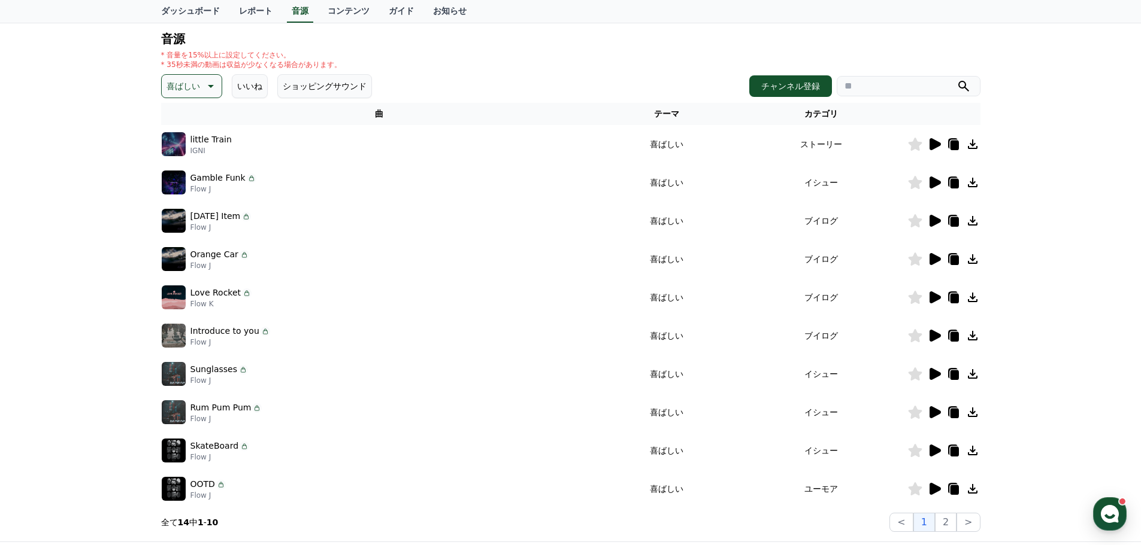
click at [927, 448] on icon at bounding box center [934, 451] width 14 height 14
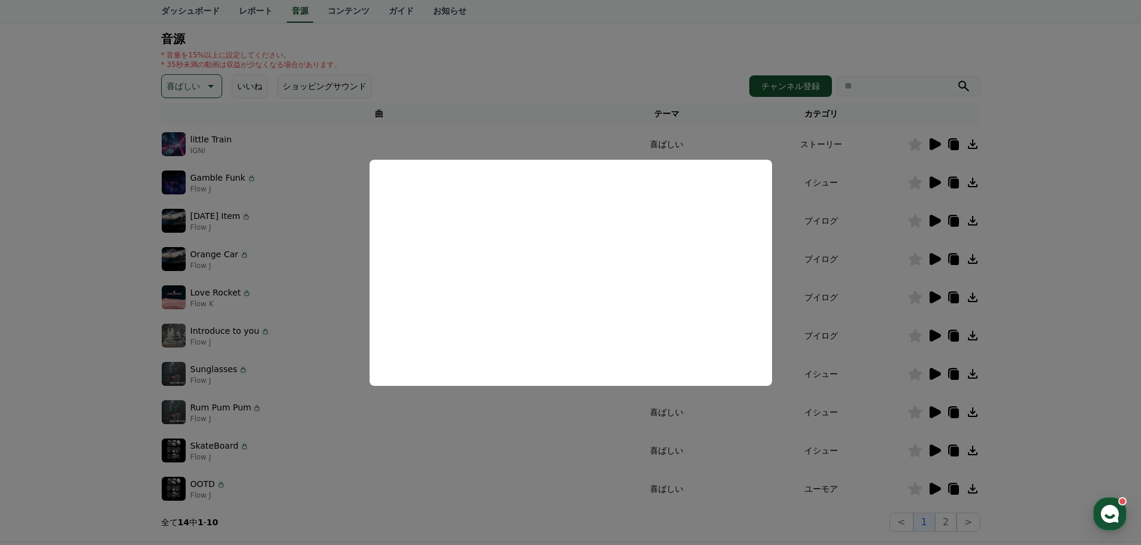
click at [936, 490] on button "close modal" at bounding box center [570, 272] width 1141 height 545
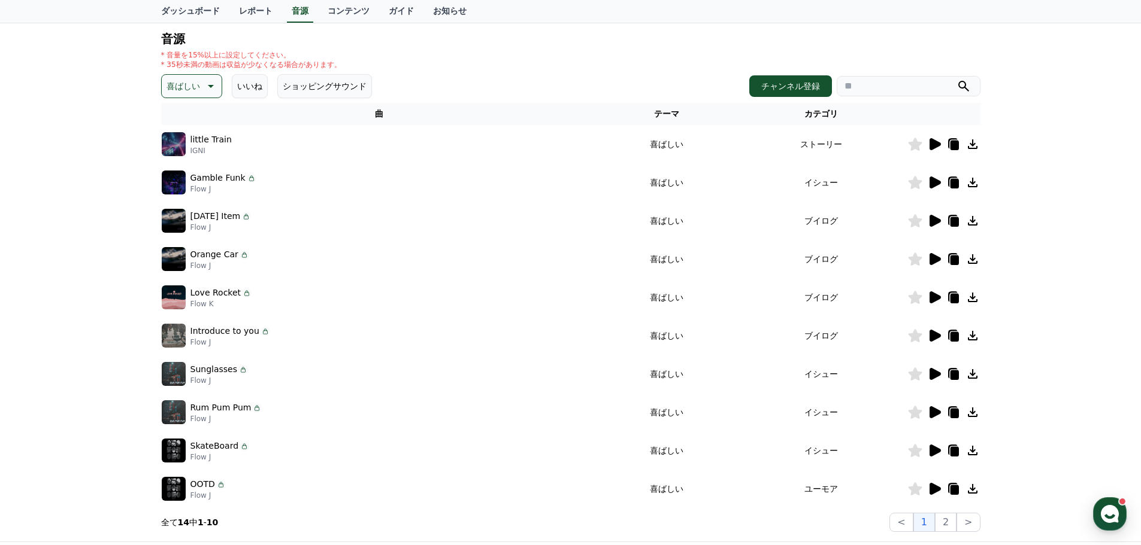
click at [936, 490] on icon at bounding box center [934, 489] width 11 height 12
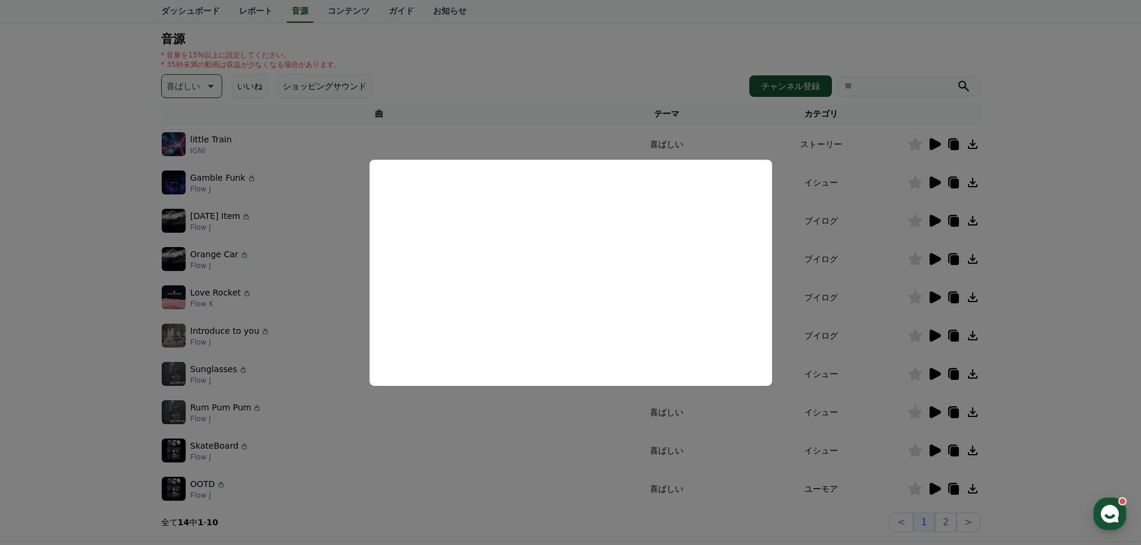
click at [496, 442] on button "close modal" at bounding box center [570, 272] width 1141 height 545
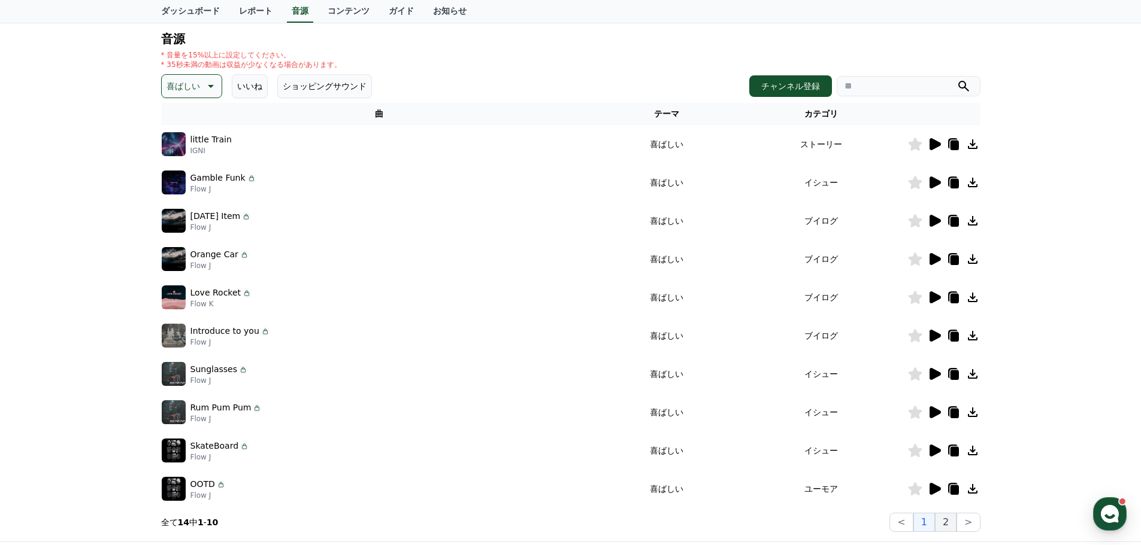
click at [945, 525] on button "2" at bounding box center [946, 522] width 22 height 19
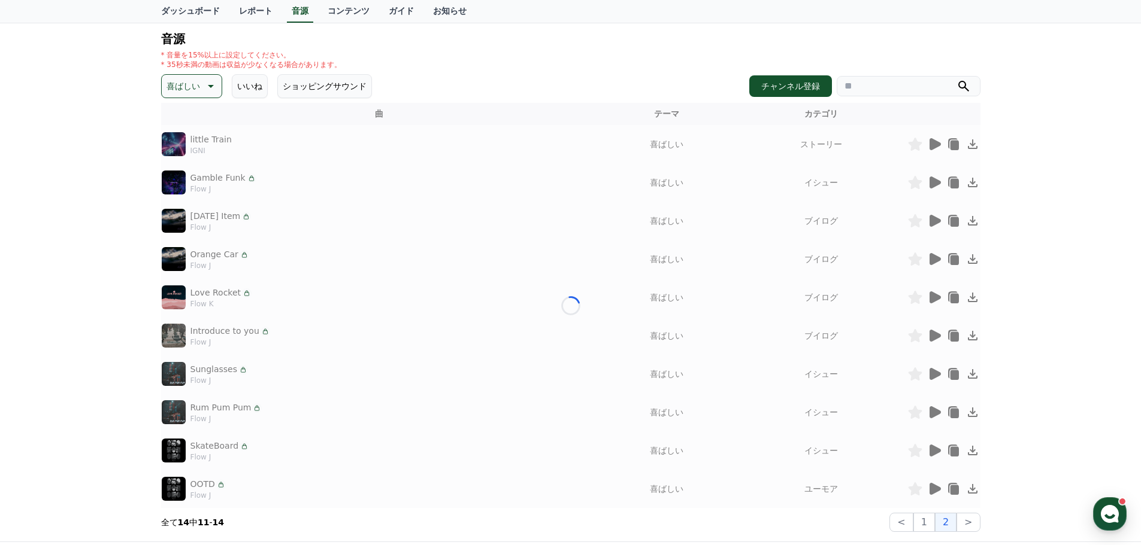
scroll to position [35, 0]
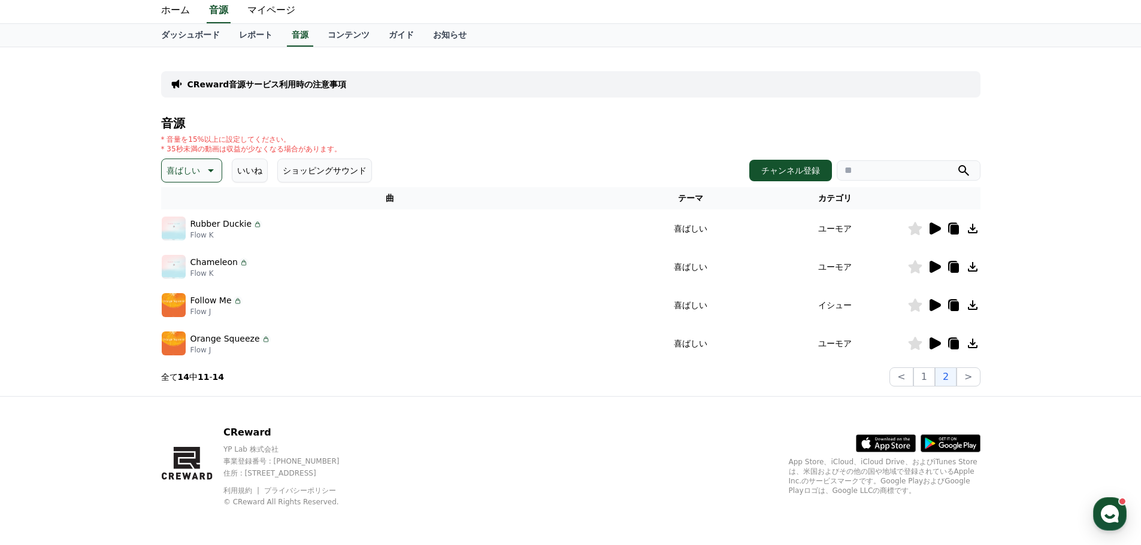
click at [932, 231] on icon at bounding box center [934, 229] width 11 height 12
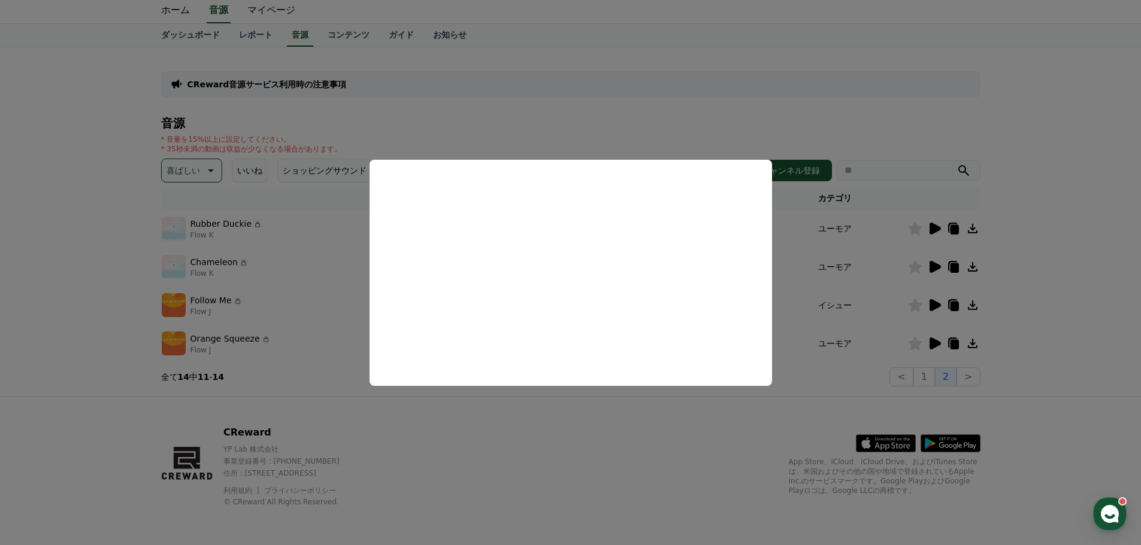
click at [932, 266] on button "close modal" at bounding box center [570, 272] width 1141 height 545
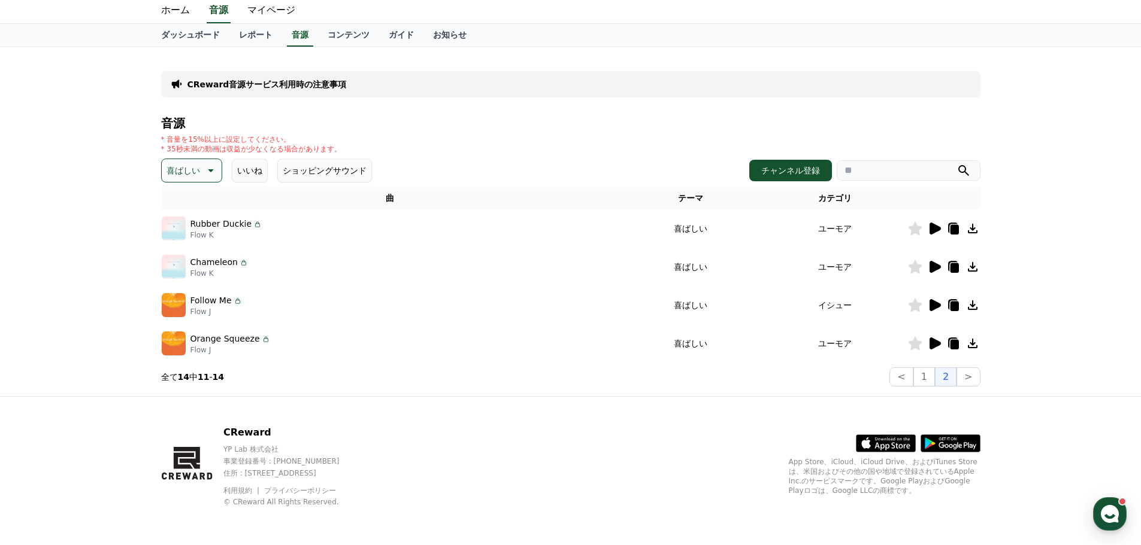
click at [929, 268] on icon at bounding box center [934, 267] width 14 height 14
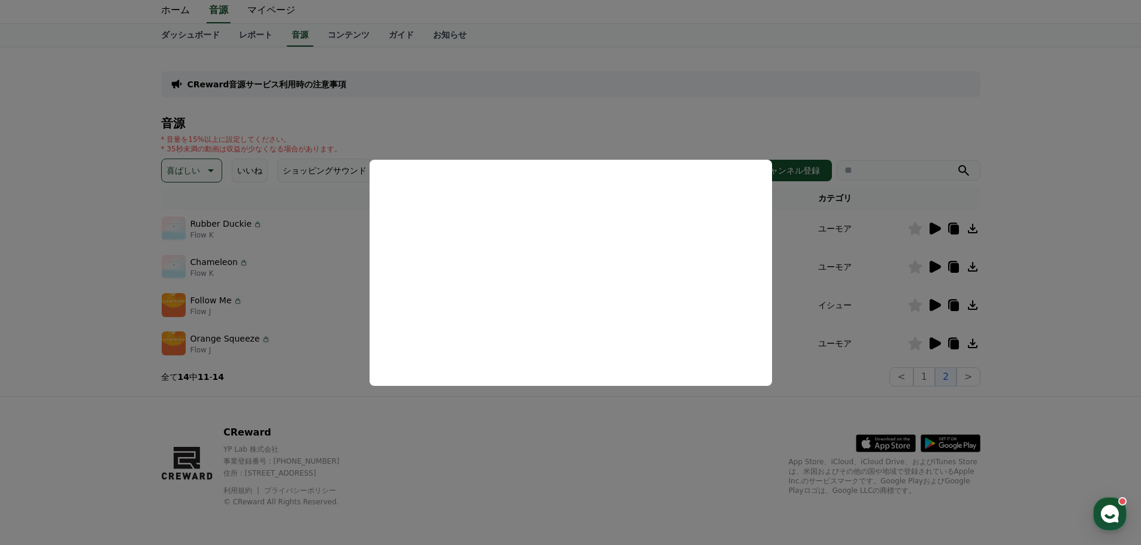
click at [930, 304] on button "close modal" at bounding box center [570, 272] width 1141 height 545
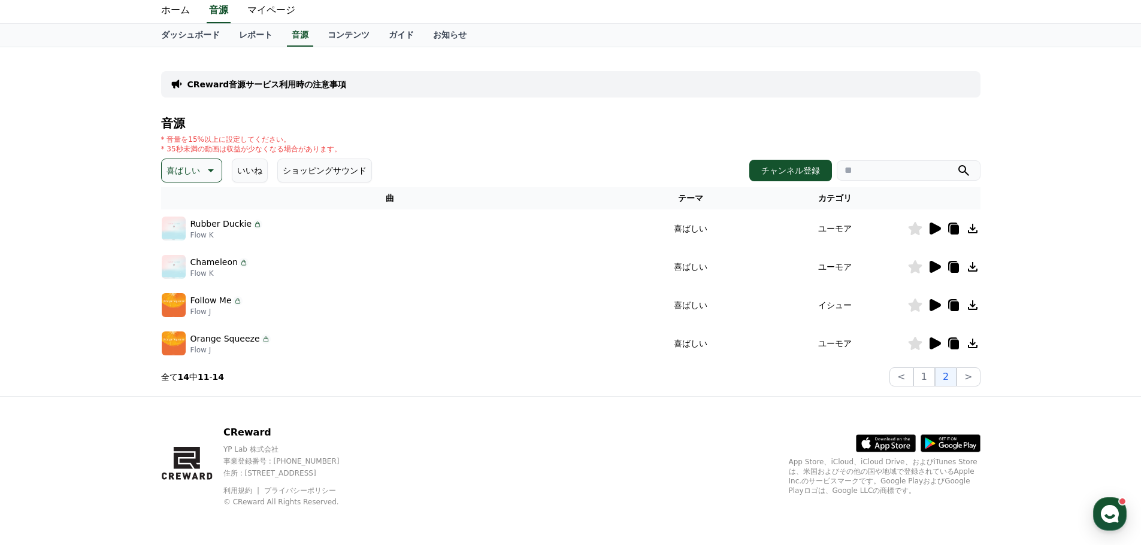
click at [930, 304] on icon at bounding box center [934, 305] width 11 height 12
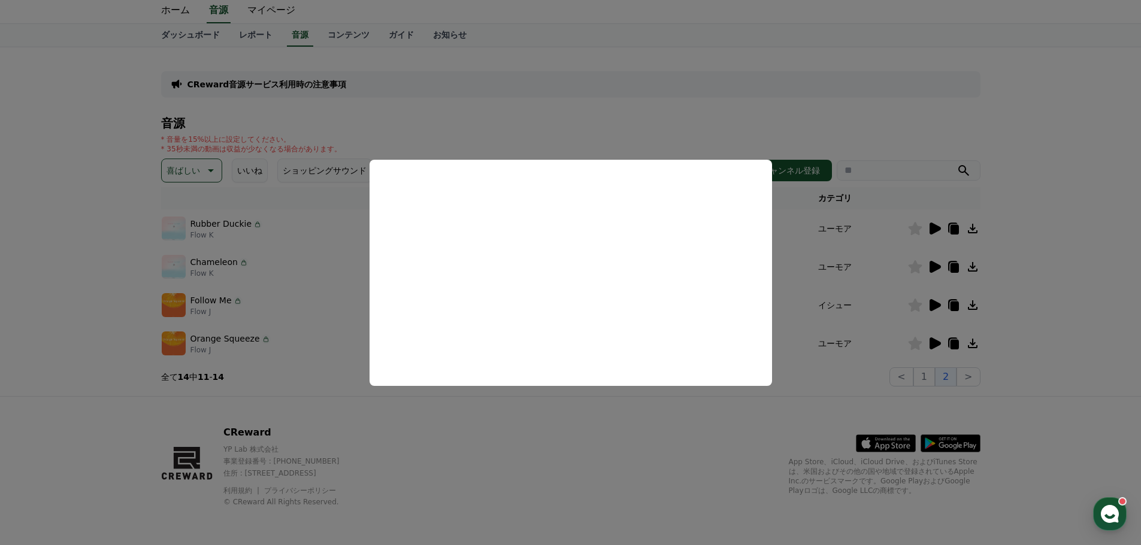
click at [945, 341] on button "close modal" at bounding box center [570, 272] width 1141 height 545
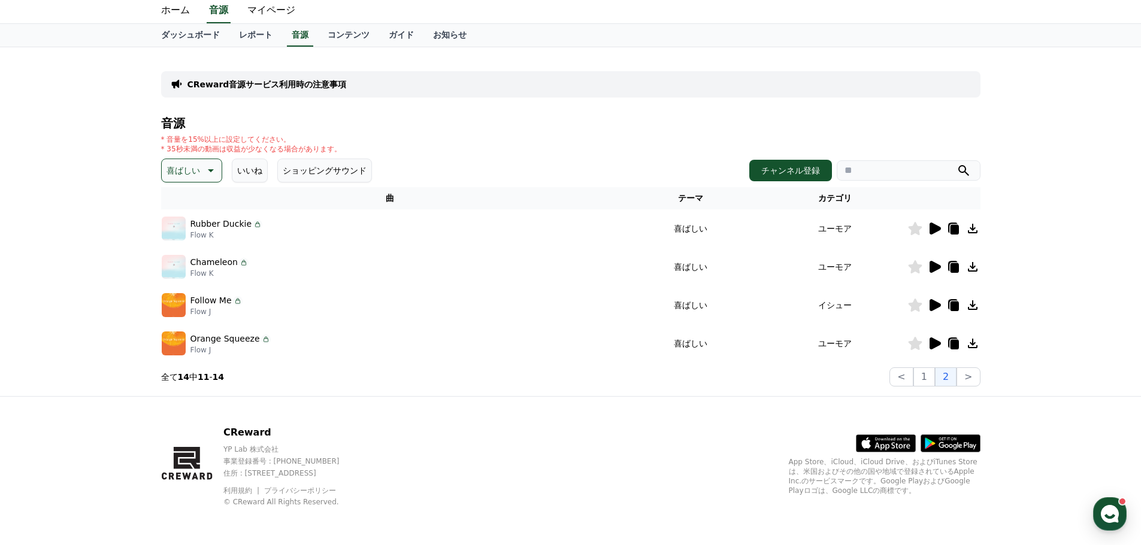
click at [935, 339] on icon at bounding box center [934, 343] width 14 height 14
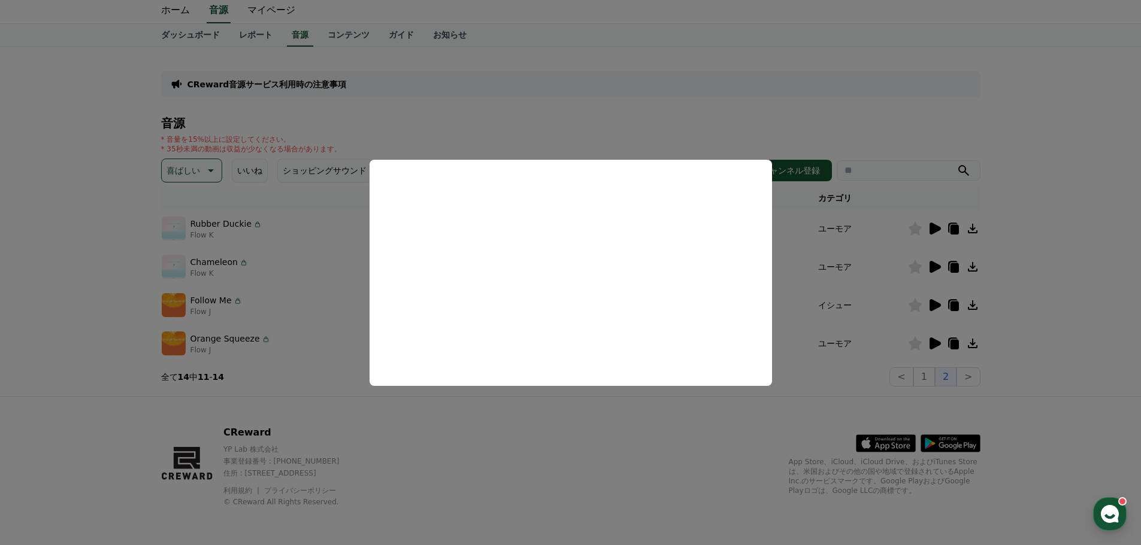
click at [299, 363] on button "close modal" at bounding box center [570, 272] width 1141 height 545
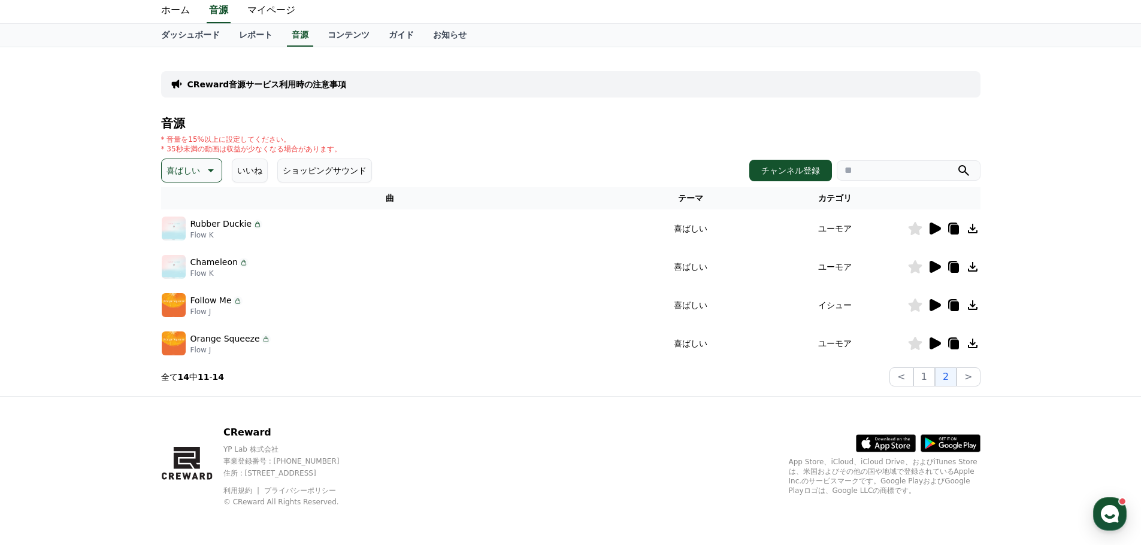
click at [186, 173] on p "喜ばしい" at bounding box center [183, 170] width 34 height 17
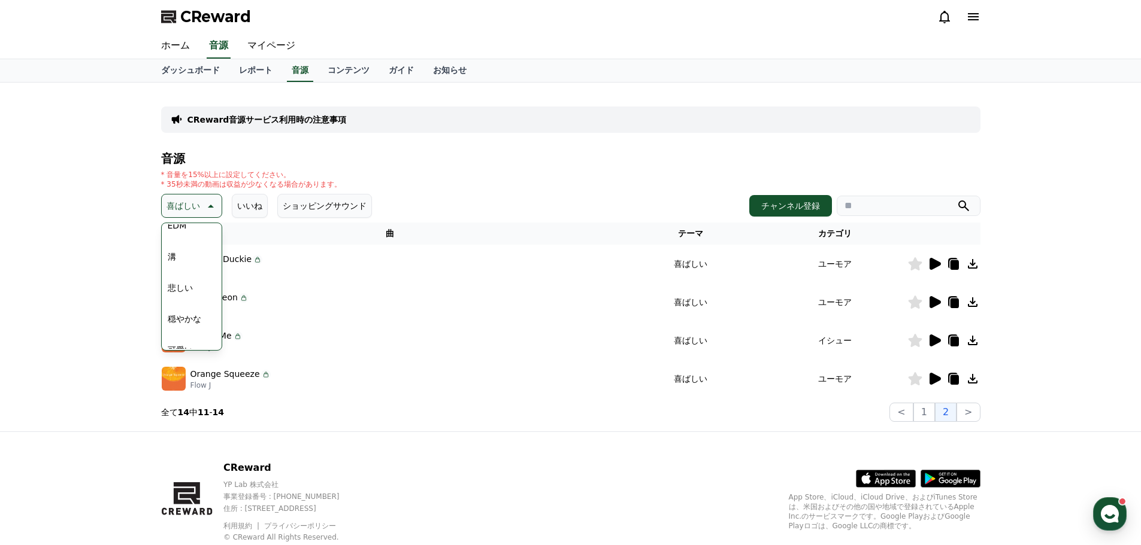
scroll to position [374, 0]
click at [170, 265] on button "溝" at bounding box center [172, 269] width 18 height 26
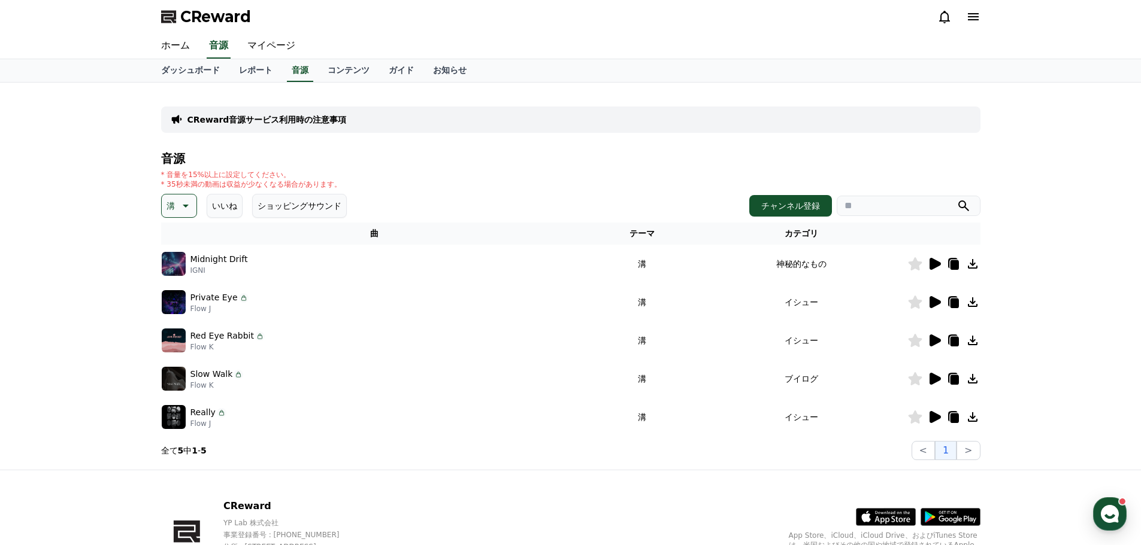
click at [931, 418] on icon at bounding box center [934, 417] width 11 height 12
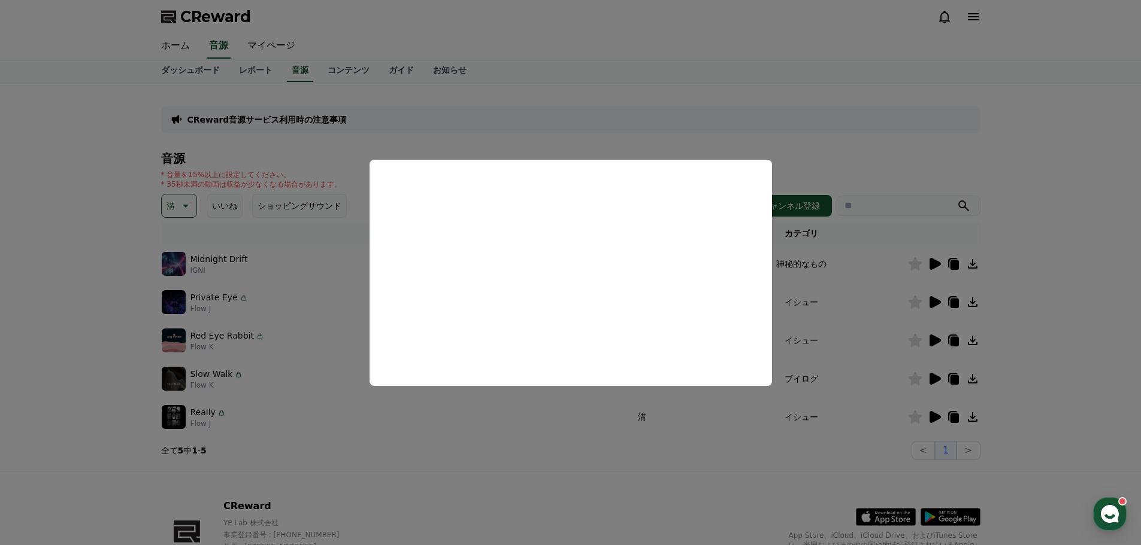
click at [413, 430] on button "close modal" at bounding box center [570, 272] width 1141 height 545
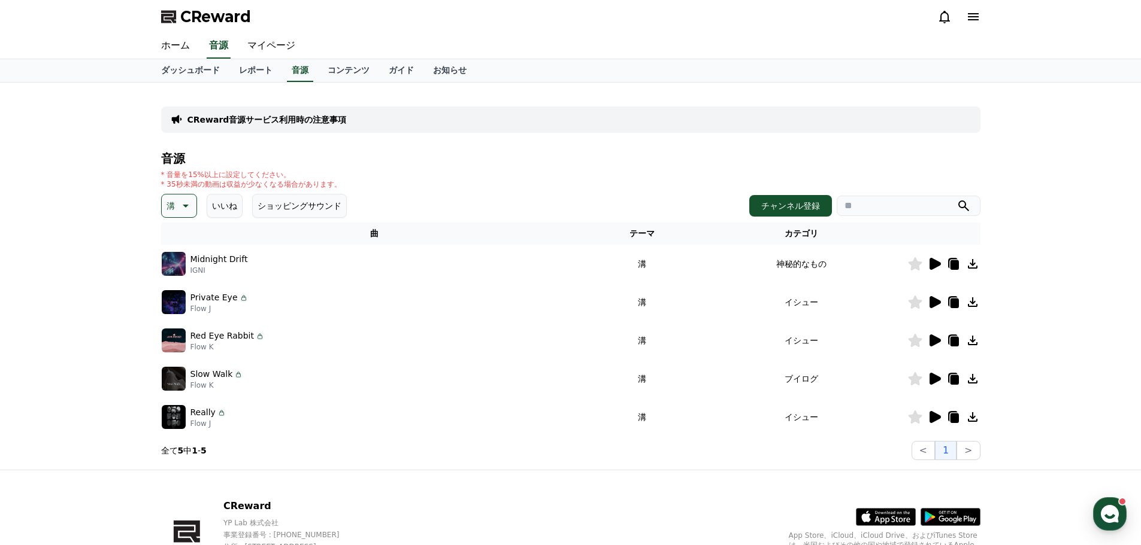
click at [932, 381] on icon at bounding box center [934, 379] width 11 height 12
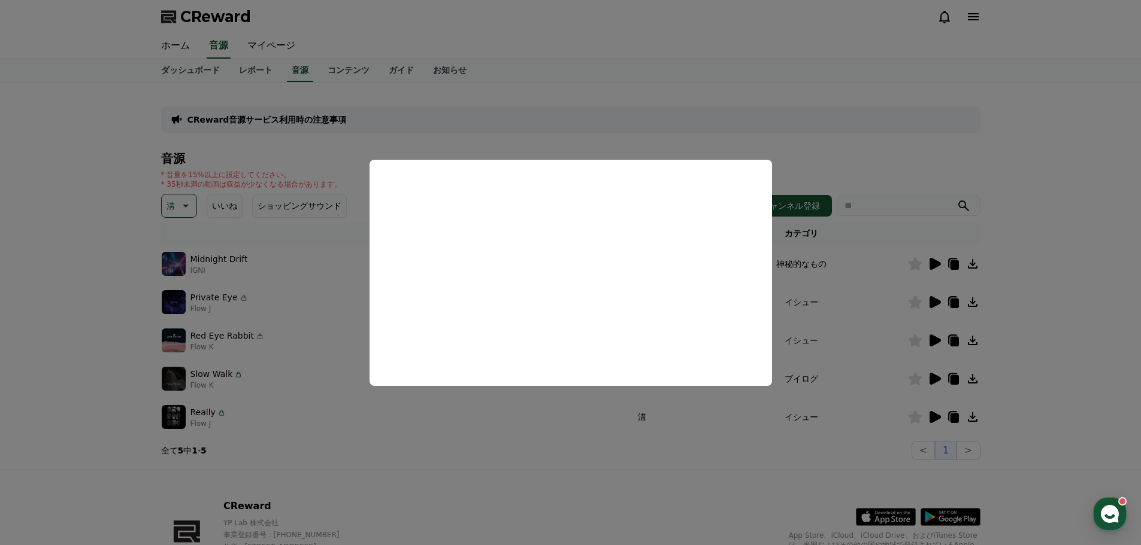
click at [538, 421] on button "close modal" at bounding box center [570, 272] width 1141 height 545
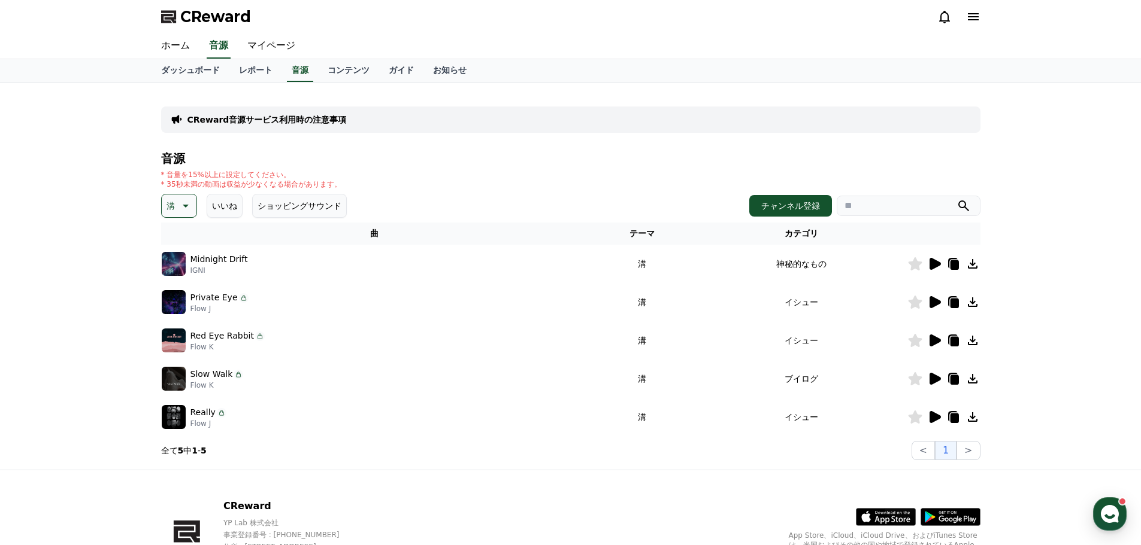
click at [800, 378] on td "ブイログ" at bounding box center [801, 379] width 211 height 38
drag, startPoint x: 788, startPoint y: 380, endPoint x: 829, endPoint y: 381, distance: 41.3
click at [829, 381] on td "ブイログ" at bounding box center [801, 379] width 211 height 38
copy td "ブイログ"
click at [872, 202] on input "search" at bounding box center [908, 206] width 144 height 20
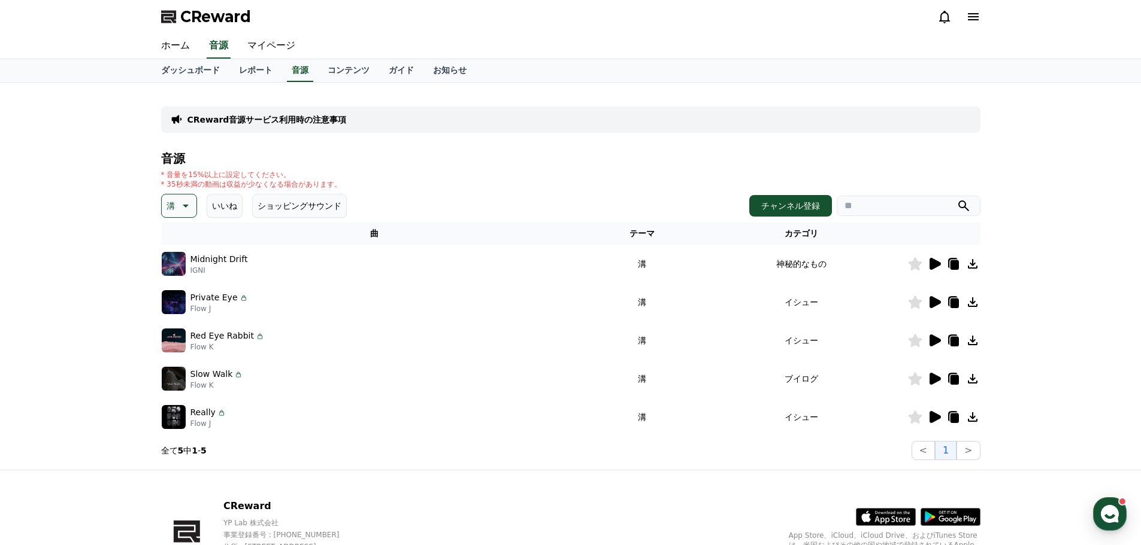
paste input "****"
type input "****"
click at [959, 207] on icon "submit" at bounding box center [963, 206] width 11 height 11
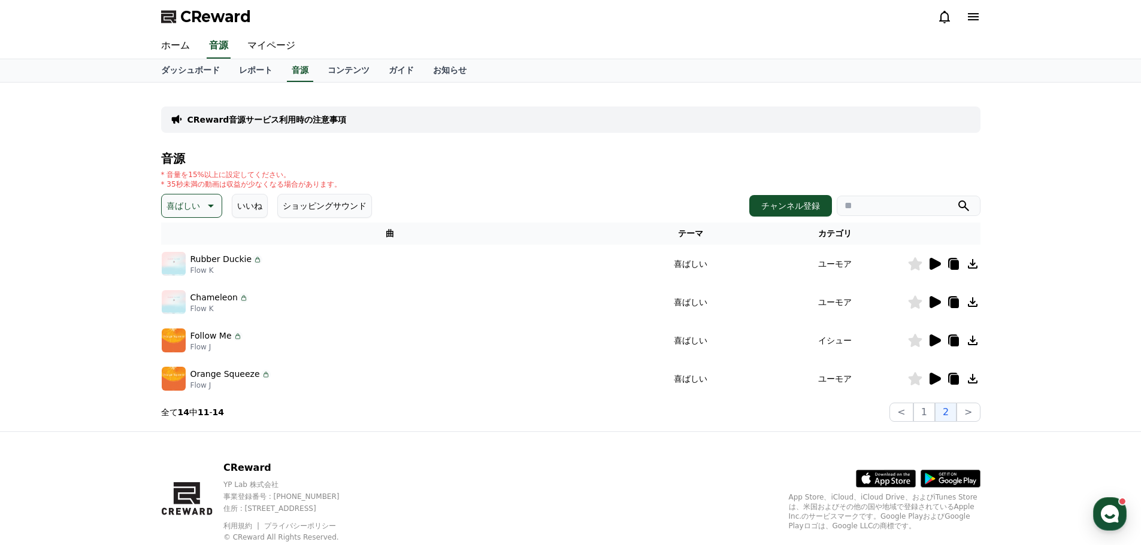
click at [204, 202] on icon at bounding box center [209, 206] width 14 height 14
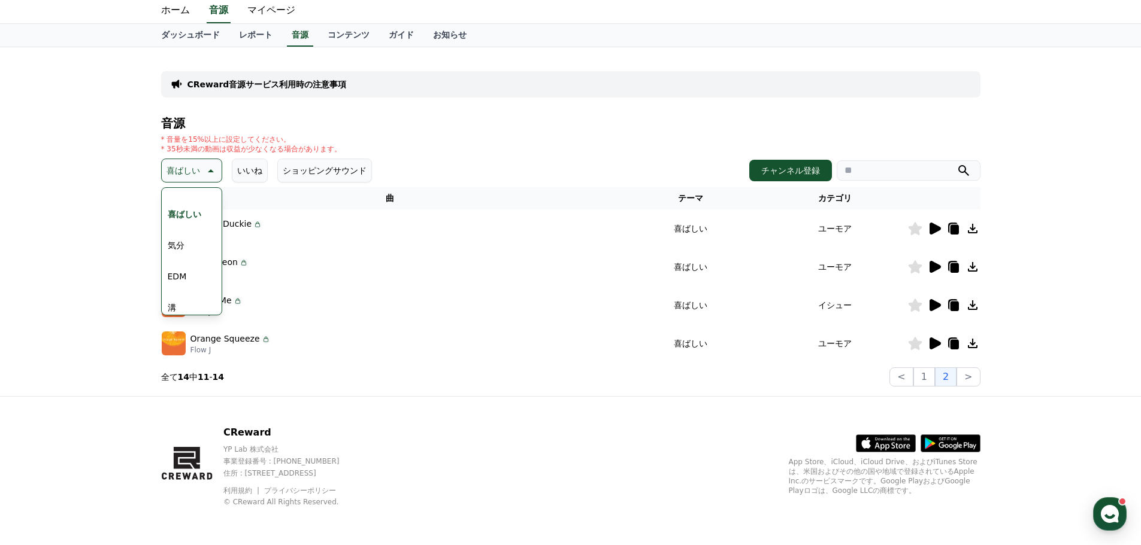
scroll to position [314, 0]
click at [174, 292] on button "溝" at bounding box center [172, 293] width 18 height 26
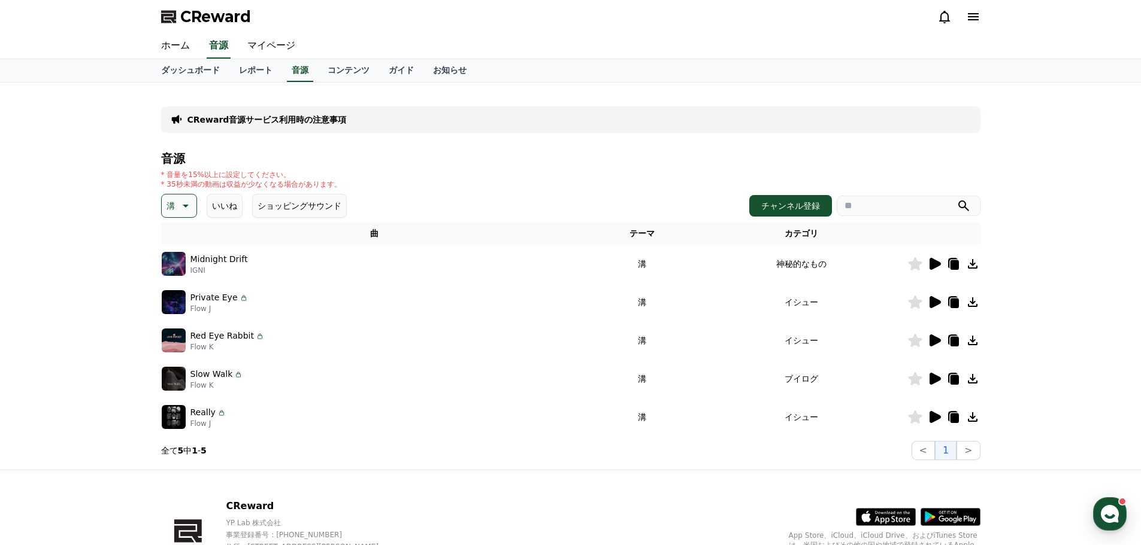
click at [972, 380] on icon at bounding box center [973, 379] width 10 height 10
click at [956, 384] on icon at bounding box center [954, 380] width 8 height 10
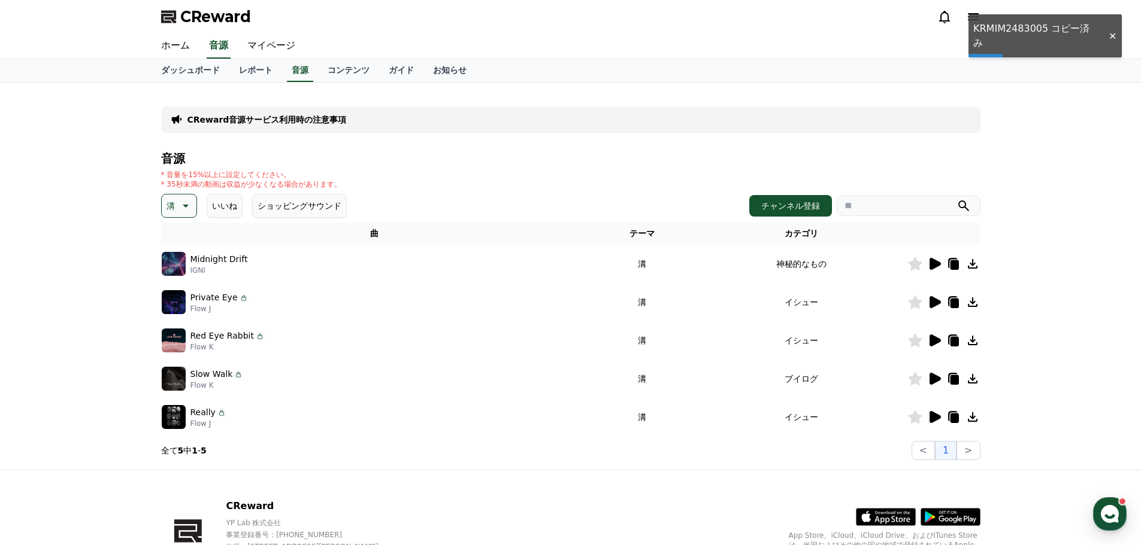
click at [521, 127] on div "CReward音源サービス利用時の注意事項" at bounding box center [570, 120] width 819 height 26
